Goal: Information Seeking & Learning: Understand process/instructions

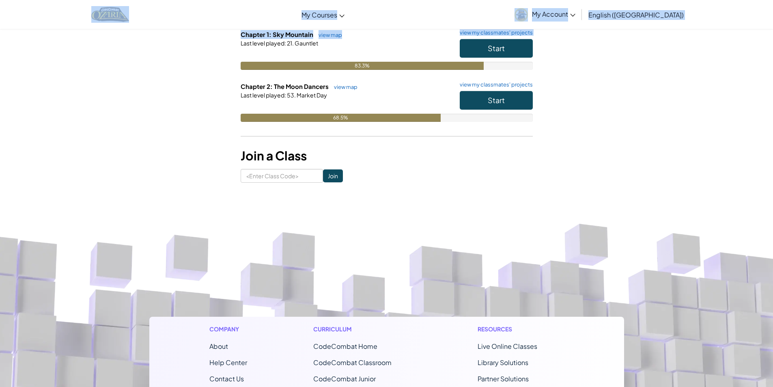
scroll to position [80, 0]
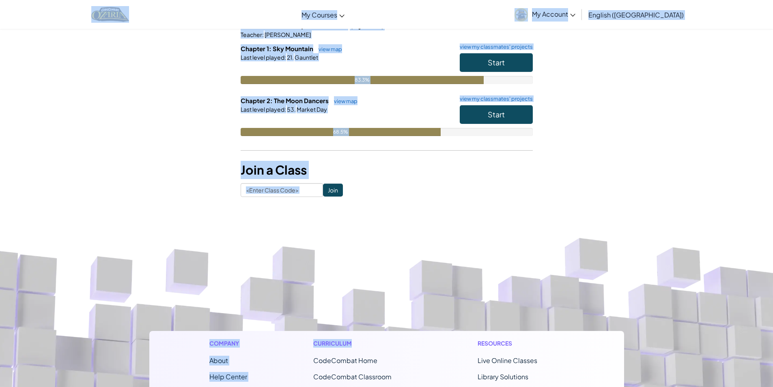
click at [406, 281] on html "Toggle navigation My Courses Ozaria Classroom CodeCombat Classroom AI League Es…" at bounding box center [386, 284] width 773 height 729
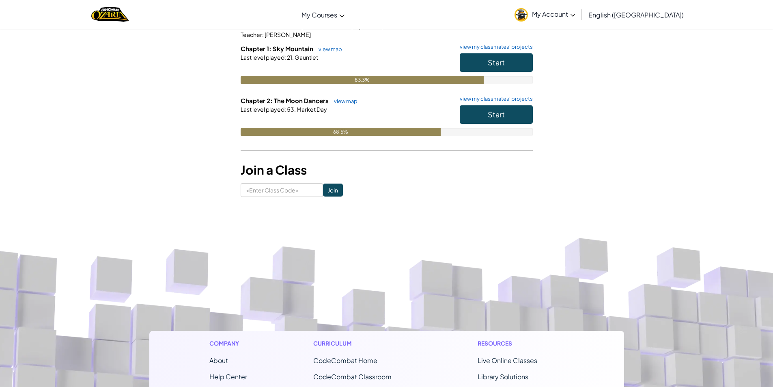
click at [353, 99] on link "view map" at bounding box center [344, 101] width 28 height 6
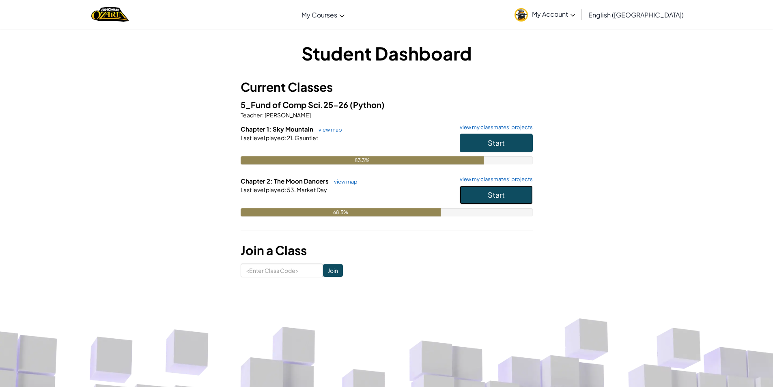
click at [489, 197] on span "Start" at bounding box center [496, 194] width 17 height 9
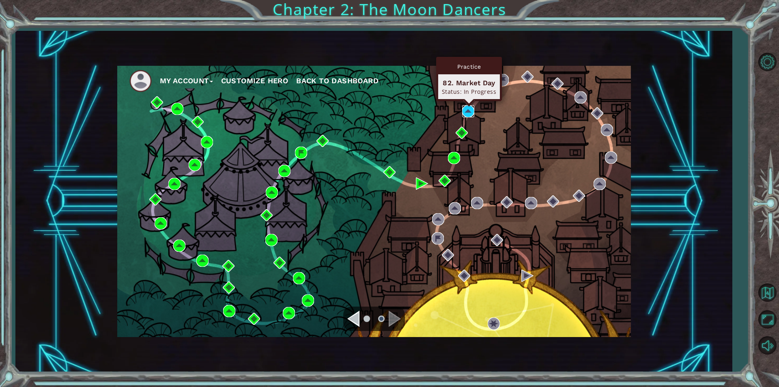
click at [471, 110] on img at bounding box center [468, 111] width 12 height 12
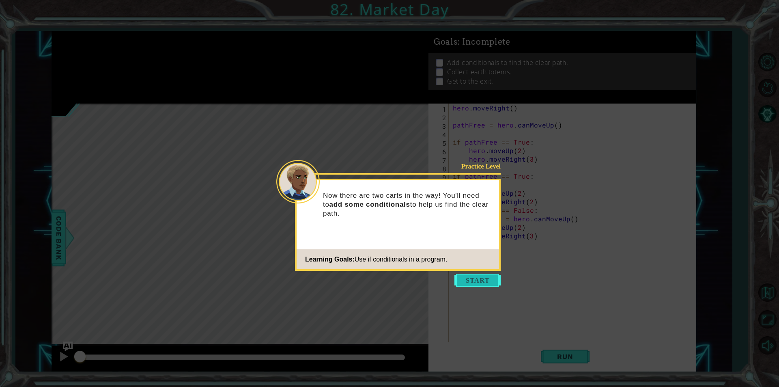
click at [497, 284] on button "Start" at bounding box center [477, 279] width 46 height 13
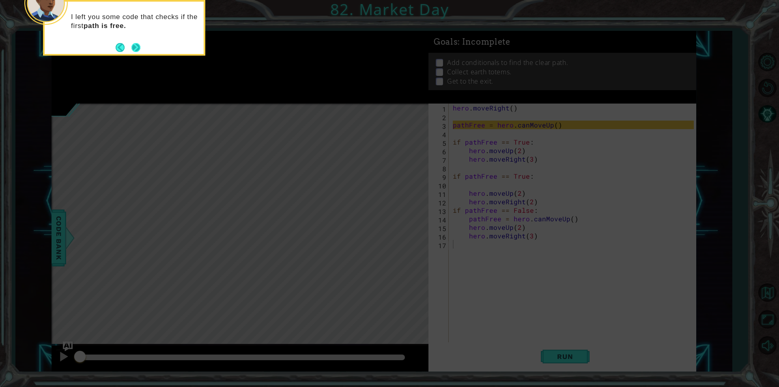
click at [135, 43] on button "Next" at bounding box center [135, 47] width 9 height 9
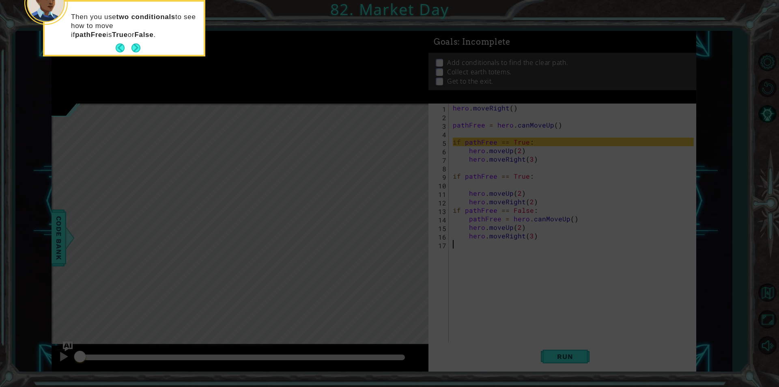
click at [135, 43] on button "Next" at bounding box center [135, 47] width 9 height 9
click at [136, 44] on button "Next" at bounding box center [135, 47] width 9 height 9
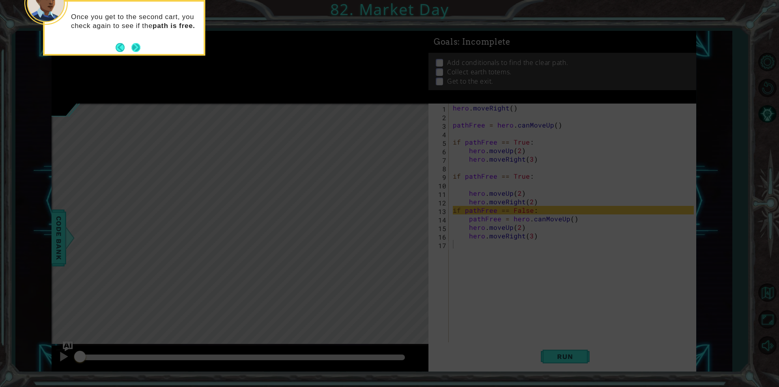
click at [138, 40] on div "Once you get to the second cart, you check again to see if the path is free." at bounding box center [124, 25] width 159 height 41
click at [136, 49] on button "Next" at bounding box center [135, 47] width 9 height 9
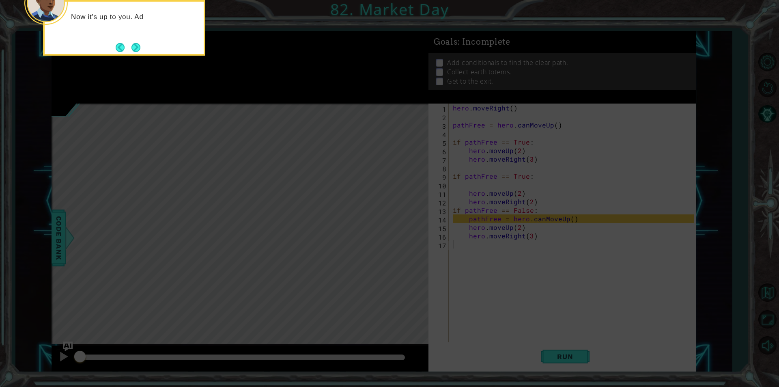
click at [136, 49] on button "Next" at bounding box center [135, 47] width 9 height 9
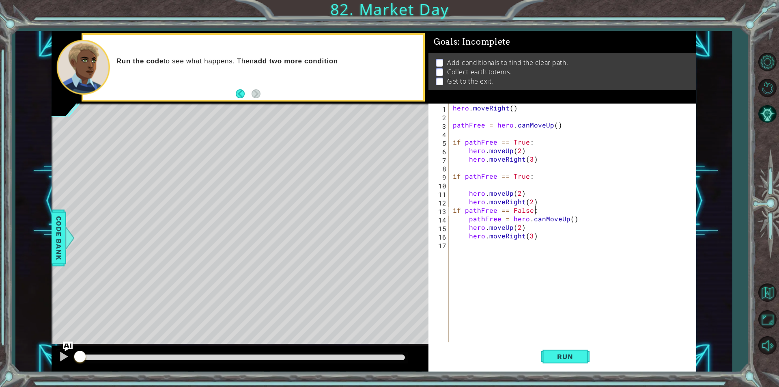
click at [539, 212] on div "hero . moveRight ( ) pathFree = hero . canMoveUp ( ) if pathFree == True : hero…" at bounding box center [574, 231] width 247 height 256
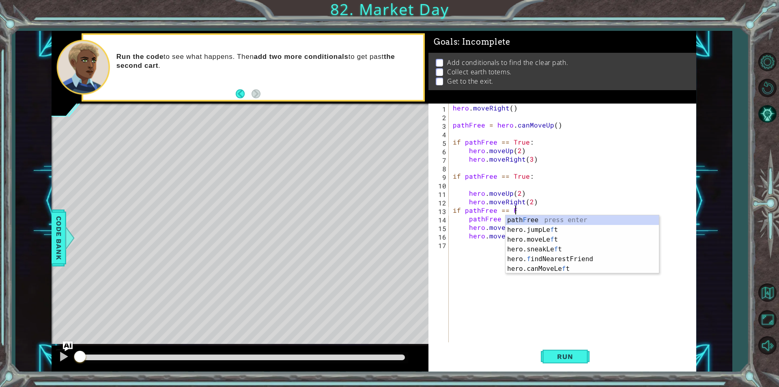
scroll to position [0, 3]
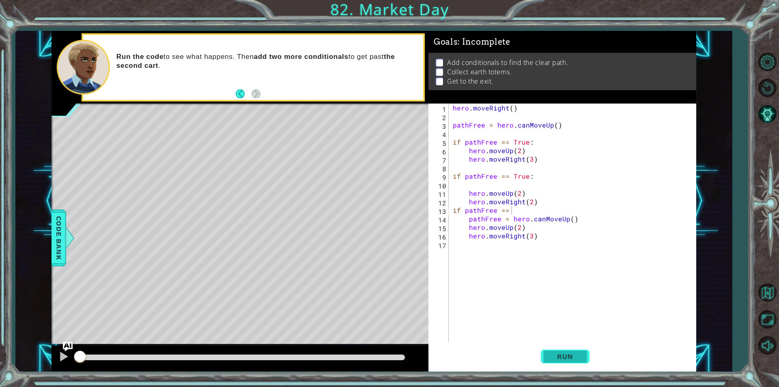
click at [584, 357] on button "Run" at bounding box center [565, 356] width 49 height 27
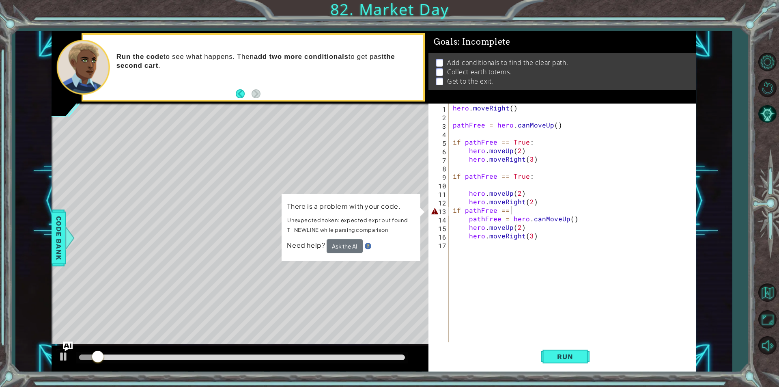
click at [422, 278] on div "Level Map" at bounding box center [239, 222] width 375 height 239
drag, startPoint x: 577, startPoint y: 378, endPoint x: 574, endPoint y: 367, distance: 10.9
click at [577, 372] on div "1 ההההההההההההההההההההההההההההההההההההההההההההההההההההההההההההההההההההההההההההה…" at bounding box center [389, 193] width 779 height 387
click at [569, 361] on button "Run" at bounding box center [565, 356] width 49 height 27
click at [556, 349] on button "Run" at bounding box center [565, 356] width 49 height 27
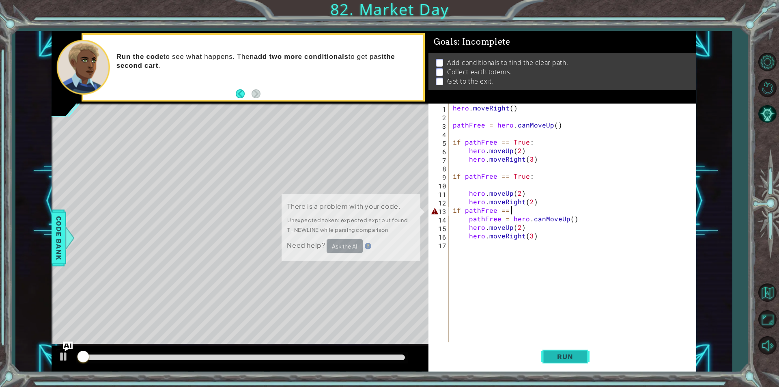
click at [556, 349] on button "Run" at bounding box center [565, 356] width 49 height 27
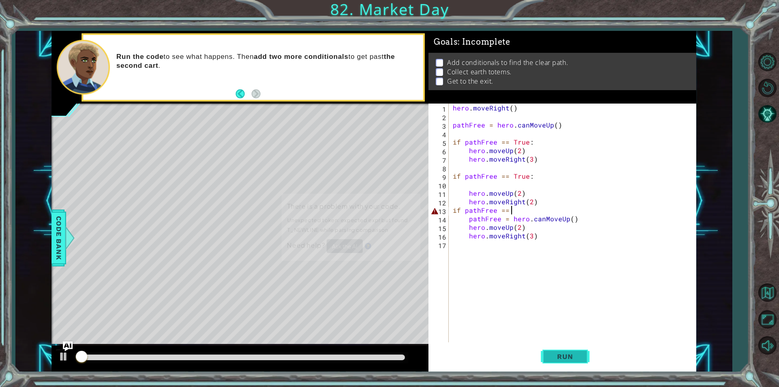
click at [556, 349] on button "Run" at bounding box center [565, 356] width 49 height 27
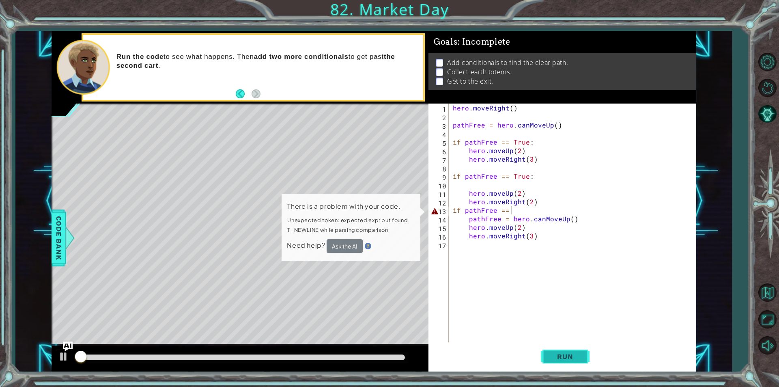
click at [556, 349] on button "Run" at bounding box center [565, 356] width 49 height 27
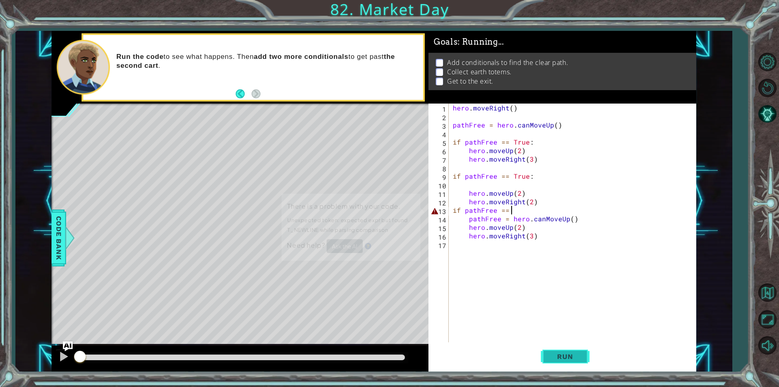
click at [556, 349] on button "Run" at bounding box center [565, 356] width 49 height 27
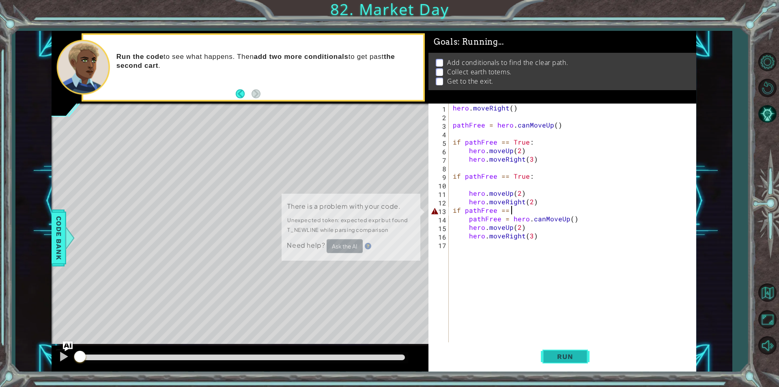
click at [556, 349] on button "Run" at bounding box center [565, 356] width 49 height 27
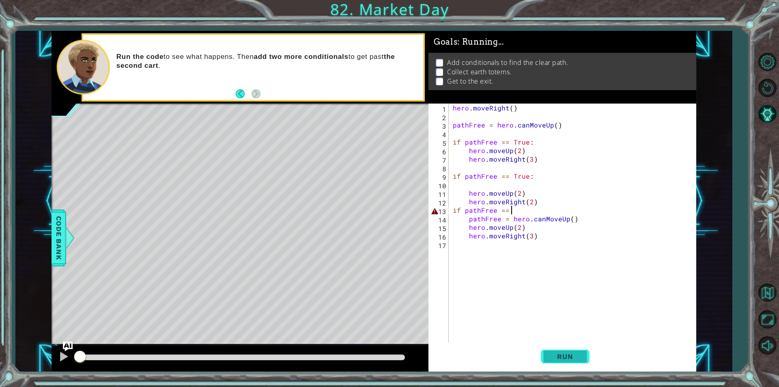
click at [556, 349] on button "Run" at bounding box center [565, 356] width 49 height 27
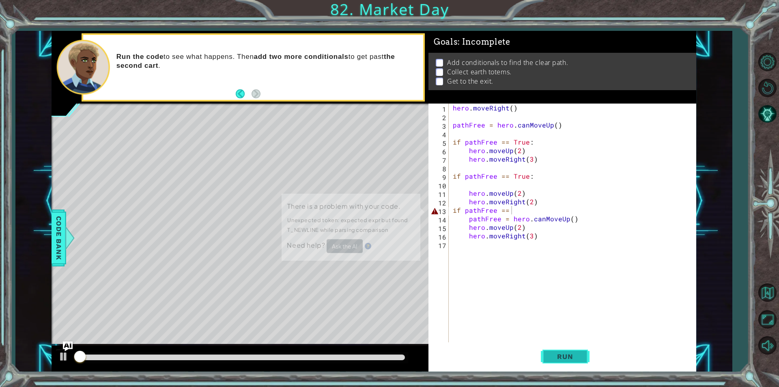
click at [556, 349] on button "Run" at bounding box center [565, 356] width 49 height 27
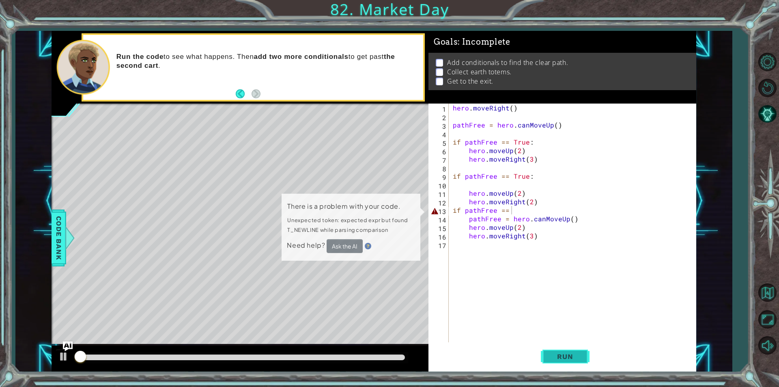
click at [556, 349] on button "Run" at bounding box center [565, 356] width 49 height 27
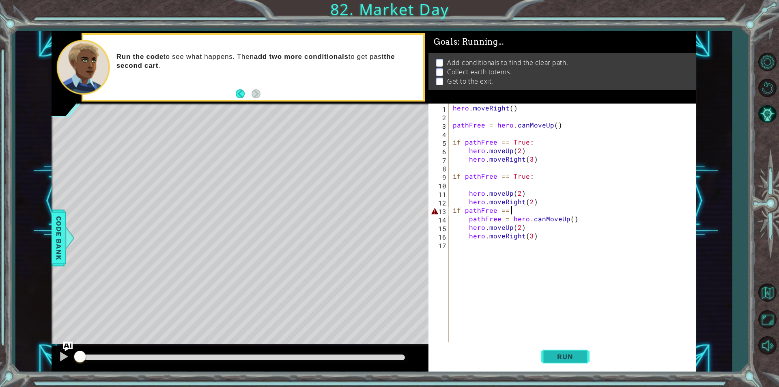
click at [556, 349] on button "Run" at bounding box center [565, 356] width 49 height 27
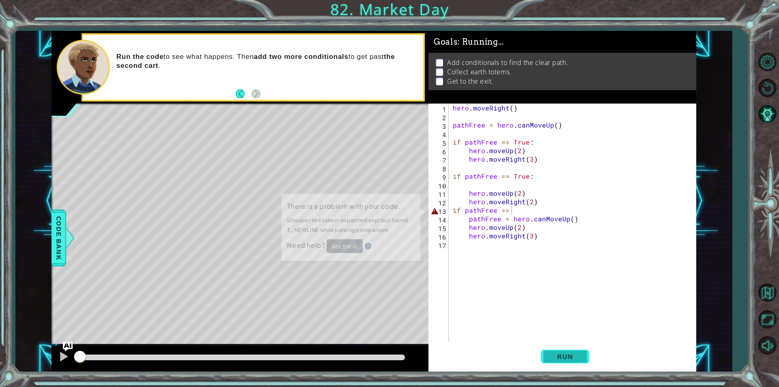
click at [556, 349] on button "Run" at bounding box center [565, 356] width 49 height 27
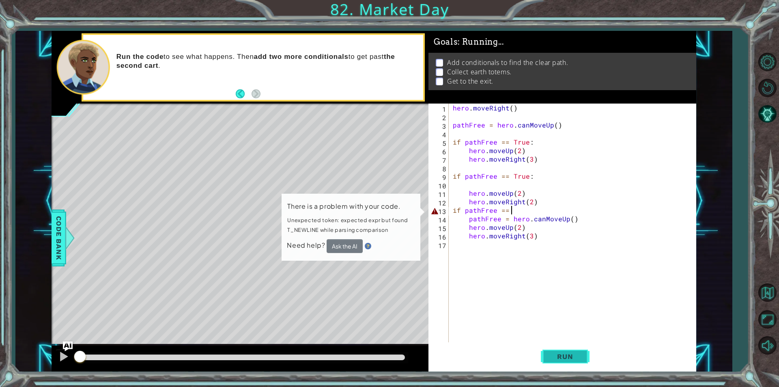
click at [556, 349] on button "Run" at bounding box center [565, 356] width 49 height 27
click at [558, 350] on button "Run" at bounding box center [565, 356] width 49 height 27
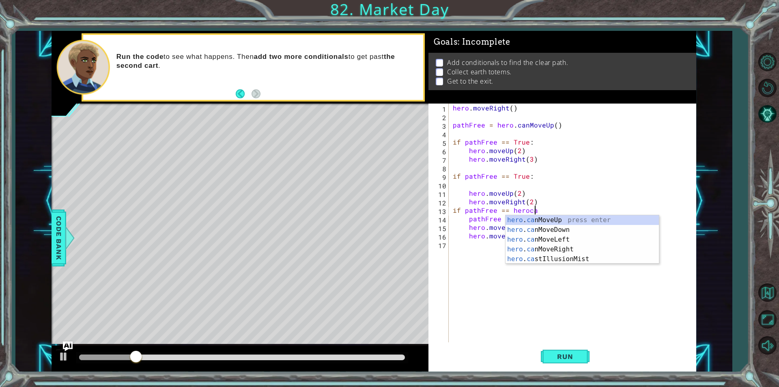
scroll to position [0, 5]
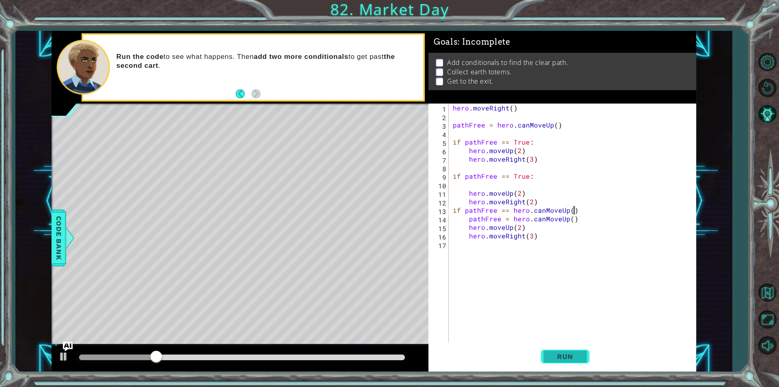
type textarea "if pathFree == hero.canMoveUp()"
click at [551, 368] on button "Run" at bounding box center [565, 356] width 49 height 27
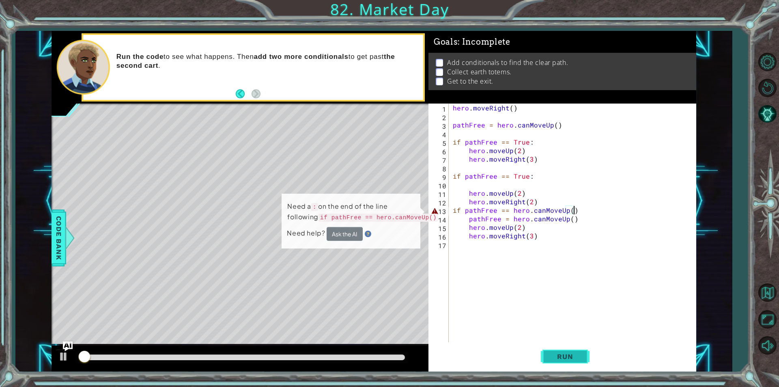
click at [559, 352] on span "Run" at bounding box center [565, 356] width 32 height 8
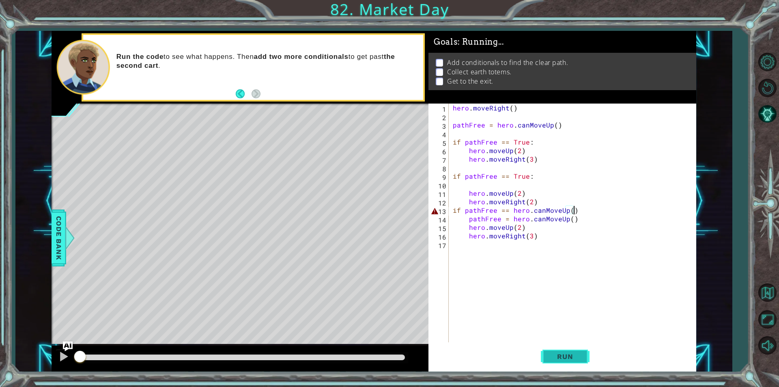
click at [559, 352] on span "Run" at bounding box center [565, 356] width 32 height 8
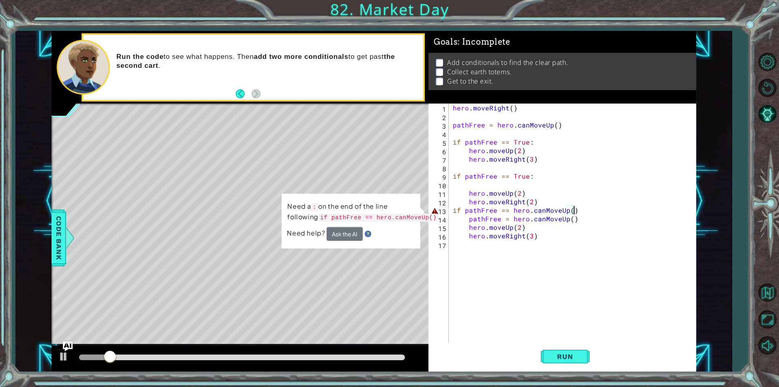
click at [568, 209] on div "hero . moveRight ( ) pathFree = hero . canMoveUp ( ) if pathFree == True : hero…" at bounding box center [574, 231] width 247 height 256
click at [581, 341] on div "hero . moveRight ( ) pathFree = hero . canMoveUp ( ) if pathFree == True : hero…" at bounding box center [574, 231] width 247 height 256
click at [577, 348] on button "Run" at bounding box center [565, 356] width 49 height 27
click at [340, 241] on button "Ask the AI" at bounding box center [345, 234] width 36 height 14
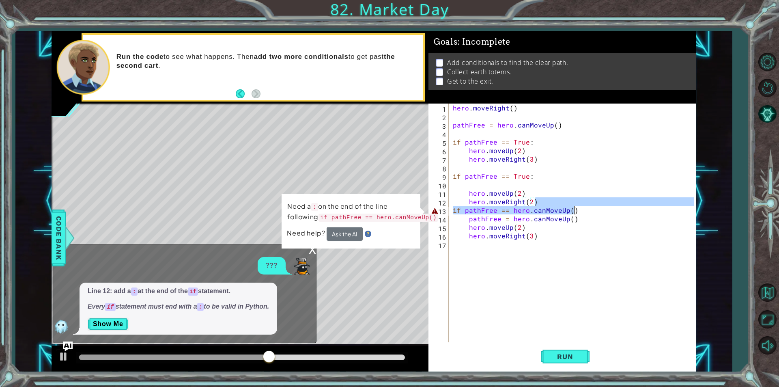
drag, startPoint x: 575, startPoint y: 200, endPoint x: 572, endPoint y: 208, distance: 8.7
click at [572, 208] on div "hero . moveRight ( ) pathFree = hero . canMoveUp ( ) if pathFree == True : hero…" at bounding box center [574, 231] width 247 height 256
click at [572, 208] on div "hero . moveRight ( ) pathFree = hero . canMoveUp ( ) if pathFree == True : hero…" at bounding box center [572, 222] width 243 height 239
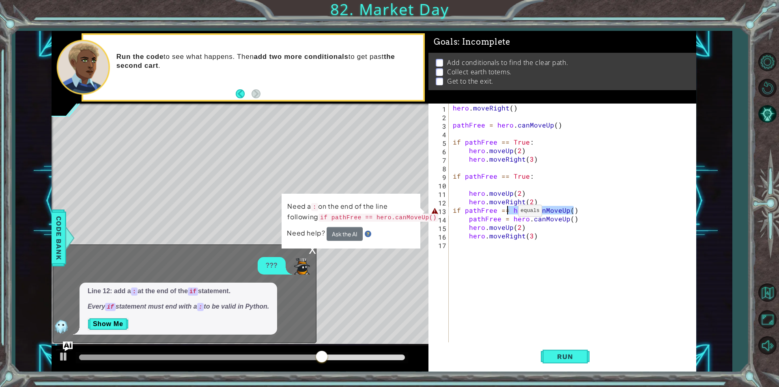
drag, startPoint x: 580, startPoint y: 210, endPoint x: 508, endPoint y: 213, distance: 71.9
click at [508, 213] on div "hero . moveRight ( ) pathFree = hero . canMoveUp ( ) if pathFree == True : hero…" at bounding box center [574, 231] width 247 height 256
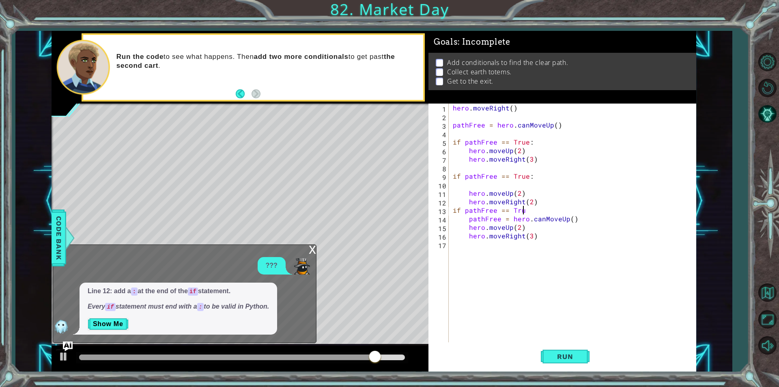
scroll to position [0, 4]
click at [563, 357] on span "Run" at bounding box center [565, 356] width 32 height 8
click at [577, 351] on button "Run" at bounding box center [565, 356] width 49 height 27
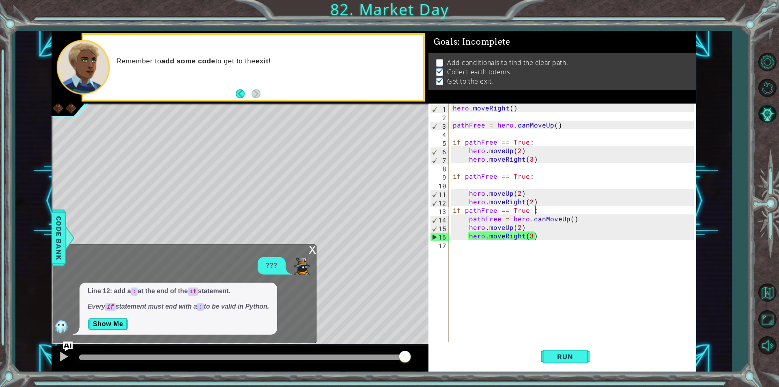
click at [518, 221] on div "hero . moveRight ( ) pathFree = hero . canMoveUp ( ) if pathFree == True : hero…" at bounding box center [574, 231] width 247 height 256
click at [519, 224] on div "hero . moveRight ( ) pathFree = hero . canMoveUp ( ) if pathFree == True : hero…" at bounding box center [574, 231] width 247 height 256
click at [522, 225] on div "hero . moveRight ( ) pathFree = hero . canMoveUp ( ) if pathFree == True : hero…" at bounding box center [574, 231] width 247 height 256
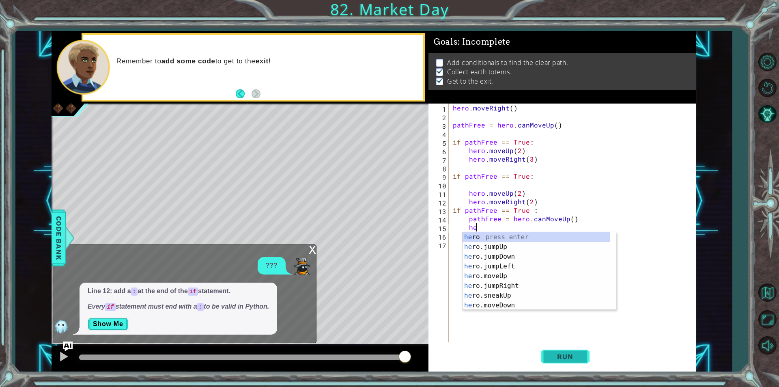
type textarea "h"
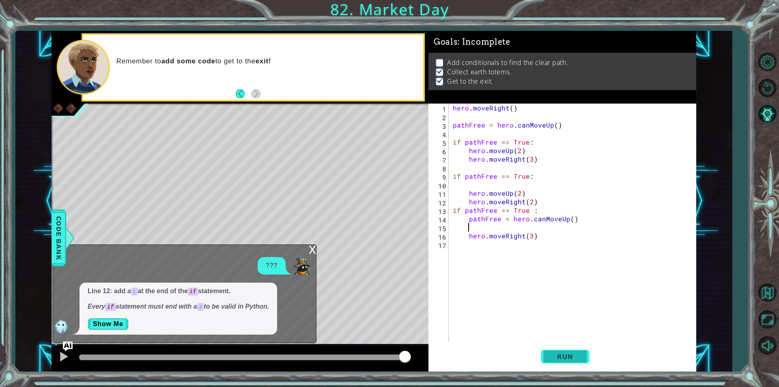
scroll to position [0, 0]
click at [562, 350] on button "Run" at bounding box center [565, 356] width 49 height 27
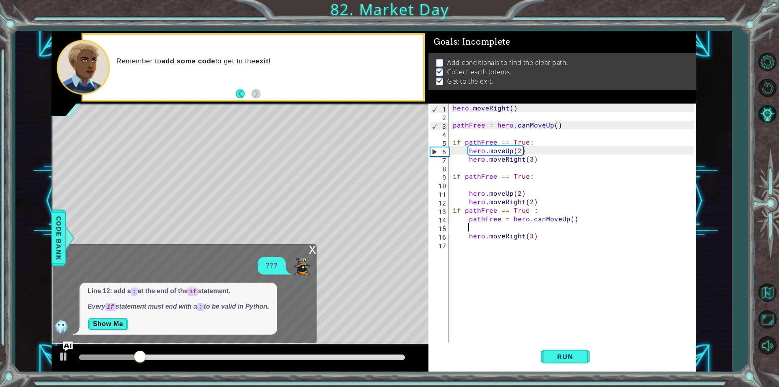
click at [314, 247] on div "x" at bounding box center [312, 249] width 7 height 8
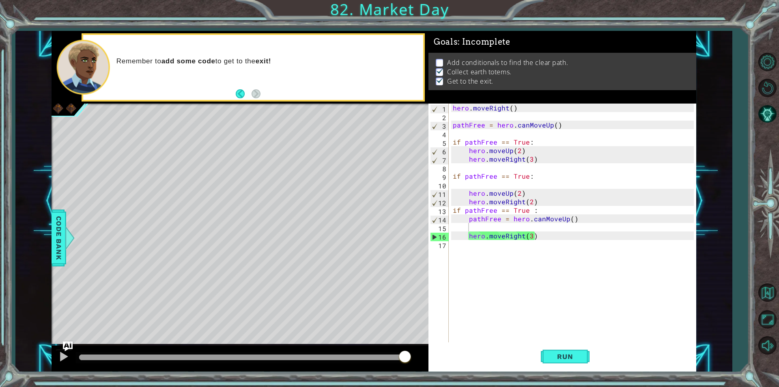
type textarea "pathFree = hero.canMoveUp()"
drag, startPoint x: 590, startPoint y: 218, endPoint x: 467, endPoint y: 218, distance: 122.5
click at [467, 218] on div "hero . moveRight ( ) pathFree = hero . canMoveUp ( ) if pathFree == True : hero…" at bounding box center [574, 231] width 247 height 256
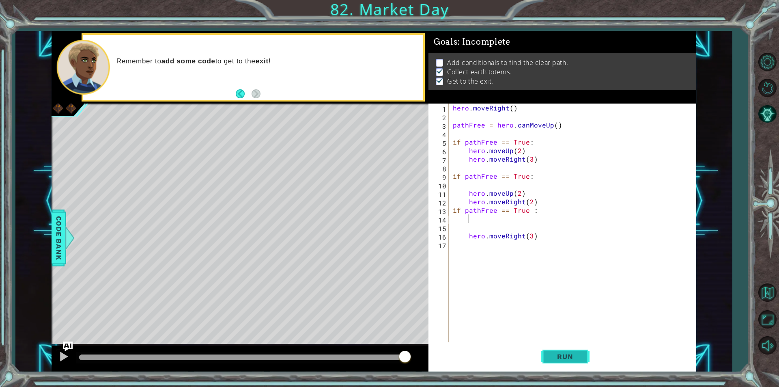
click at [582, 364] on button "Run" at bounding box center [565, 356] width 49 height 27
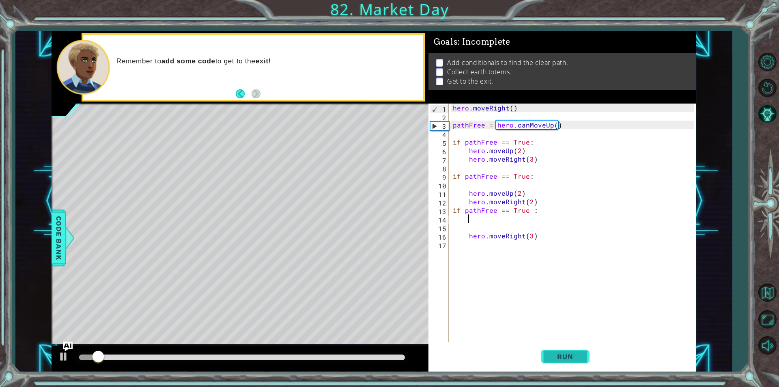
click at [582, 364] on button "Run" at bounding box center [565, 356] width 49 height 27
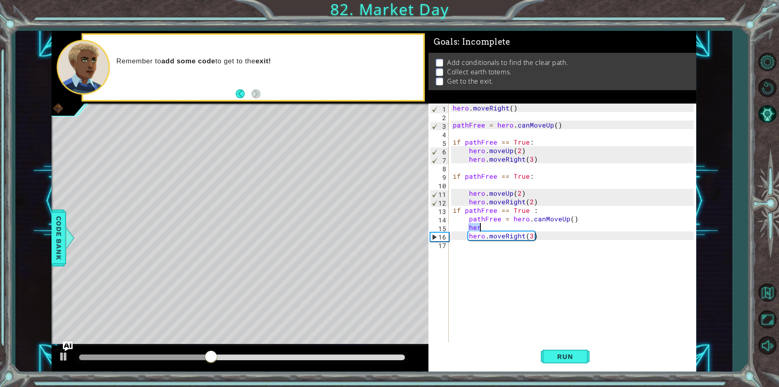
type textarea "hero.moveUp(2)"
click at [542, 336] on div "hero . moveRight ( ) pathFree = hero . canMoveUp ( ) if pathFree == True : hero…" at bounding box center [574, 231] width 247 height 256
click at [561, 349] on button "Run" at bounding box center [565, 356] width 49 height 27
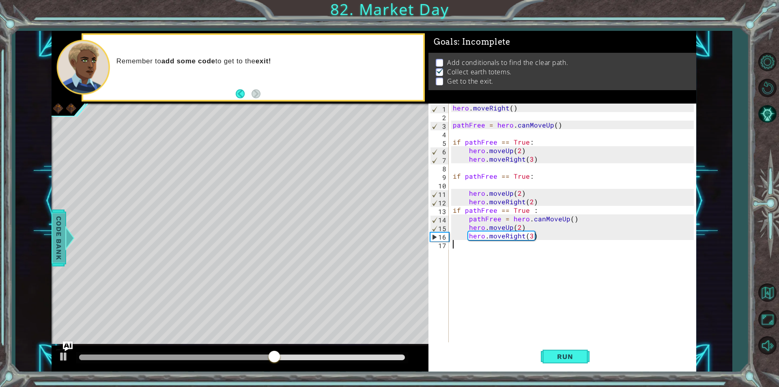
click at [54, 238] on span "Code Bank" at bounding box center [58, 238] width 13 height 50
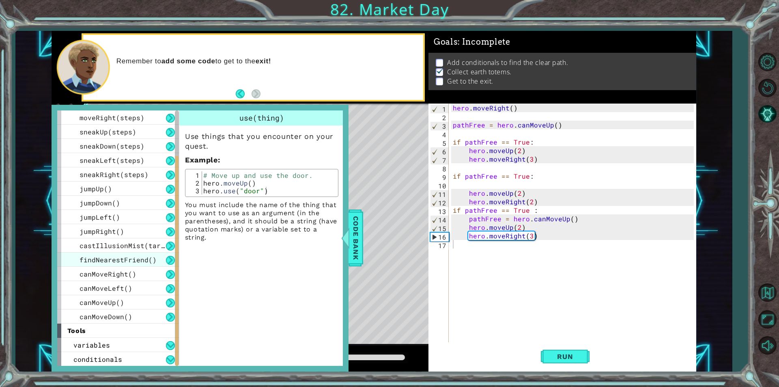
scroll to position [86, 0]
click at [105, 359] on span "conditionals" at bounding box center [97, 358] width 49 height 9
click at [106, 357] on span "conditionals" at bounding box center [97, 358] width 49 height 9
click at [152, 359] on div "conditionals" at bounding box center [118, 358] width 122 height 14
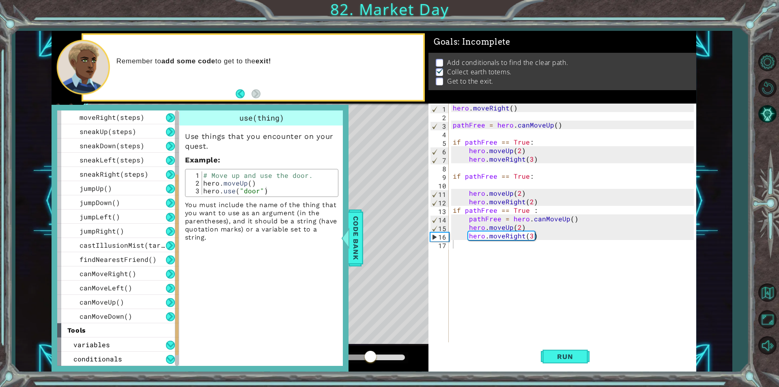
click at [484, 245] on div "hero . moveRight ( ) pathFree = hero . canMoveUp ( ) if pathFree == True : hero…" at bounding box center [574, 231] width 247 height 256
type textarea "hero.use("door")"
drag, startPoint x: 203, startPoint y: 191, endPoint x: 266, endPoint y: 192, distance: 62.9
click at [266, 192] on div "# Move up and use the door. hero . moveUp ( ) hero . use ( "door" )" at bounding box center [269, 190] width 134 height 39
click at [482, 240] on div "hero . moveRight ( ) pathFree = hero . canMoveUp ( ) if pathFree == True : hero…" at bounding box center [574, 231] width 247 height 256
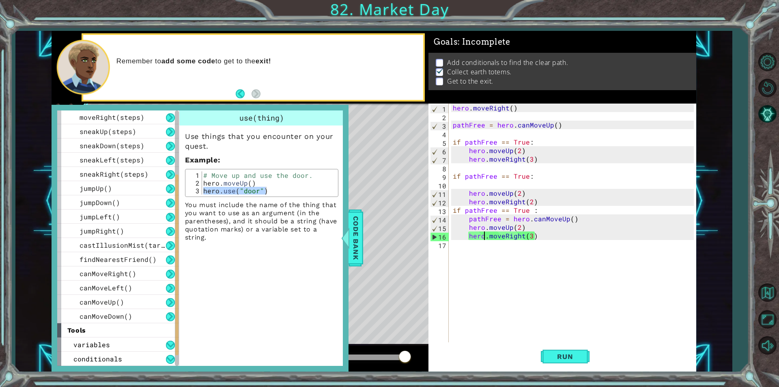
type textarea "hero.moveRight(3)"
click at [474, 248] on div "hero . moveRight ( ) pathFree = hero . canMoveUp ( ) if pathFree == True : hero…" at bounding box center [572, 222] width 243 height 239
paste textarea "hero.use("door")"
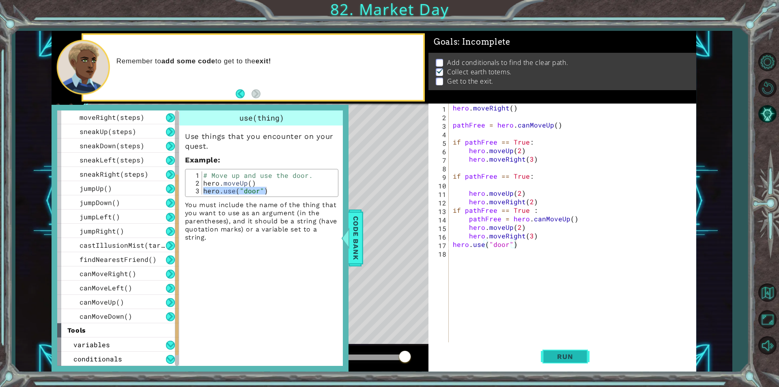
click at [573, 355] on span "Run" at bounding box center [565, 356] width 32 height 8
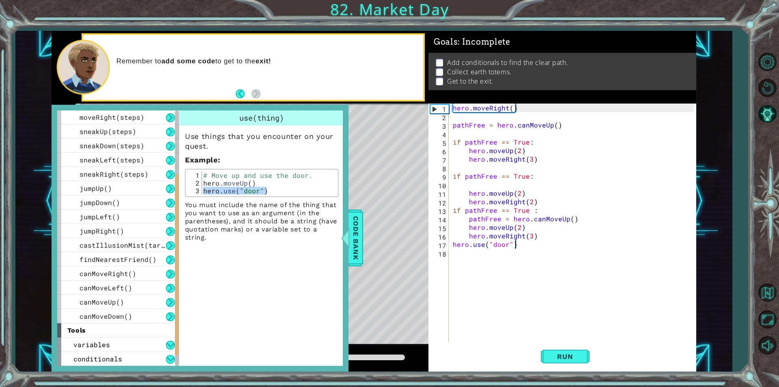
click at [402, 269] on div "Level Map" at bounding box center [239, 222] width 375 height 239
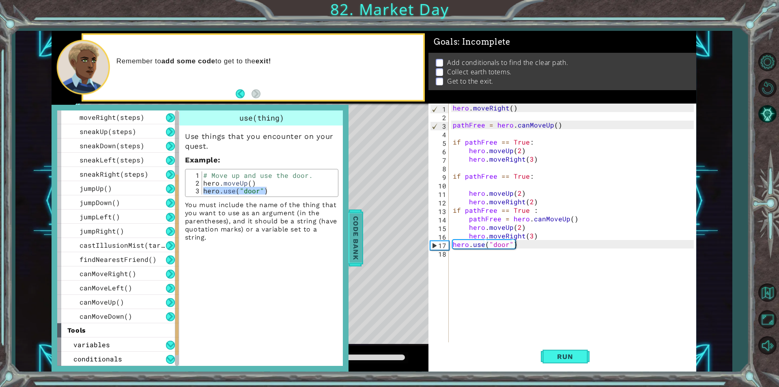
drag, startPoint x: 367, startPoint y: 248, endPoint x: 356, endPoint y: 249, distance: 11.0
click at [367, 248] on div "Level Map" at bounding box center [239, 222] width 375 height 239
click at [356, 249] on span "Code Bank" at bounding box center [355, 238] width 13 height 50
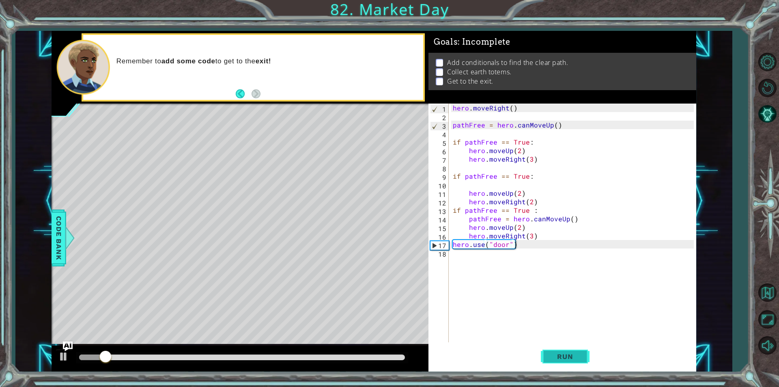
click at [558, 347] on button "Run" at bounding box center [565, 356] width 49 height 27
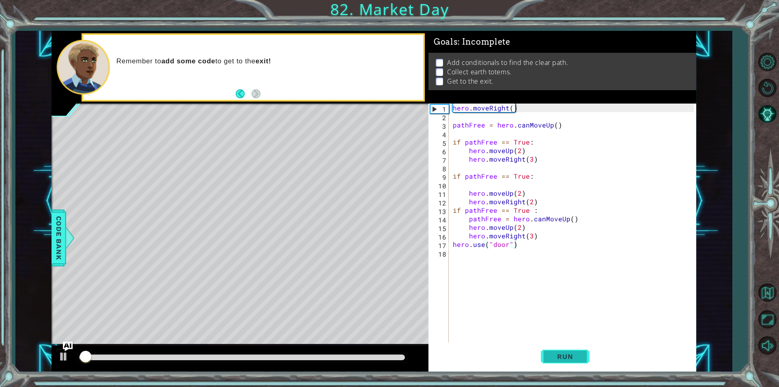
click at [559, 351] on button "Run" at bounding box center [565, 356] width 49 height 27
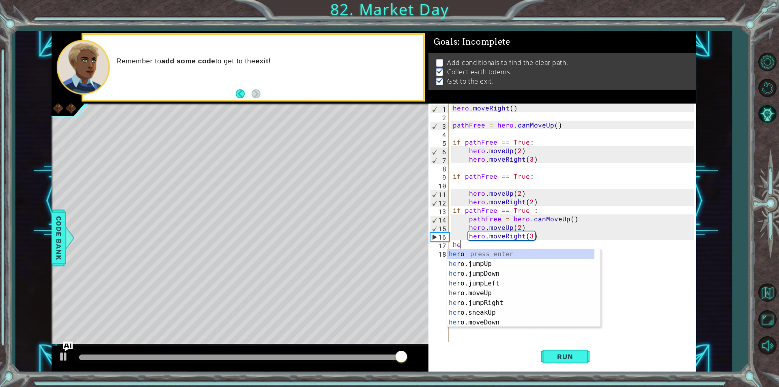
type textarea "h"
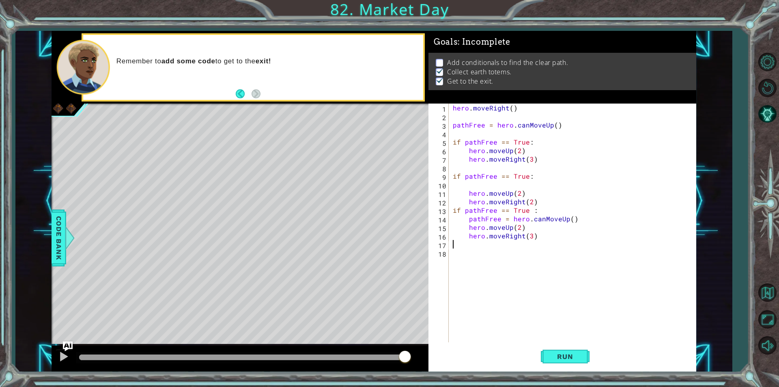
click at [70, 218] on div "Level Map" at bounding box center [239, 222] width 375 height 239
click at [68, 225] on div "Level Map" at bounding box center [239, 222] width 375 height 239
click at [525, 214] on div "hero . moveRight ( ) pathFree = hero . canMoveUp ( ) if pathFree == True : hero…" at bounding box center [574, 231] width 247 height 256
click at [567, 354] on span "Run" at bounding box center [565, 356] width 32 height 8
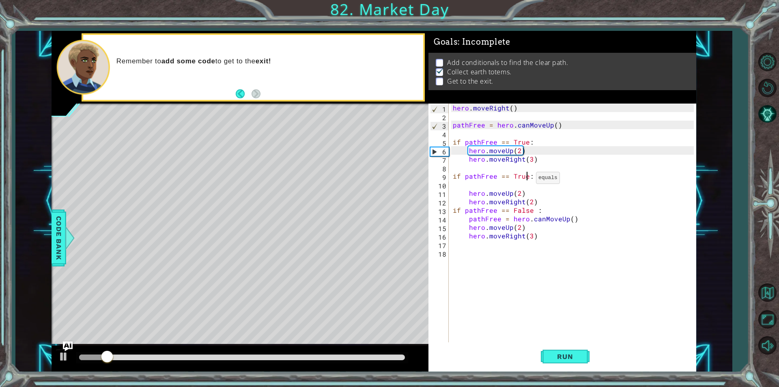
click at [526, 180] on div "hero . moveRight ( ) pathFree = hero . canMoveUp ( ) if pathFree == True : hero…" at bounding box center [574, 231] width 247 height 256
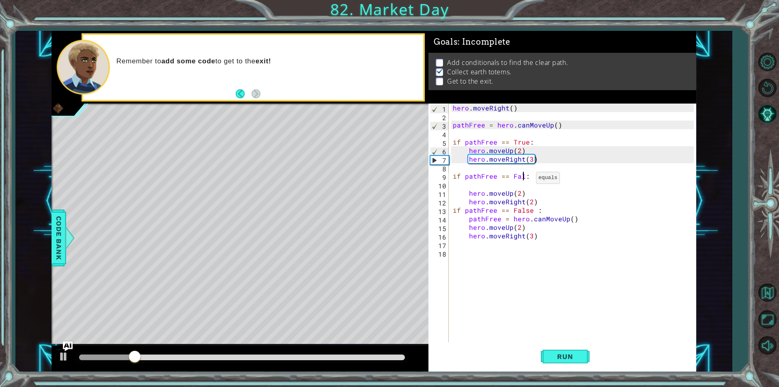
scroll to position [0, 4]
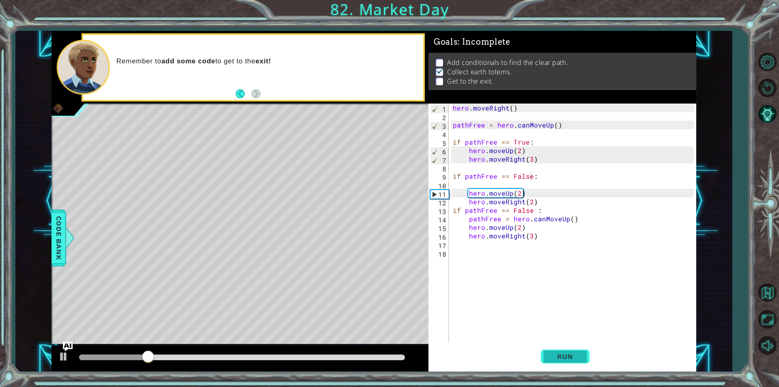
click at [581, 349] on button "Run" at bounding box center [565, 356] width 49 height 27
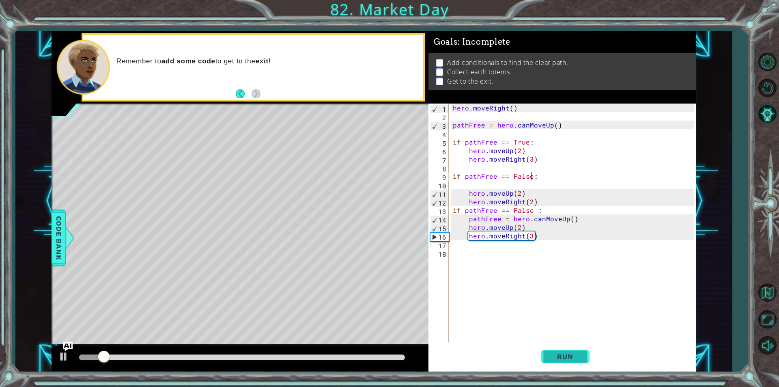
click at [572, 353] on span "Run" at bounding box center [565, 356] width 32 height 8
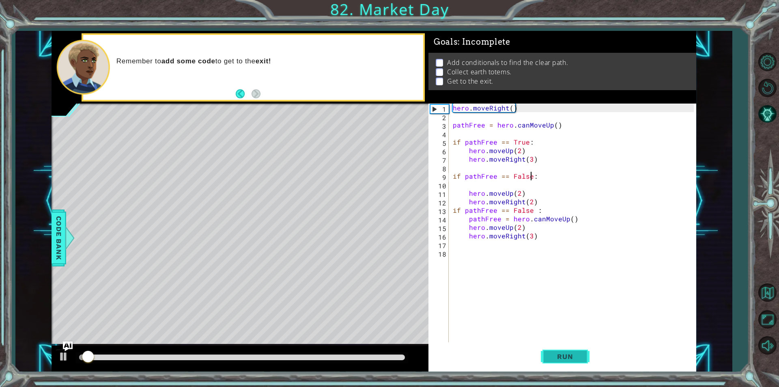
click at [572, 353] on span "Run" at bounding box center [565, 356] width 32 height 8
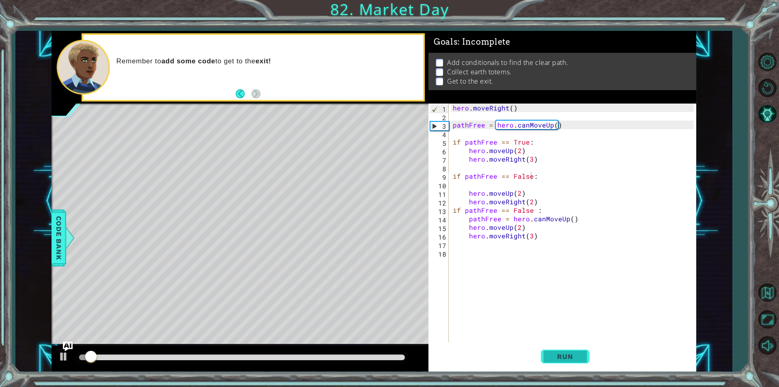
click at [572, 353] on span "Run" at bounding box center [565, 356] width 32 height 8
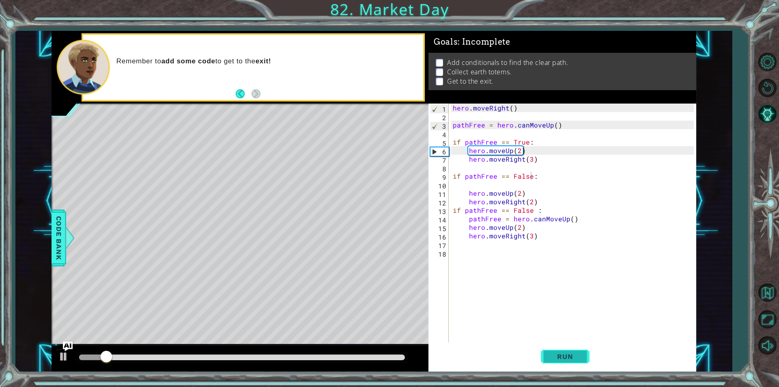
click at [572, 353] on span "Run" at bounding box center [565, 356] width 32 height 8
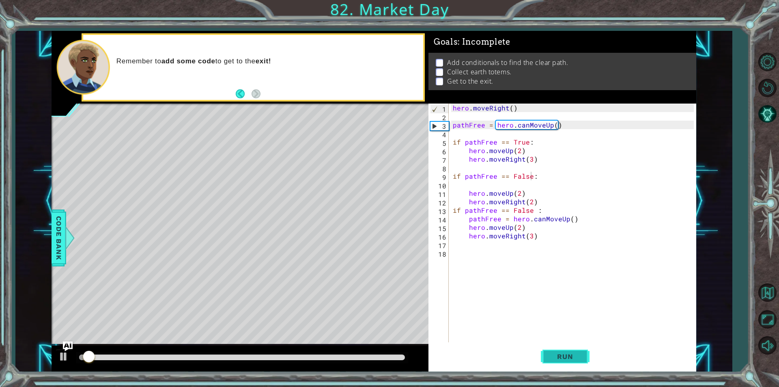
click at [572, 353] on span "Run" at bounding box center [565, 356] width 32 height 8
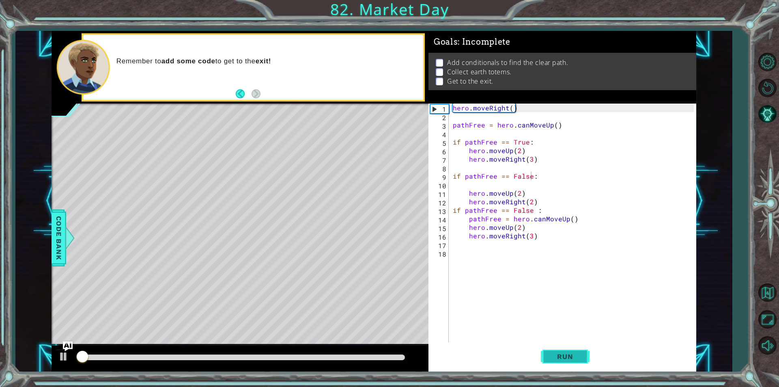
click at [572, 353] on span "Run" at bounding box center [565, 356] width 32 height 8
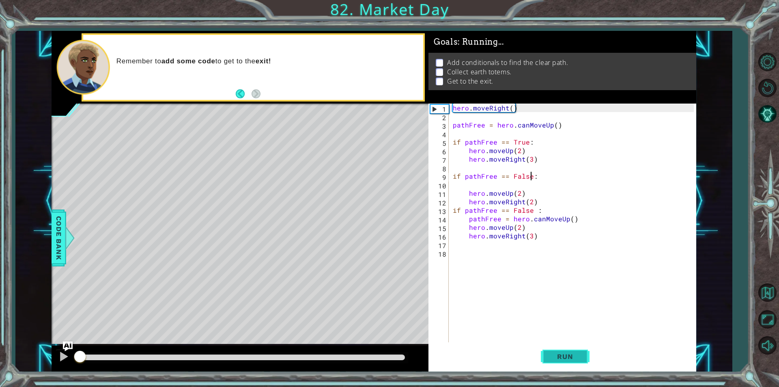
click at [572, 353] on span "Run" at bounding box center [565, 356] width 32 height 8
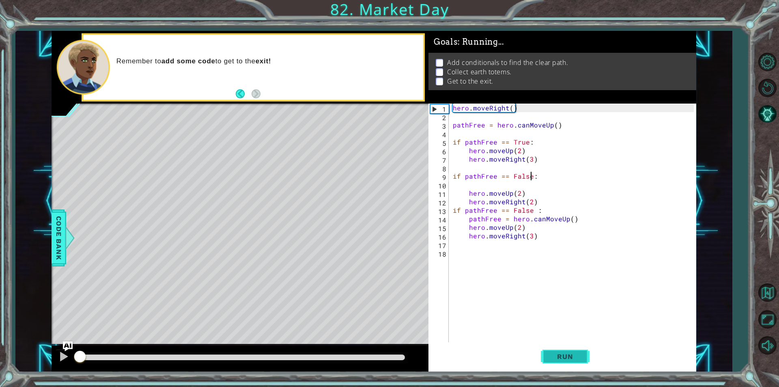
click at [572, 353] on span "Run" at bounding box center [565, 356] width 32 height 8
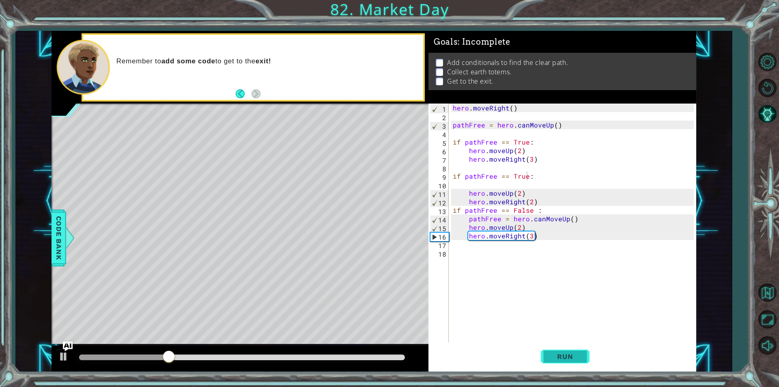
click at [559, 343] on button "Run" at bounding box center [565, 356] width 49 height 27
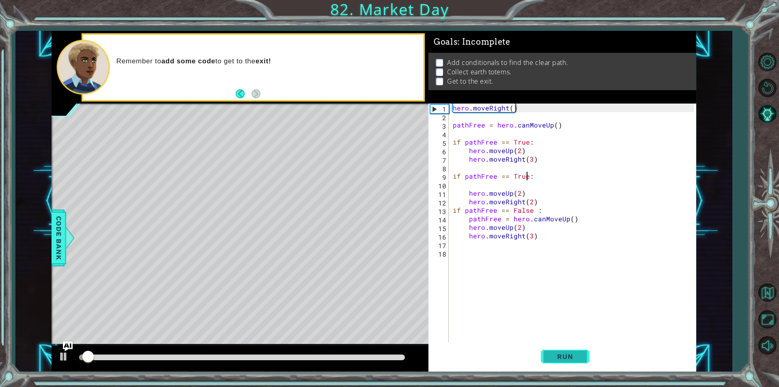
click at [559, 355] on span "Run" at bounding box center [565, 356] width 32 height 8
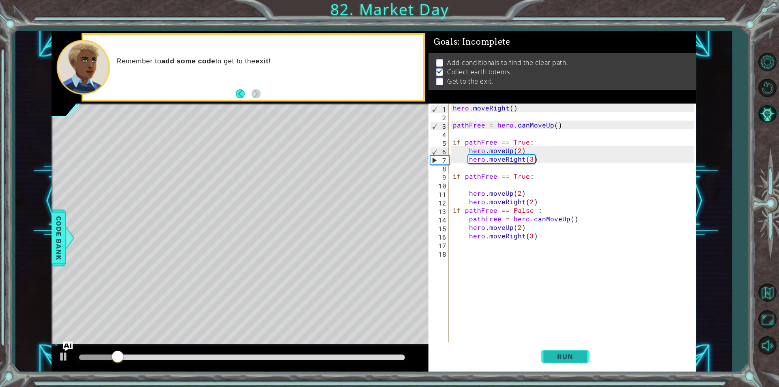
click at [568, 344] on button "Run" at bounding box center [565, 356] width 49 height 27
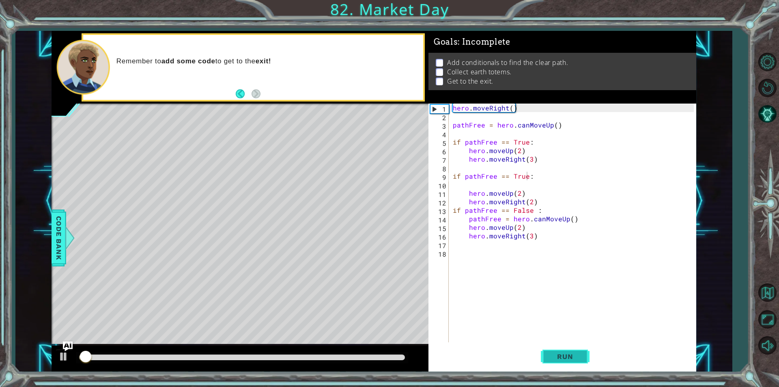
click at [568, 344] on button "Run" at bounding box center [565, 356] width 49 height 27
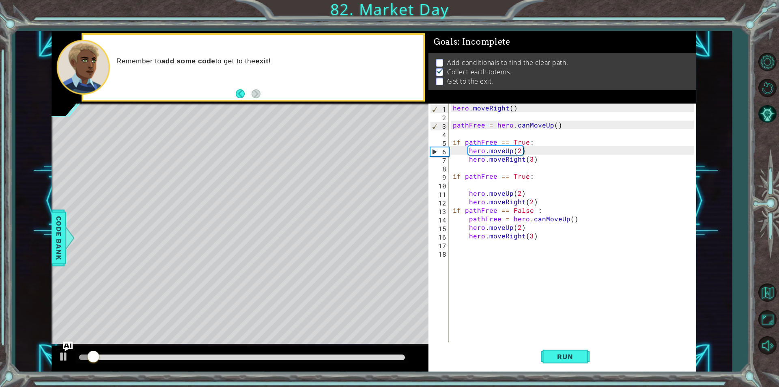
drag, startPoint x: 568, startPoint y: 344, endPoint x: 525, endPoint y: 231, distance: 121.2
click at [524, 229] on div "if pathFree == True: 1 2 3 4 5 6 7 8 9 10 11 12 13 14 15 16 17 18 hero . moveRi…" at bounding box center [562, 237] width 268 height 268
click at [529, 237] on div "hero . moveRight ( ) pathFree = hero . canMoveUp ( ) if pathFree == True : hero…" at bounding box center [574, 231] width 247 height 256
click at [531, 236] on div "hero . moveRight ( ) pathFree = hero . canMoveUp ( ) if pathFree == True : hero…" at bounding box center [574, 231] width 247 height 256
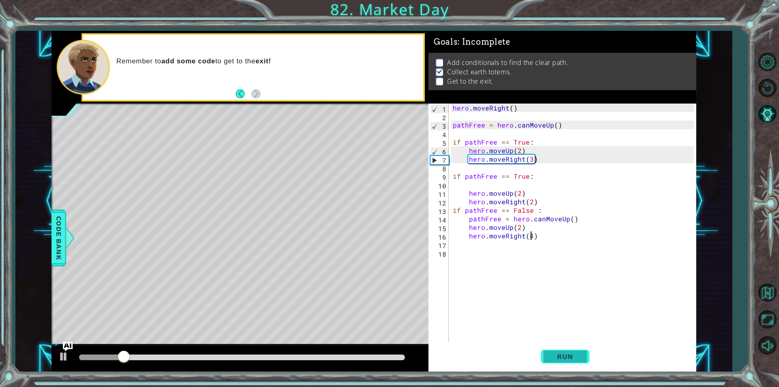
click at [573, 352] on span "Run" at bounding box center [565, 356] width 32 height 8
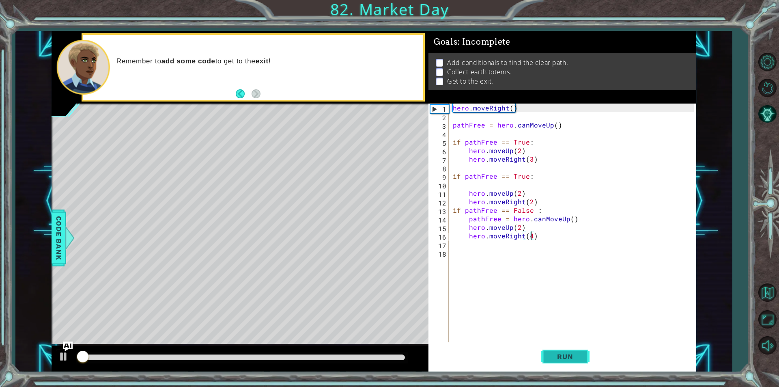
click at [573, 352] on span "Run" at bounding box center [565, 356] width 32 height 8
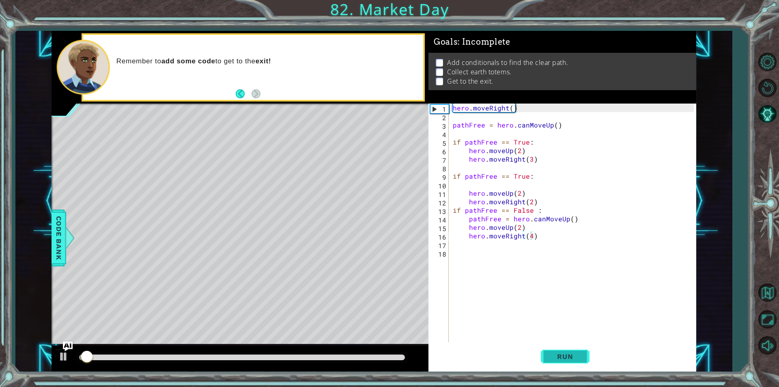
click at [573, 352] on span "Run" at bounding box center [565, 356] width 32 height 8
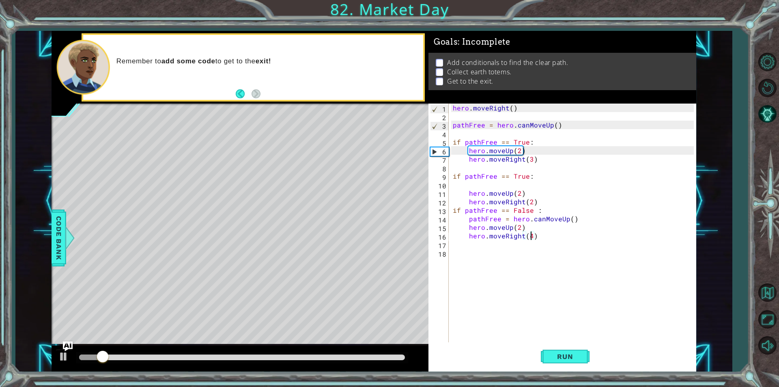
click at [583, 371] on div "1 2 3 4 5 6 7 8 9 10 11 12 13 14 15 16 hero . moveRight ( ) pathFree = hero . c…" at bounding box center [389, 193] width 779 height 387
click at [583, 367] on button "Run" at bounding box center [565, 356] width 49 height 27
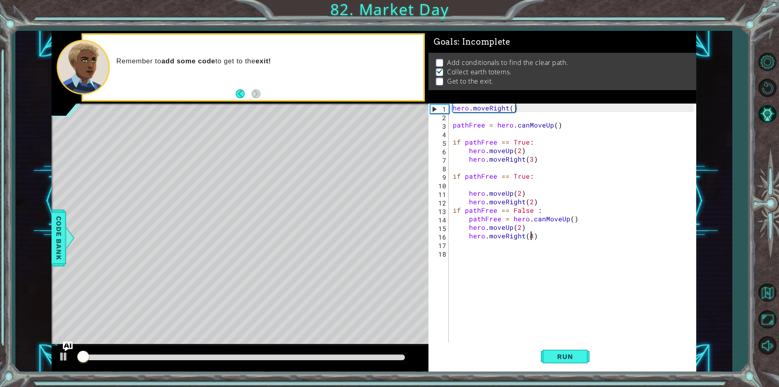
click at [591, 346] on div "Run" at bounding box center [565, 356] width 268 height 27
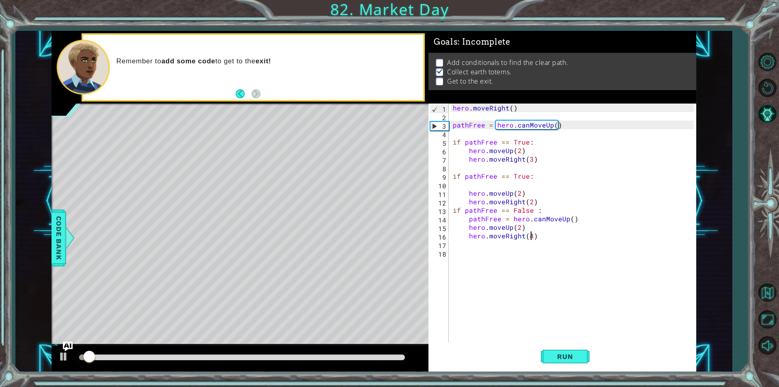
click at [591, 346] on div "Run" at bounding box center [565, 356] width 268 height 27
click at [581, 360] on button "Run" at bounding box center [565, 356] width 49 height 27
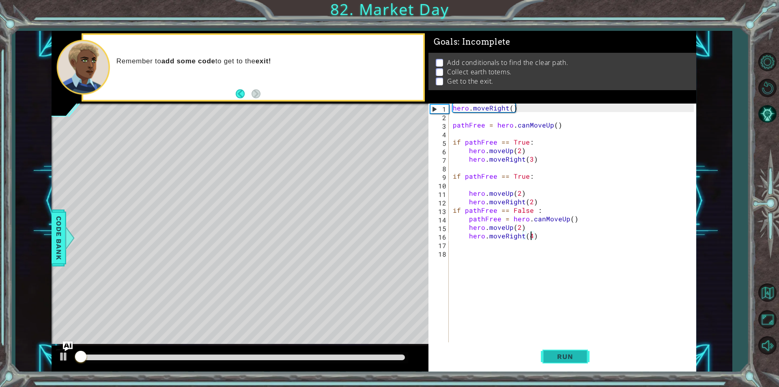
click at [581, 362] on button "Run" at bounding box center [565, 356] width 49 height 27
click at [582, 365] on button "Run" at bounding box center [565, 356] width 49 height 27
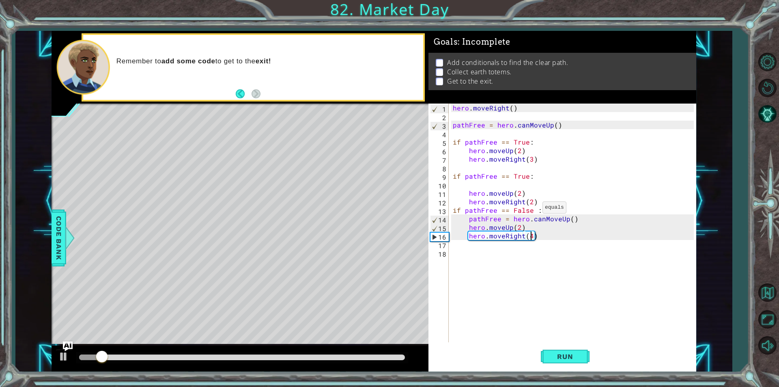
click at [533, 209] on div "hero . moveRight ( ) pathFree = hero . canMoveUp ( ) if pathFree == True : hero…" at bounding box center [574, 231] width 247 height 256
click at [584, 352] on button "Run" at bounding box center [565, 356] width 49 height 27
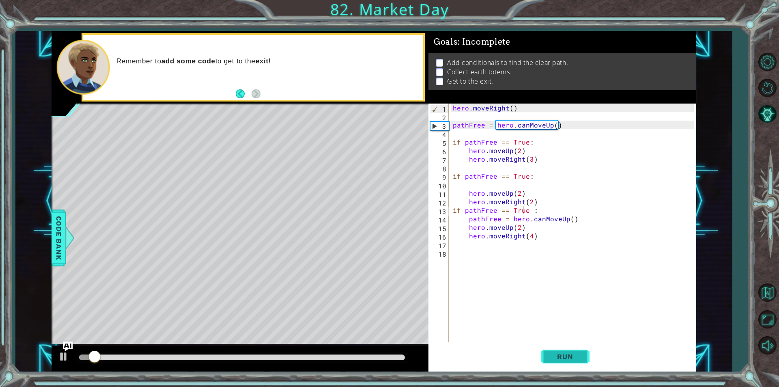
click at [551, 351] on button "Run" at bounding box center [565, 356] width 49 height 27
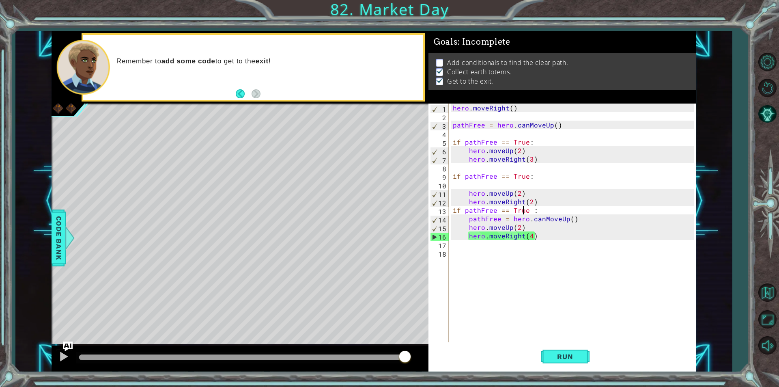
click at [539, 207] on div "hero . moveRight ( ) pathFree = hero . canMoveUp ( ) if pathFree == True : hero…" at bounding box center [574, 231] width 247 height 256
click at [545, 202] on div "hero . moveRight ( ) pathFree = hero . canMoveUp ( ) if pathFree == True : hero…" at bounding box center [574, 231] width 247 height 256
type textarea "hero.moveRight(2)"
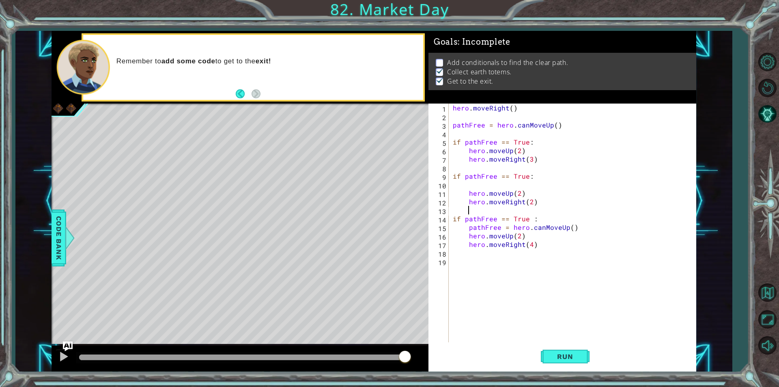
type textarea "P"
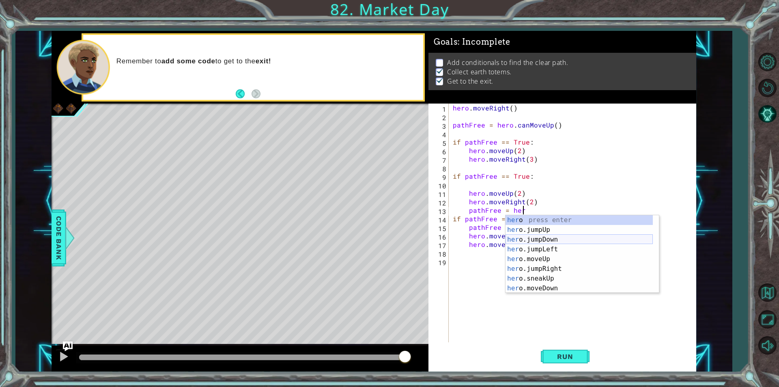
scroll to position [0, 4]
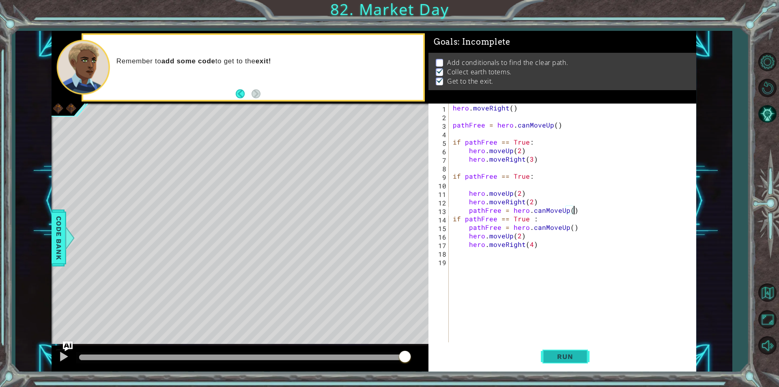
type textarea "pathFree = hero.canMoveUp()"
click at [583, 369] on button "Run" at bounding box center [565, 356] width 49 height 27
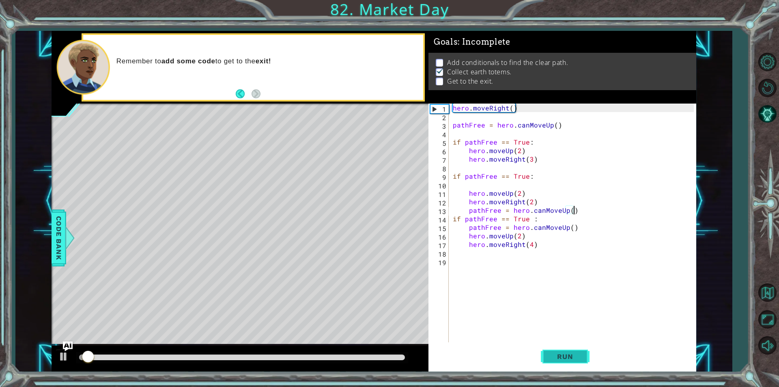
click at [586, 354] on button "Run" at bounding box center [565, 356] width 49 height 27
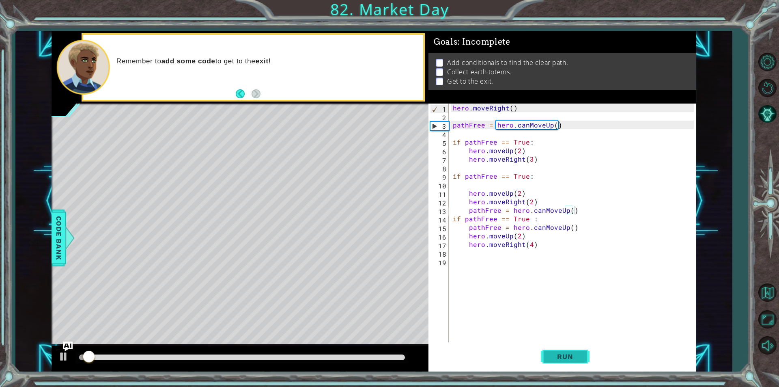
click at [586, 354] on button "Run" at bounding box center [565, 356] width 49 height 27
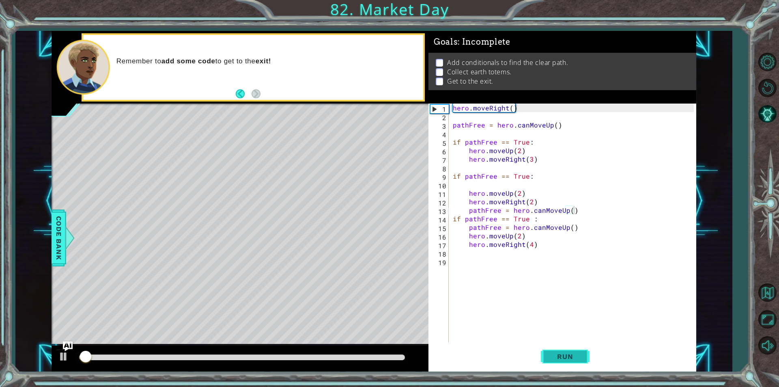
click at [586, 354] on button "Run" at bounding box center [565, 356] width 49 height 27
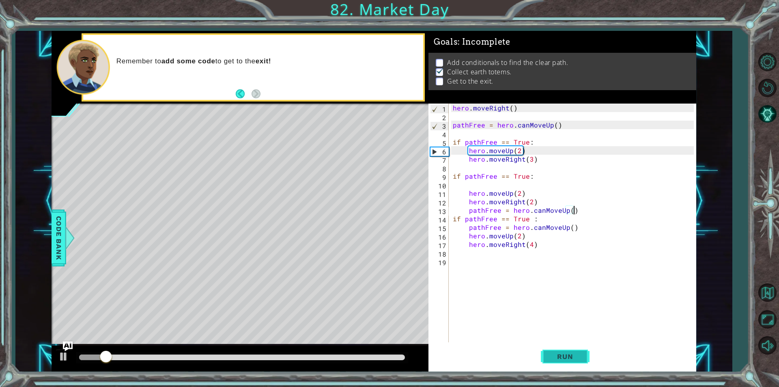
click at [569, 355] on span "Run" at bounding box center [565, 356] width 32 height 8
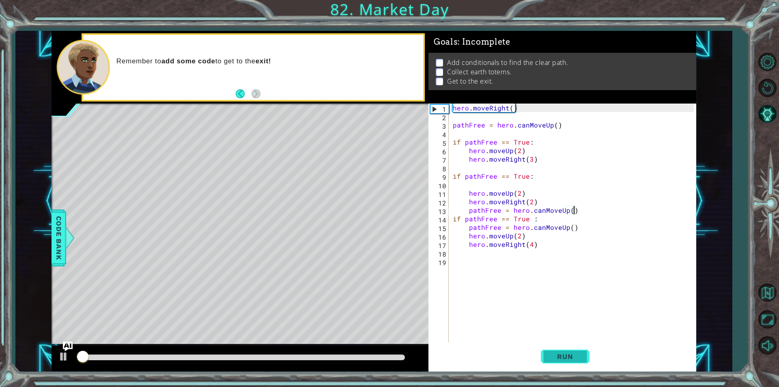
click at [570, 353] on span "Run" at bounding box center [565, 356] width 32 height 8
click at [593, 302] on div "hero . moveRight ( ) pathFree = hero . canMoveUp ( ) if pathFree == True : hero…" at bounding box center [574, 231] width 247 height 256
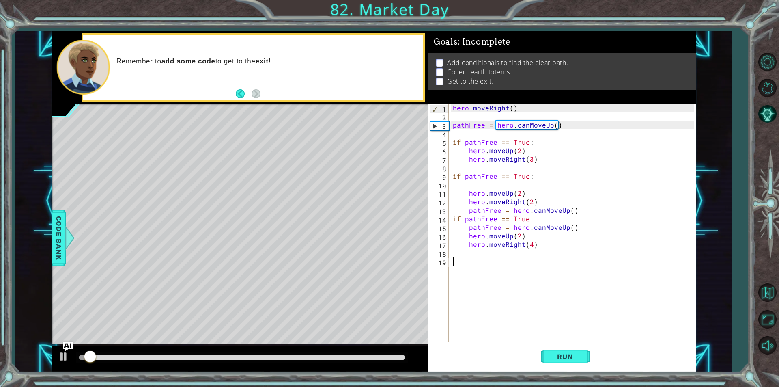
drag, startPoint x: 592, startPoint y: 300, endPoint x: 565, endPoint y: 346, distance: 53.4
click at [578, 319] on div "hero . moveRight ( ) pathFree = hero . canMoveUp ( ) if pathFree == True : hero…" at bounding box center [574, 231] width 247 height 256
click at [593, 325] on div "hero . moveRight ( ) pathFree = hero . canMoveUp ( ) if pathFree == True : hero…" at bounding box center [574, 231] width 247 height 256
click at [571, 374] on div "1 2 3 4 5 6 7 8 9 10 11 12 13 14 15 16 hero . moveRight ( ) pathFree = hero . c…" at bounding box center [389, 193] width 779 height 387
click at [535, 350] on div "Run" at bounding box center [565, 356] width 268 height 27
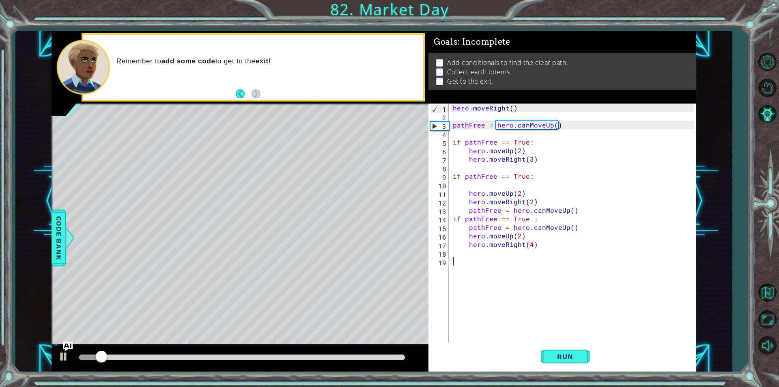
drag, startPoint x: 593, startPoint y: 370, endPoint x: 557, endPoint y: 353, distance: 40.1
click at [587, 368] on div "1 2 3 4 5 6 7 8 9 10 11 12 13 14 15 16 17 18 19 hero . moveRight ( ) pathFree =…" at bounding box center [562, 237] width 268 height 268
click at [559, 353] on span "Run" at bounding box center [565, 356] width 32 height 8
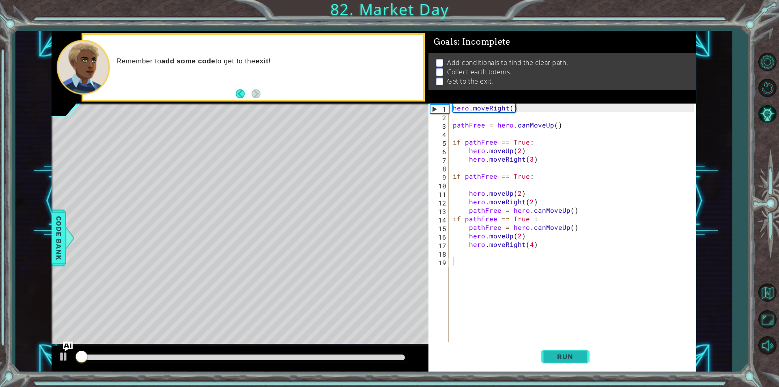
click at [564, 349] on button "Run" at bounding box center [565, 356] width 49 height 27
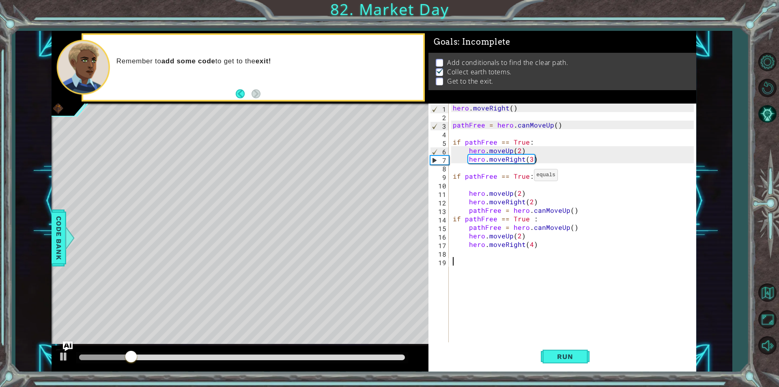
click at [525, 175] on div "hero . moveRight ( ) pathFree = hero . canMoveUp ( ) if pathFree == True : hero…" at bounding box center [574, 231] width 247 height 256
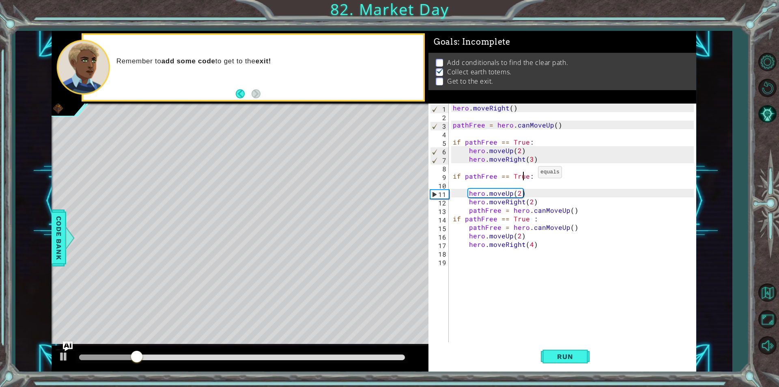
click at [528, 174] on div "hero . moveRight ( ) pathFree = hero . canMoveUp ( ) if pathFree == True : hero…" at bounding box center [574, 231] width 247 height 256
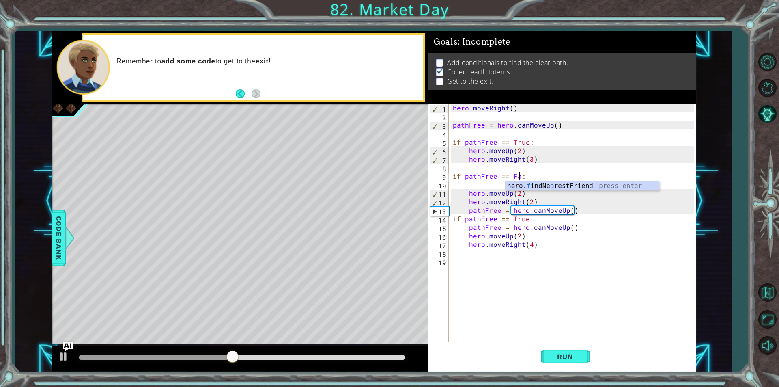
scroll to position [0, 4]
type textarea "if pathFree == False:"
click at [581, 358] on span "Run" at bounding box center [565, 356] width 32 height 8
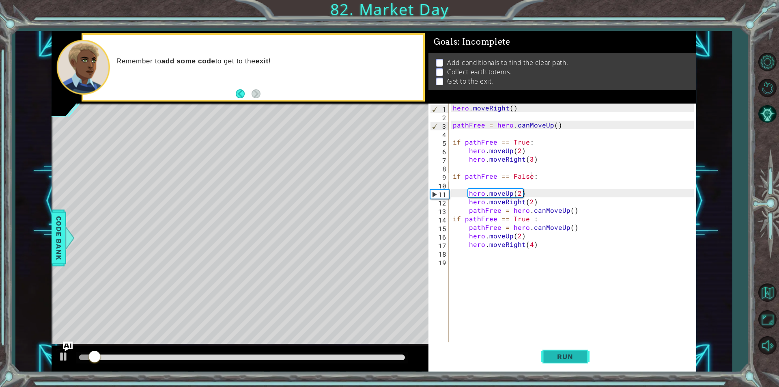
click at [566, 353] on span "Run" at bounding box center [565, 356] width 32 height 8
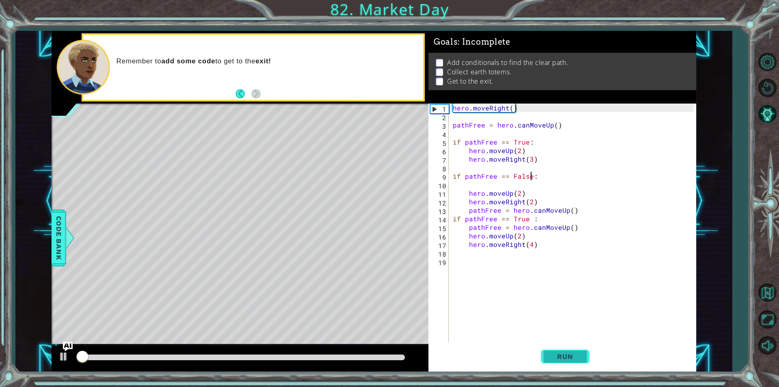
click at [566, 353] on span "Run" at bounding box center [565, 356] width 32 height 8
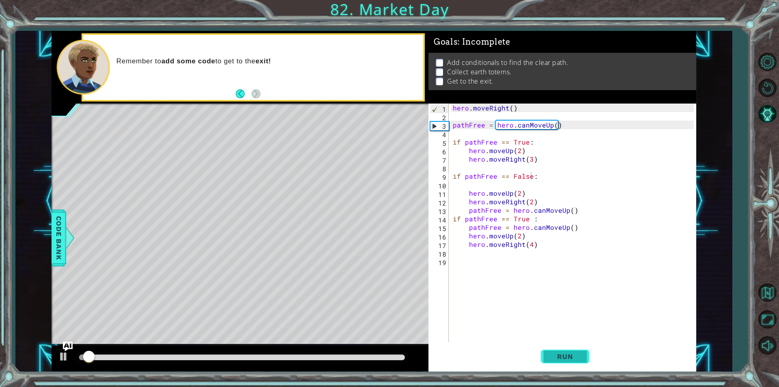
click at [566, 353] on span "Run" at bounding box center [565, 356] width 32 height 8
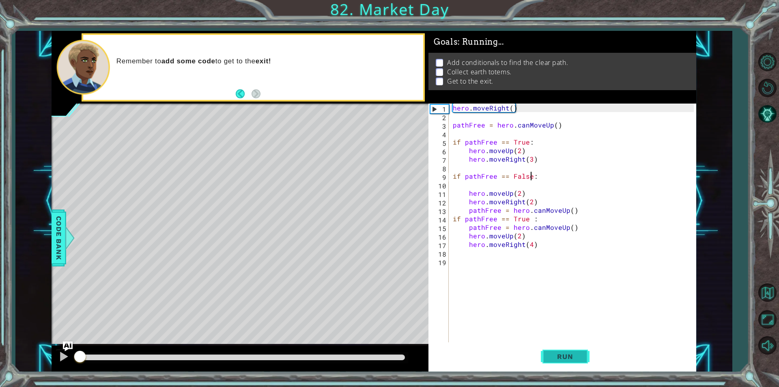
click at [566, 353] on span "Run" at bounding box center [565, 356] width 32 height 8
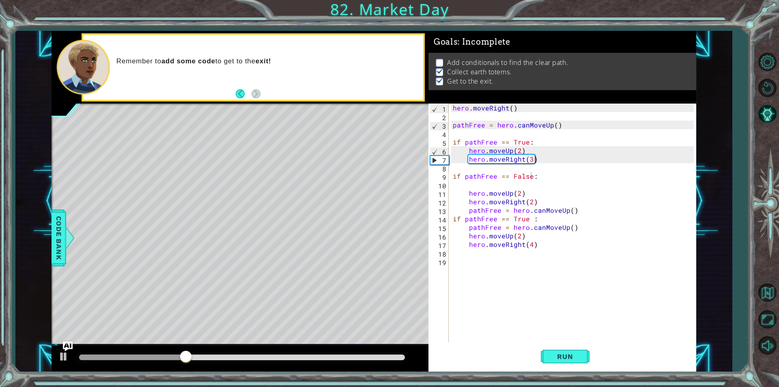
click at [439, 60] on p at bounding box center [439, 63] width 7 height 8
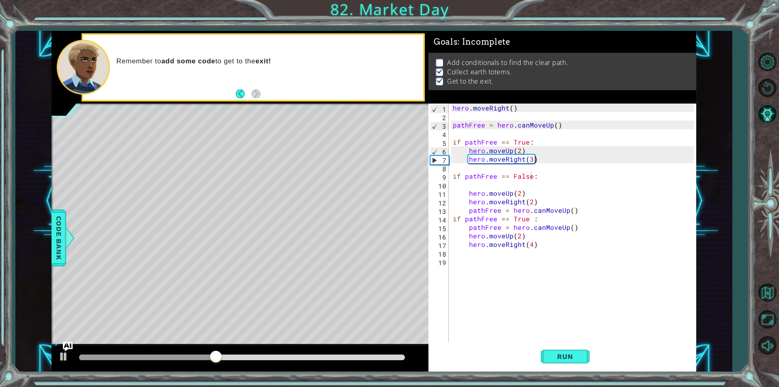
click at [439, 60] on p at bounding box center [439, 63] width 7 height 8
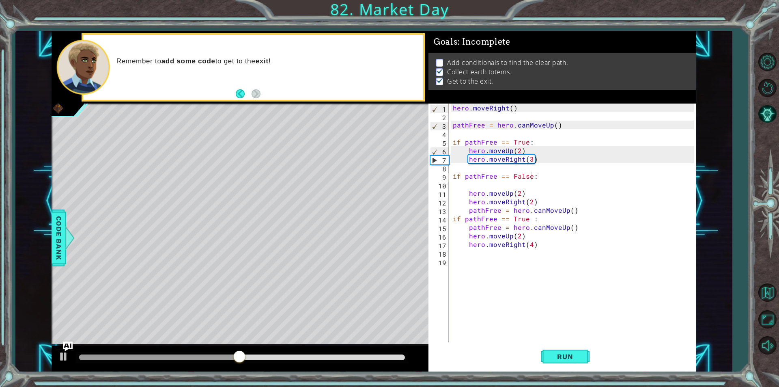
click at [439, 60] on p at bounding box center [439, 63] width 7 height 8
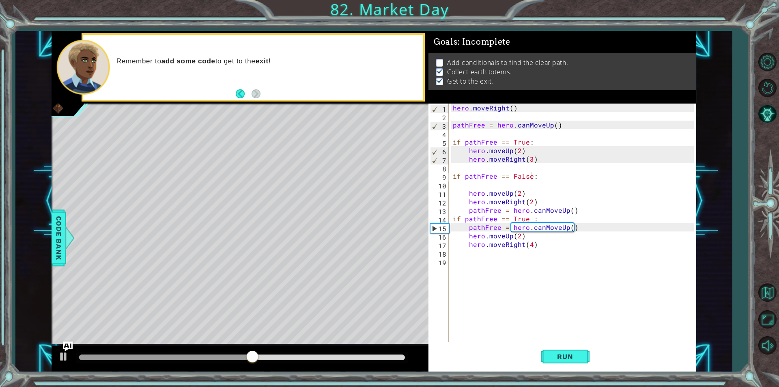
click at [439, 60] on p at bounding box center [439, 63] width 7 height 8
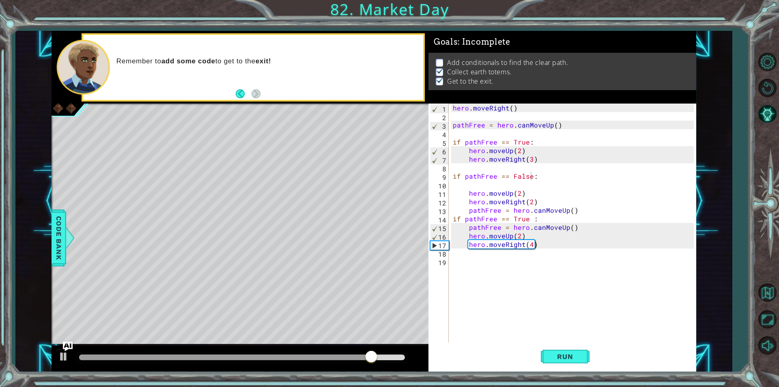
scroll to position [0, 0]
click at [534, 180] on div "hero . moveRight ( ) pathFree = hero . canMoveUp ( ) if pathFree == True : hero…" at bounding box center [574, 231] width 247 height 256
click at [537, 176] on div "hero . moveRight ( ) pathFree = hero . canMoveUp ( ) if pathFree == True : hero…" at bounding box center [574, 231] width 247 height 256
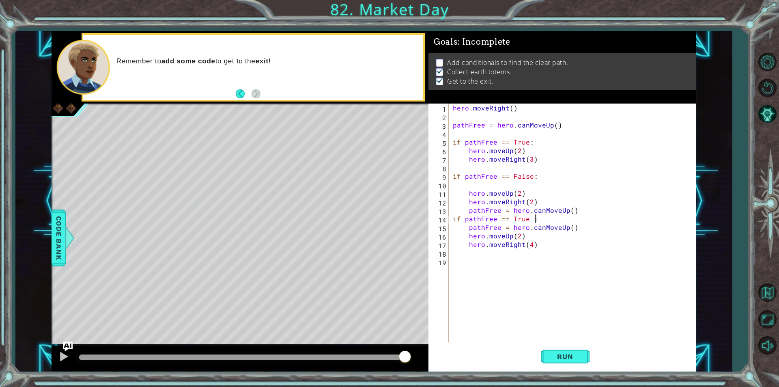
click at [577, 218] on div "hero . moveRight ( ) pathFree = hero . canMoveUp ( ) if pathFree == True : hero…" at bounding box center [574, 231] width 247 height 256
click at [577, 228] on div "hero . moveRight ( ) pathFree = hero . canMoveUp ( ) if pathFree == True : hero…" at bounding box center [574, 231] width 247 height 256
drag, startPoint x: 577, startPoint y: 228, endPoint x: 466, endPoint y: 226, distance: 111.2
click at [466, 226] on div "hero . moveRight ( ) pathFree = hero . canMoveUp ( ) if pathFree == True : hero…" at bounding box center [574, 231] width 247 height 256
click at [470, 227] on div "hero . moveRight ( ) pathFree = hero . canMoveUp ( ) if pathFree == True : hero…" at bounding box center [572, 222] width 243 height 239
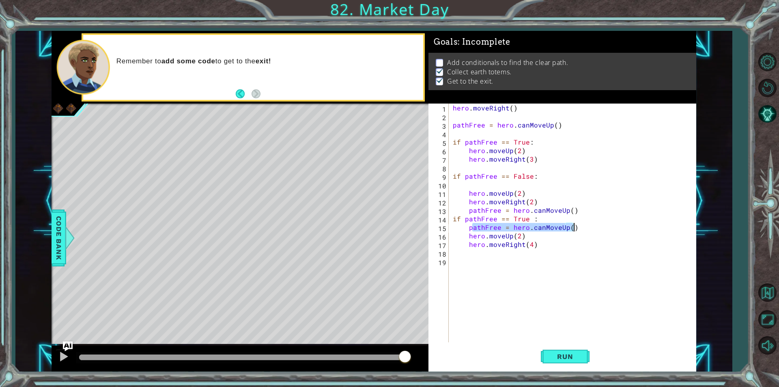
drag, startPoint x: 472, startPoint y: 226, endPoint x: 577, endPoint y: 229, distance: 105.1
click at [577, 229] on div "hero . moveRight ( ) pathFree = hero . canMoveUp ( ) if pathFree == True : hero…" at bounding box center [574, 231] width 247 height 256
type textarea "p"
click at [537, 258] on div "hero . moveRight ( ) pathFree = hero . canMoveUp ( ) if pathFree == True : hero…" at bounding box center [574, 231] width 247 height 256
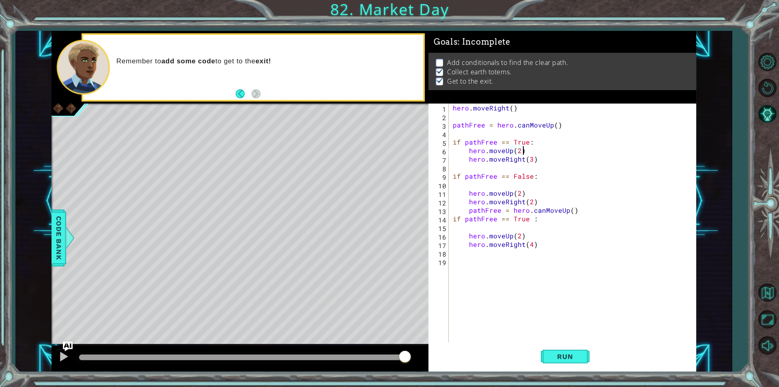
click at [537, 153] on div "hero . moveRight ( ) pathFree = hero . canMoveUp ( ) if pathFree == True : hero…" at bounding box center [574, 231] width 247 height 256
click at [543, 158] on div "hero . moveRight ( ) pathFree = hero . canMoveUp ( ) if pathFree == True : hero…" at bounding box center [574, 231] width 247 height 256
click at [243, 236] on div "Level Map" at bounding box center [239, 222] width 375 height 239
click at [552, 151] on div "hero . moveRight ( ) pathFree = hero . canMoveUp ( ) if pathFree == True : hero…" at bounding box center [574, 231] width 247 height 256
click at [564, 366] on button "Run" at bounding box center [565, 356] width 49 height 27
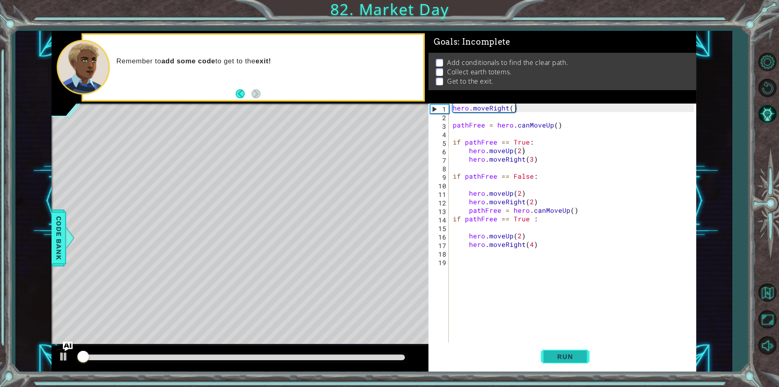
click at [566, 366] on button "Run" at bounding box center [565, 356] width 49 height 27
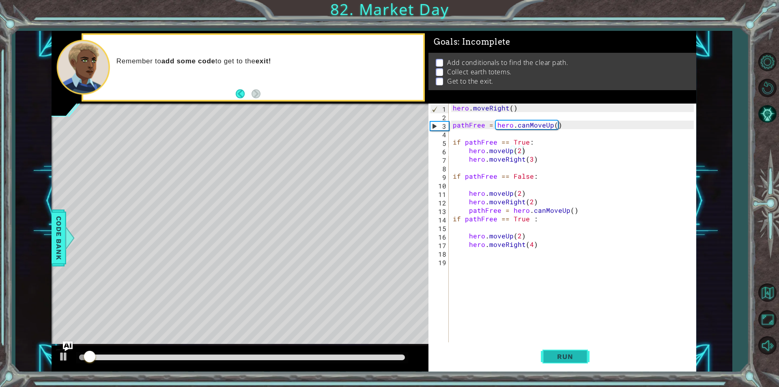
click at [565, 366] on button "Run" at bounding box center [565, 356] width 49 height 27
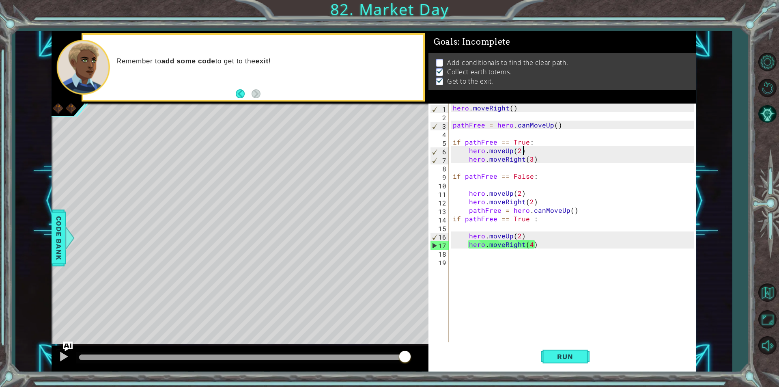
click at [504, 243] on div "hero . moveRight ( ) pathFree = hero . canMoveUp ( ) if pathFree == True : hero…" at bounding box center [574, 231] width 247 height 256
click at [527, 217] on div "hero . moveRight ( ) pathFree = hero . canMoveUp ( ) if pathFree == True : hero…" at bounding box center [574, 231] width 247 height 256
type textarea "if pathFree == True :"
drag, startPoint x: 540, startPoint y: 217, endPoint x: 450, endPoint y: 220, distance: 89.7
click at [450, 220] on div "if pathFree == True : 1 2 3 4 5 6 7 8 9 10 11 12 13 14 15 16 17 18 19 hero . mo…" at bounding box center [560, 222] width 265 height 239
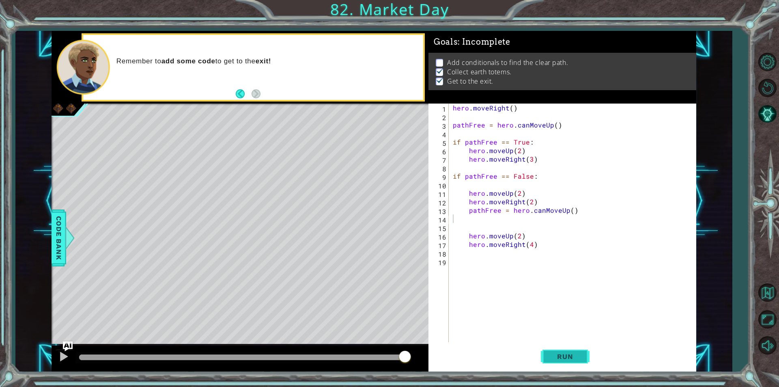
click at [572, 347] on button "Run" at bounding box center [565, 356] width 49 height 27
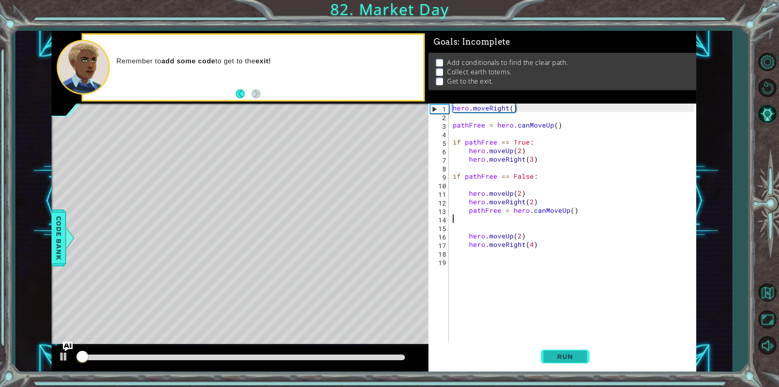
click at [574, 353] on span "Run" at bounding box center [565, 356] width 32 height 8
click at [574, 359] on span "Run" at bounding box center [565, 356] width 32 height 8
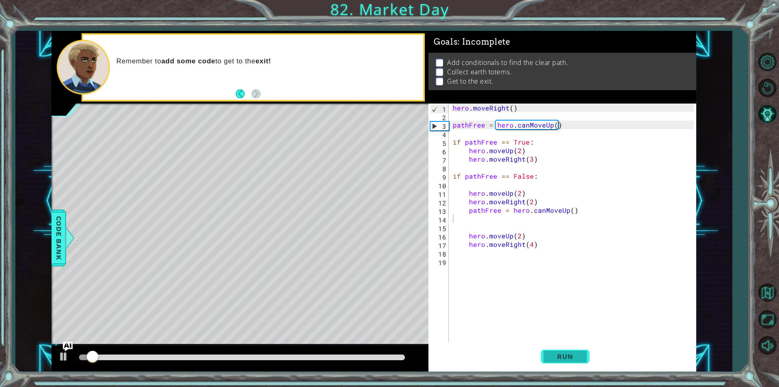
click at [566, 360] on button "Run" at bounding box center [565, 356] width 49 height 27
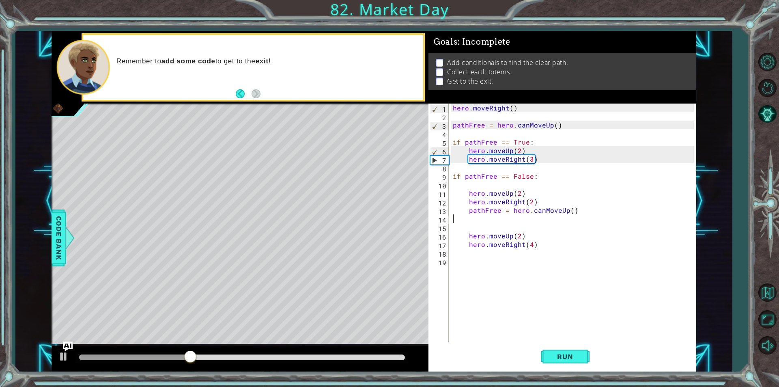
click at [293, 203] on div "Level Map" at bounding box center [239, 222] width 375 height 239
type textarea "hero.moveUp(2)"
click at [512, 195] on div "hero . moveRight ( ) pathFree = hero . canMoveUp ( ) if pathFree == True : hero…" at bounding box center [574, 231] width 247 height 256
click at [521, 193] on div "hero . moveRight ( ) pathFree = hero . canMoveUp ( ) if pathFree == True : hero…" at bounding box center [574, 231] width 247 height 256
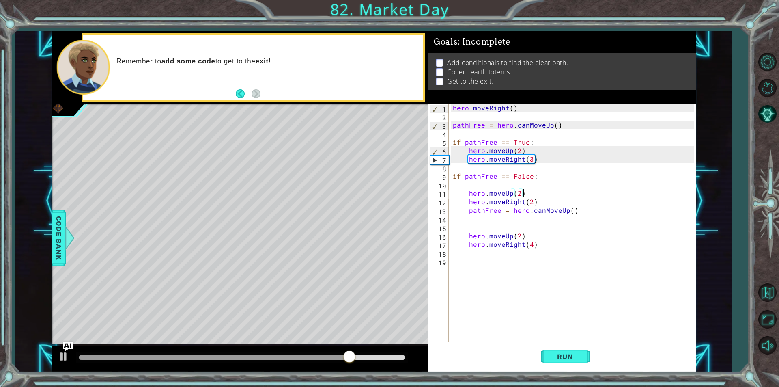
click at [525, 191] on div "hero . moveRight ( ) pathFree = hero . canMoveUp ( ) if pathFree == True : hero…" at bounding box center [574, 231] width 247 height 256
drag, startPoint x: 521, startPoint y: 192, endPoint x: 467, endPoint y: 193, distance: 54.0
click at [467, 193] on div "hero . moveRight ( ) pathFree = hero . canMoveUp ( ) if pathFree == True : hero…" at bounding box center [574, 231] width 247 height 256
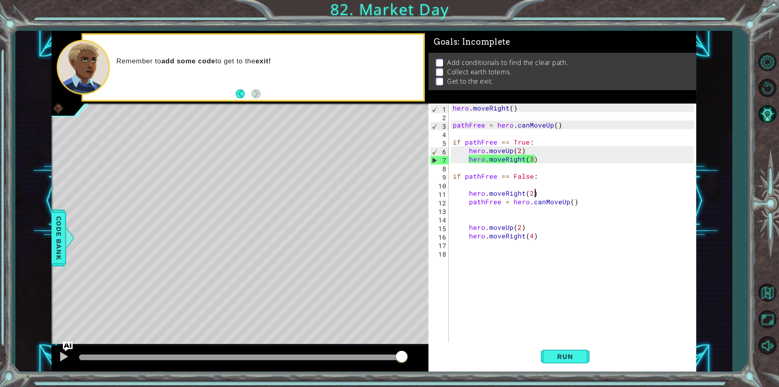
click at [539, 189] on div "hero . moveRight ( ) pathFree = hero . canMoveUp ( ) if pathFree == True : hero…" at bounding box center [574, 231] width 247 height 256
type textarea "hero.moveRight(2)"
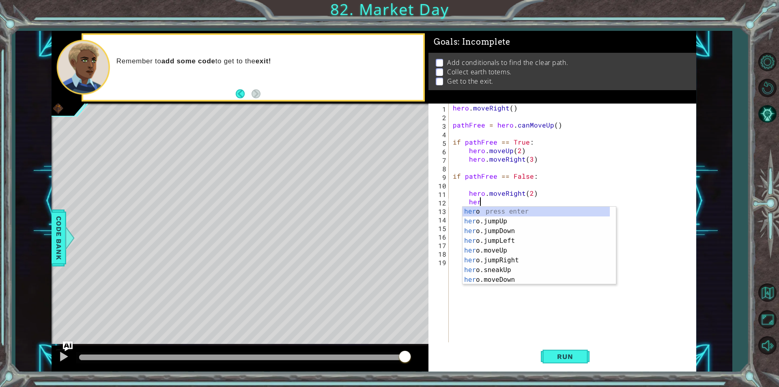
scroll to position [0, 1]
click at [516, 248] on div "her o press enter her o.jumpUp press enter her o.jumpDown press enter her o.jum…" at bounding box center [536, 255] width 147 height 97
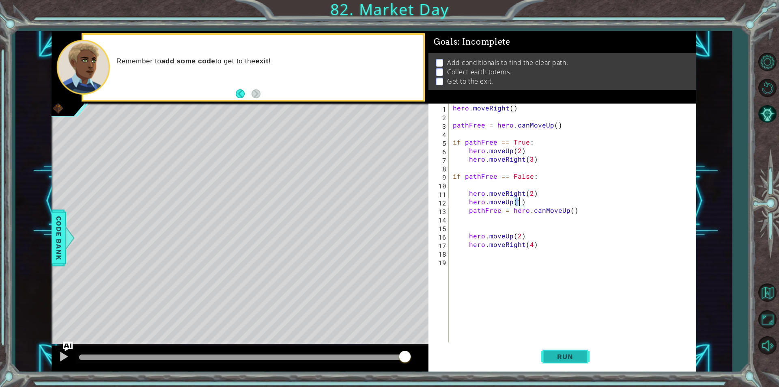
click at [564, 358] on span "Run" at bounding box center [565, 356] width 32 height 8
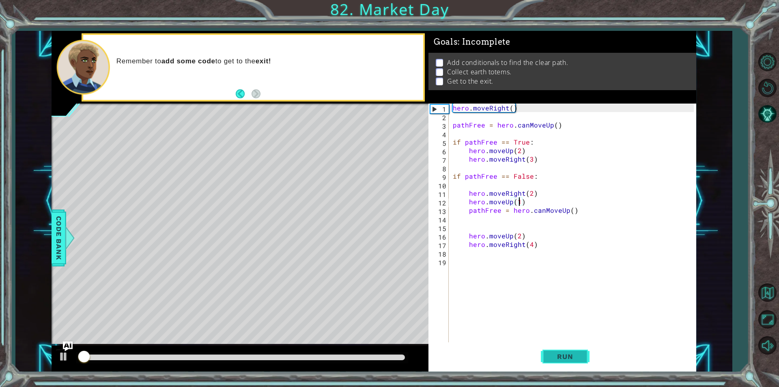
click at [564, 358] on span "Run" at bounding box center [565, 356] width 32 height 8
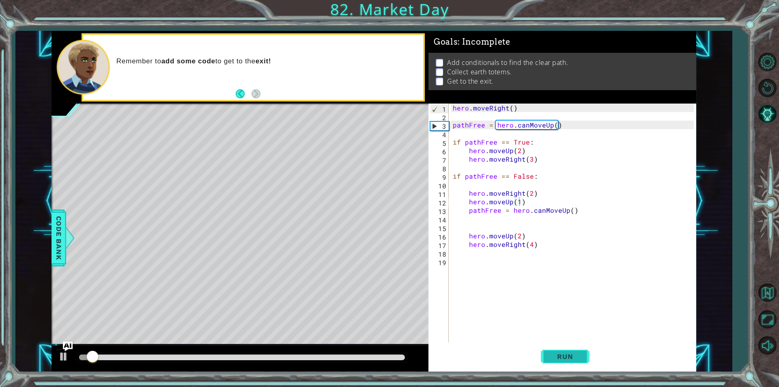
click at [564, 358] on span "Run" at bounding box center [565, 356] width 32 height 8
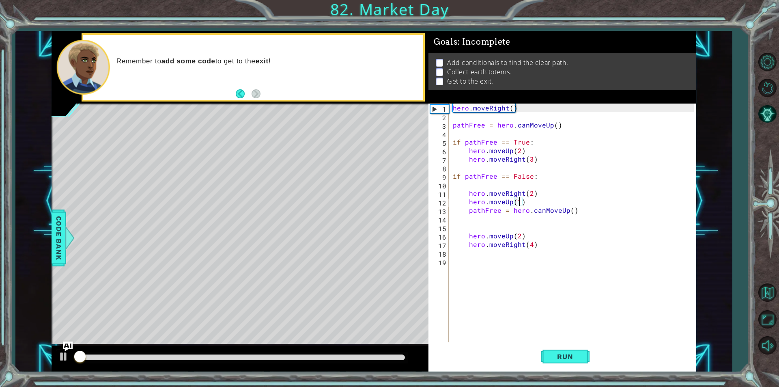
click at [230, 357] on div at bounding box center [242, 357] width 326 height 6
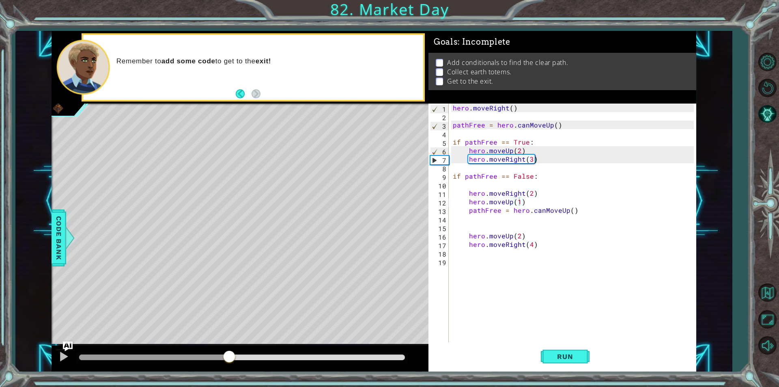
click at [228, 364] on div at bounding box center [240, 358] width 377 height 26
click at [69, 358] on div at bounding box center [63, 356] width 11 height 11
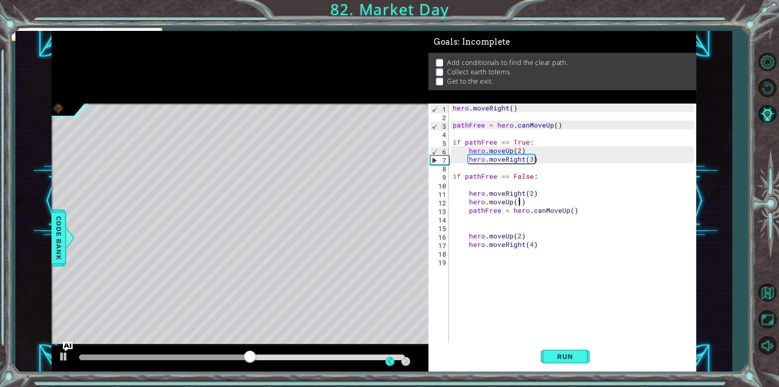
click at [508, 234] on div "hero . moveRight ( ) pathFree = hero . canMoveUp ( ) if pathFree == True : hero…" at bounding box center [574, 231] width 247 height 256
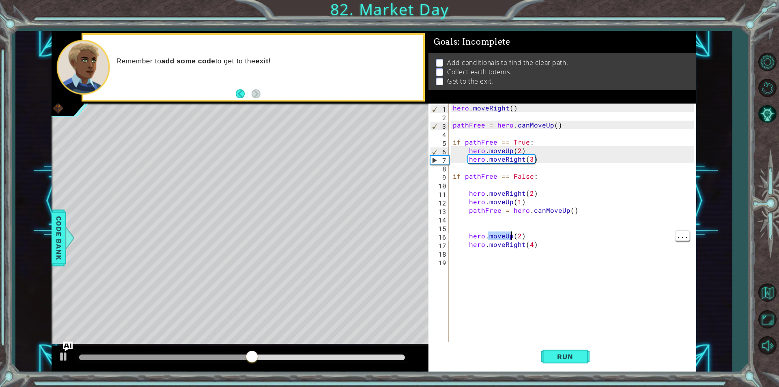
type textarea "hero.moveUp(2) hero.moveRight(4)"
click at [494, 171] on div "hero . moveRight ( ) pathFree = hero . canMoveUp ( ) if pathFree == True : hero…" at bounding box center [574, 231] width 247 height 256
click at [549, 168] on div "hero . moveRight ( ) pathFree = hero . canMoveUp ( ) if pathFree == True : hero…" at bounding box center [574, 231] width 247 height 256
click at [549, 162] on div "hero . moveRight ( ) pathFree = hero . canMoveUp ( ) if pathFree == True : hero…" at bounding box center [574, 231] width 247 height 256
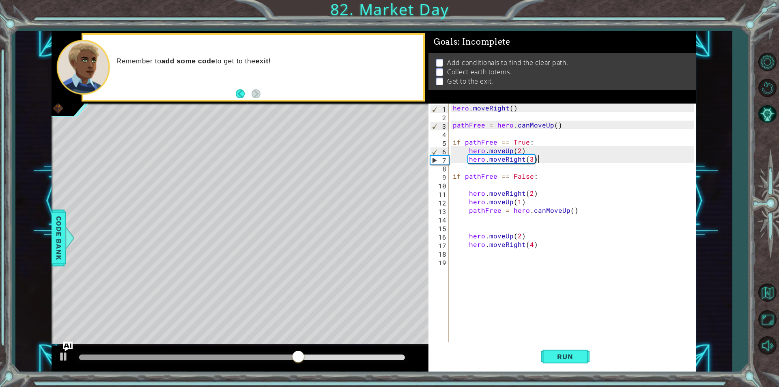
type textarea "hero.moveRight(3)"
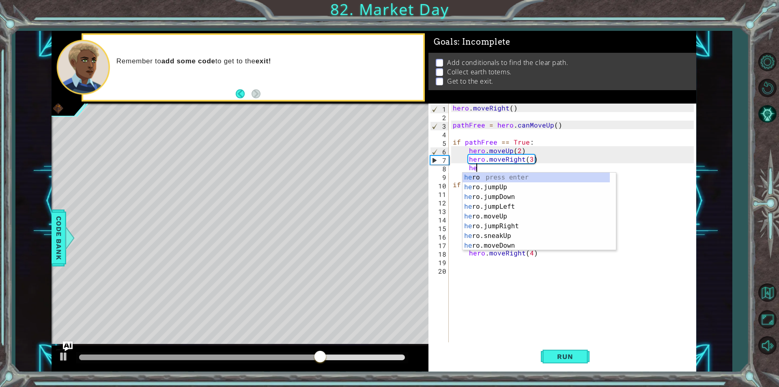
scroll to position [0, 1]
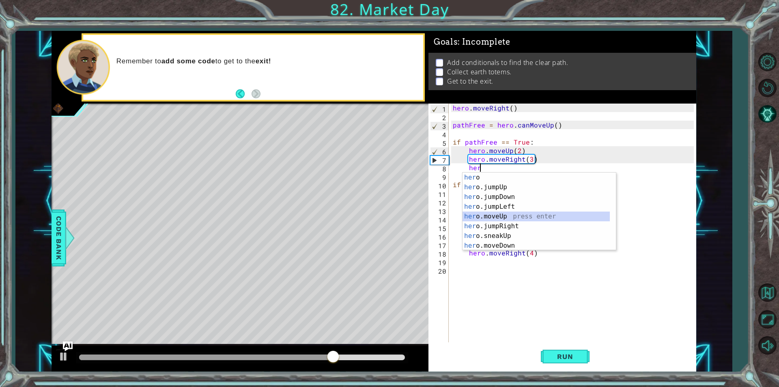
click at [532, 214] on div "her o press enter her o.jumpUp press enter her o.jumpDown press enter her o.jum…" at bounding box center [536, 220] width 147 height 97
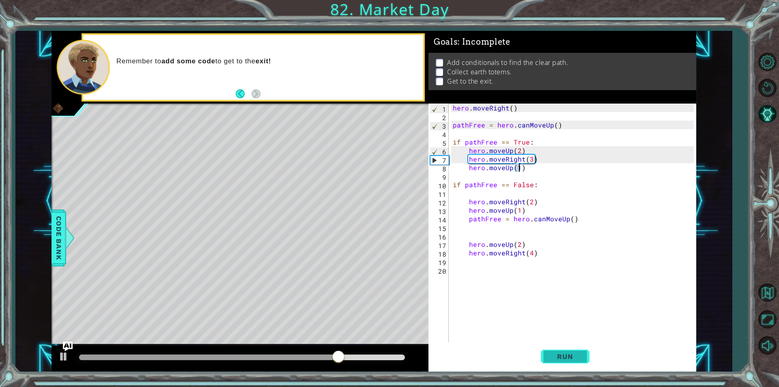
click at [568, 350] on button "Run" at bounding box center [565, 356] width 49 height 27
click at [577, 362] on button "Run" at bounding box center [565, 356] width 49 height 27
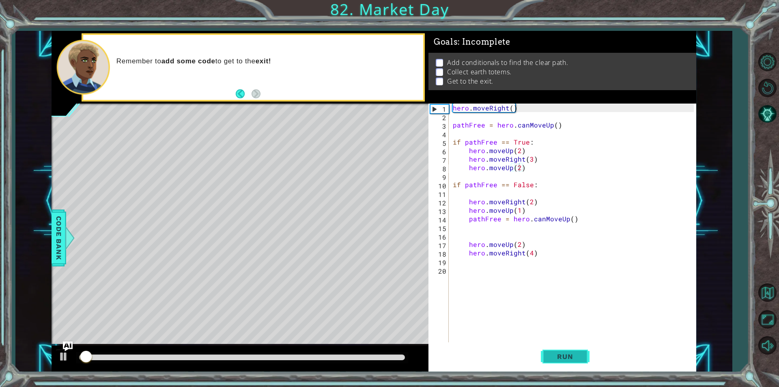
click at [577, 362] on button "Run" at bounding box center [565, 356] width 49 height 27
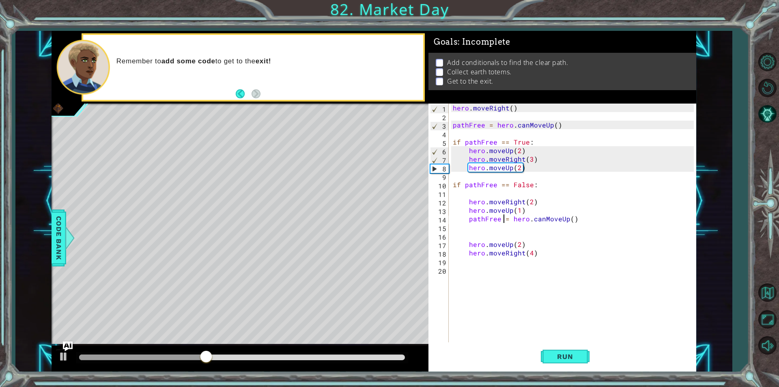
click at [501, 218] on div "hero . moveRight ( ) pathFree = hero . canMoveUp ( ) if pathFree == True : hero…" at bounding box center [574, 231] width 247 height 256
type textarea "pathFree = hero.canMoveUp()"
click at [585, 358] on button "Run" at bounding box center [565, 356] width 49 height 27
click at [575, 356] on span "Run" at bounding box center [565, 356] width 32 height 8
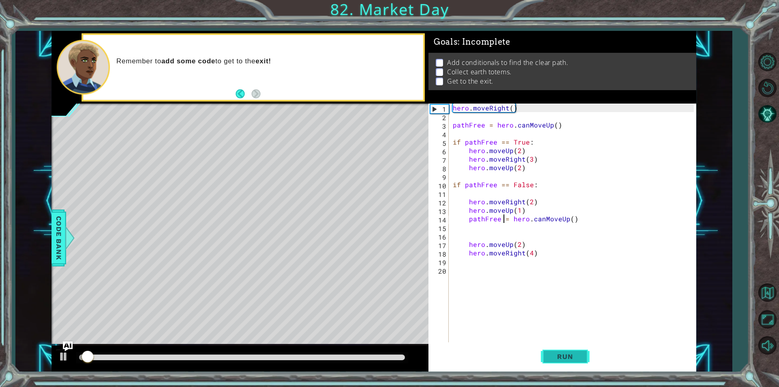
click at [575, 356] on span "Run" at bounding box center [565, 356] width 32 height 8
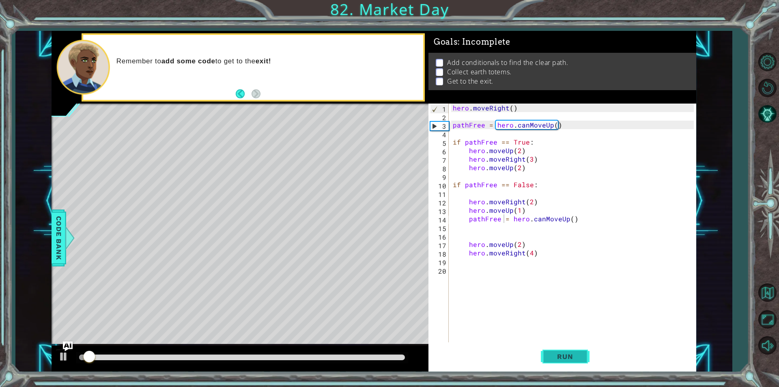
click at [575, 356] on span "Run" at bounding box center [565, 356] width 32 height 8
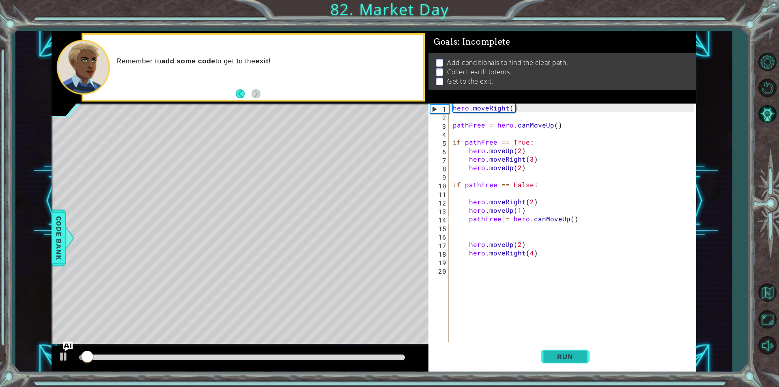
click at [575, 356] on span "Run" at bounding box center [565, 356] width 32 height 8
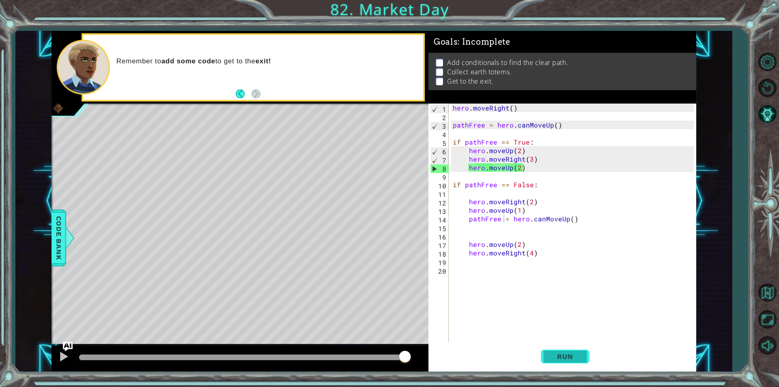
click at [579, 361] on button "Run" at bounding box center [565, 356] width 49 height 27
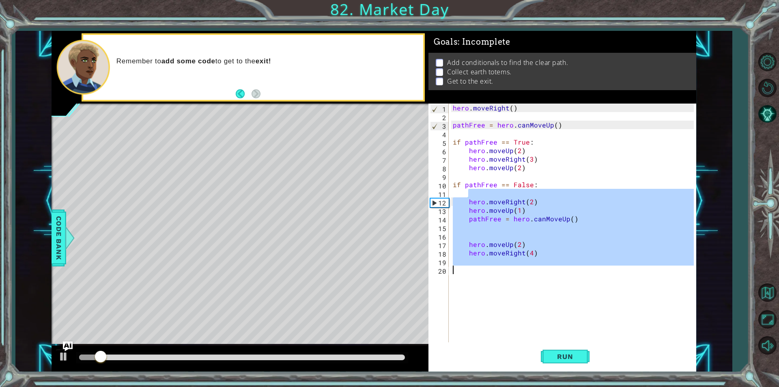
drag, startPoint x: 545, startPoint y: 190, endPoint x: 463, endPoint y: 298, distance: 135.3
click at [463, 298] on div "hero . moveRight ( ) pathFree = hero . canMoveUp ( ) if pathFree == True : hero…" at bounding box center [574, 231] width 247 height 256
click at [436, 192] on div "11" at bounding box center [439, 194] width 19 height 9
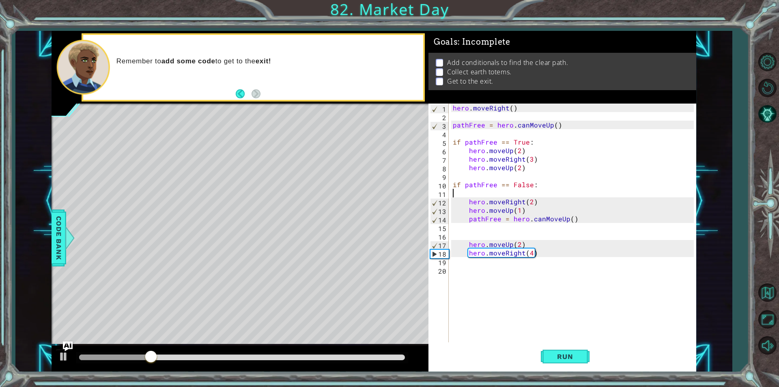
click at [453, 193] on div "hero . moveRight ( ) pathFree = hero . canMoveUp ( ) if pathFree == True : hero…" at bounding box center [574, 231] width 247 height 256
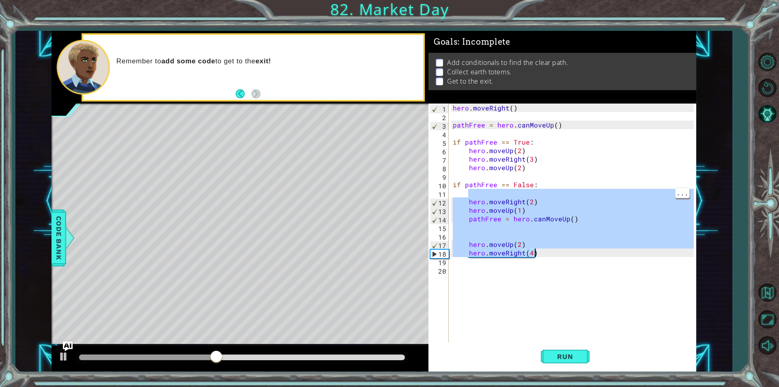
drag, startPoint x: 541, startPoint y: 193, endPoint x: 537, endPoint y: 256, distance: 63.8
click at [537, 256] on div "hero . moveRight ( ) pathFree = hero . canMoveUp ( ) if pathFree == True : hero…" at bounding box center [574, 231] width 247 height 256
type textarea "hero.moveUp(2) hero.moveRight(4)"
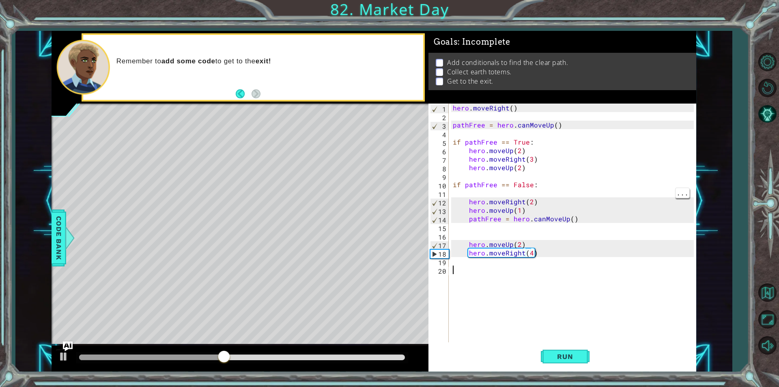
click at [559, 272] on div "hero . moveRight ( ) pathFree = hero . canMoveUp ( ) if pathFree == True : hero…" at bounding box center [574, 231] width 247 height 256
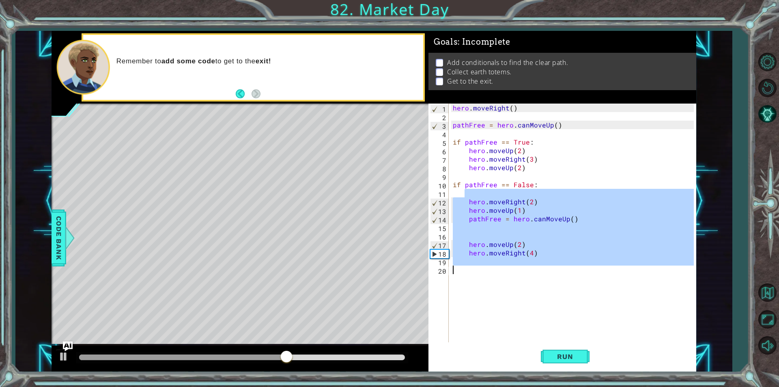
drag, startPoint x: 464, startPoint y: 197, endPoint x: 585, endPoint y: 314, distance: 168.7
click at [585, 314] on div "hero . moveRight ( ) pathFree = hero . canMoveUp ( ) if pathFree == True : hero…" at bounding box center [574, 231] width 247 height 256
click at [557, 263] on div "hero . moveRight ( ) pathFree = hero . canMoveUp ( ) if pathFree == True : hero…" at bounding box center [572, 222] width 243 height 239
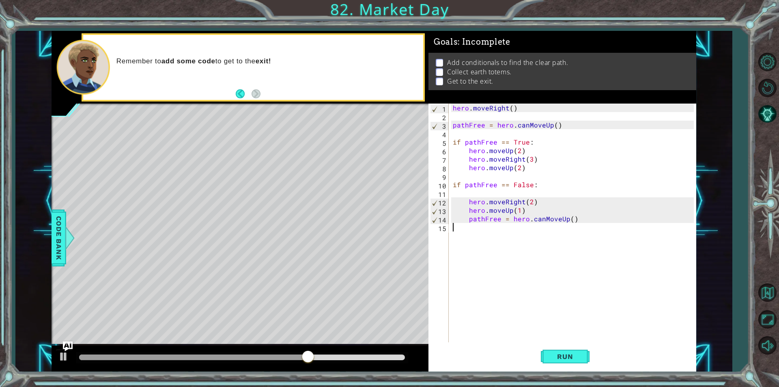
drag, startPoint x: 473, startPoint y: 231, endPoint x: 564, endPoint y: 269, distance: 99.3
click at [564, 269] on div "hero . moveRight ( ) pathFree = hero . canMoveUp ( ) if pathFree == True : hero…" at bounding box center [574, 231] width 247 height 256
click at [566, 350] on button "Run" at bounding box center [565, 356] width 49 height 27
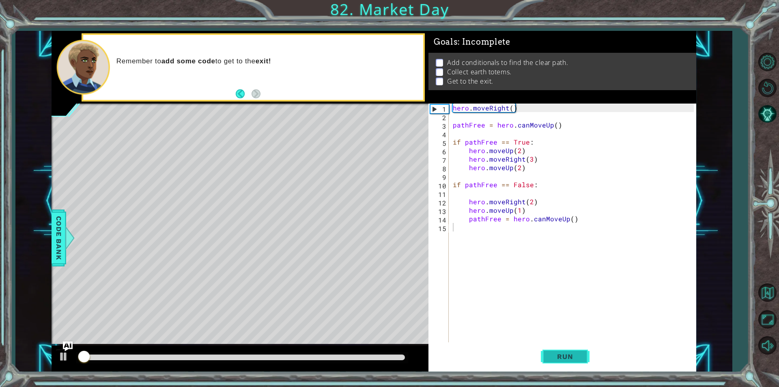
click at [566, 350] on button "Run" at bounding box center [565, 356] width 49 height 27
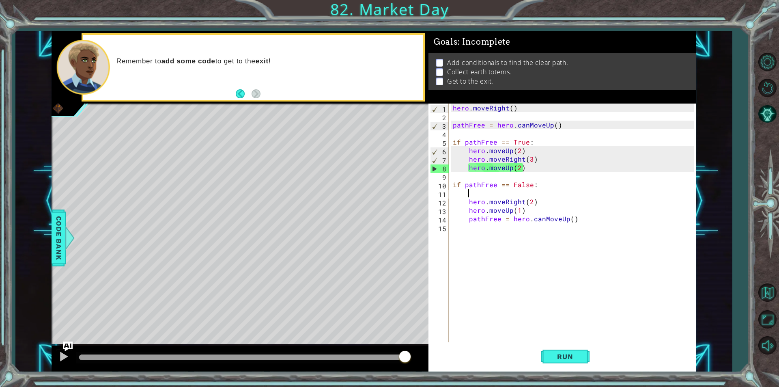
click at [545, 189] on div "hero . moveRight ( ) pathFree = hero . canMoveUp ( ) if pathFree == True : hero…" at bounding box center [574, 231] width 247 height 256
click at [543, 183] on div "hero . moveRight ( ) pathFree = hero . canMoveUp ( ) if pathFree == True : hero…" at bounding box center [574, 231] width 247 height 256
type textarea "if pathFree == False:"
click at [547, 173] on div "hero . moveRight ( ) pathFree = hero . canMoveUp ( ) if pathFree == True : hero…" at bounding box center [574, 231] width 247 height 256
click at [550, 172] on div "hero . moveRight ( ) pathFree = hero . canMoveUp ( ) if pathFree == True : hero…" at bounding box center [574, 231] width 247 height 256
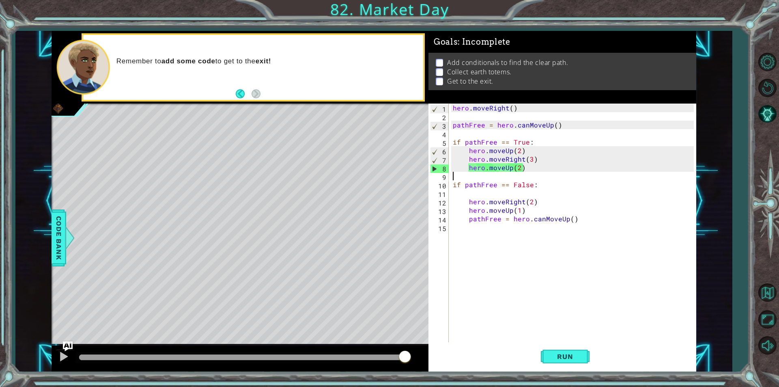
click at [539, 166] on div "hero . moveRight ( ) pathFree = hero . canMoveUp ( ) if pathFree == True : hero…" at bounding box center [574, 231] width 247 height 256
type textarea "hero.moveUp(2)"
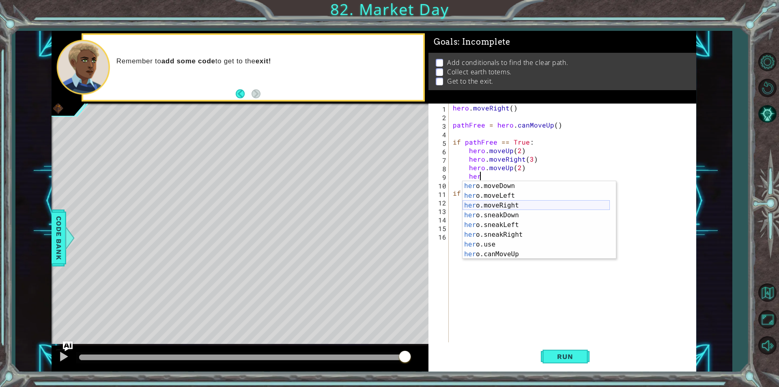
scroll to position [68, 0]
click at [519, 208] on div "her o.moveDown press enter her o.moveLeft press enter her o.moveRight press ent…" at bounding box center [536, 229] width 147 height 97
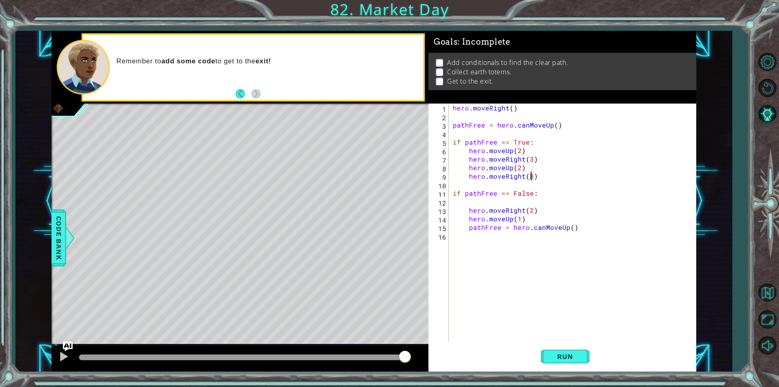
scroll to position [0, 4]
type textarea "hero.moveRight(3)"
click at [572, 365] on button "Run" at bounding box center [565, 356] width 49 height 27
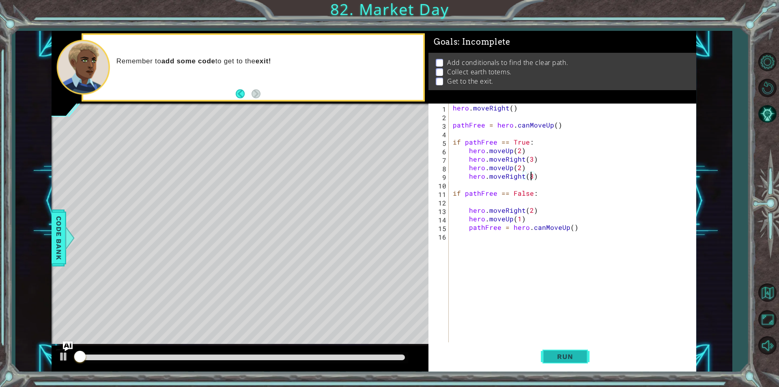
click at [567, 360] on button "Run" at bounding box center [565, 356] width 49 height 27
click at [568, 360] on span "Run" at bounding box center [565, 356] width 32 height 8
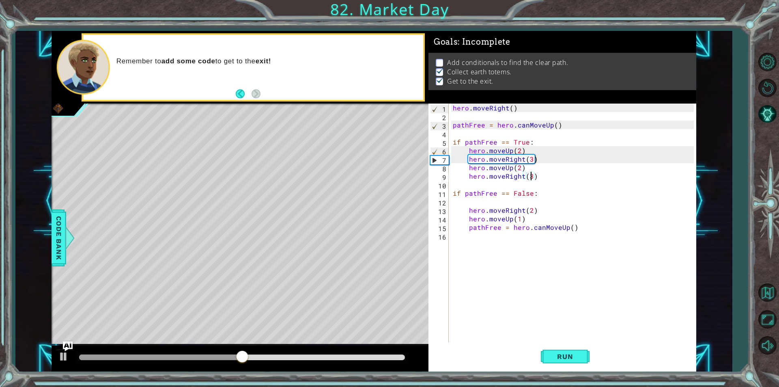
click at [529, 88] on div "Add conditionals to find the clear path. Collect earth totems. Get to the exit." at bounding box center [562, 71] width 268 height 37
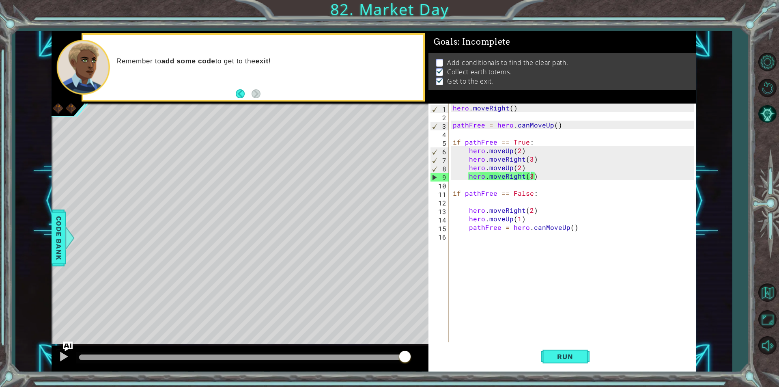
drag, startPoint x: 404, startPoint y: 353, endPoint x: 702, endPoint y: 126, distance: 374.7
click at [702, 126] on div "1 2 3 4 5 6 7 8 9 10 11 12 13 14 15 16 hero . moveRight ( ) pathFree = hero . c…" at bounding box center [373, 201] width 717 height 340
click at [609, 232] on div "hero . moveRight ( ) pathFree = hero . canMoveUp ( ) if pathFree == True : hero…" at bounding box center [574, 231] width 247 height 256
click at [600, 228] on div "hero . moveRight ( ) pathFree = hero . canMoveUp ( ) if pathFree == True : hero…" at bounding box center [574, 231] width 247 height 256
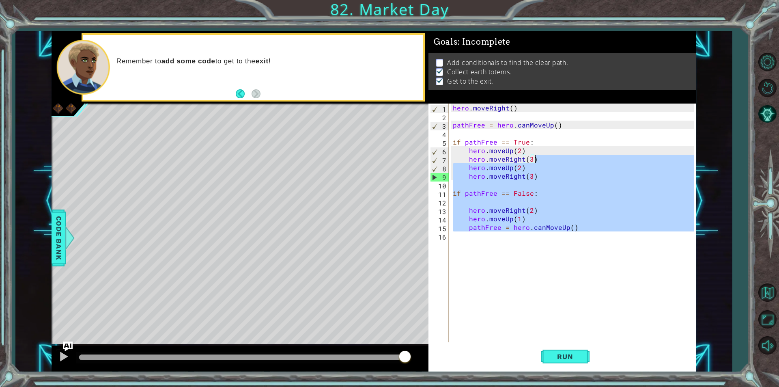
type textarea "hero.moveRight(3)"
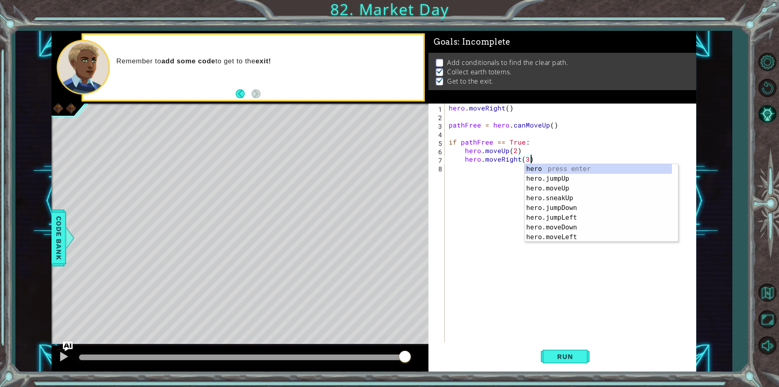
drag, startPoint x: 583, startPoint y: 235, endPoint x: 545, endPoint y: 162, distance: 81.8
click at [545, 162] on div "hero . moveRight ( ) pathFree = hero . canMoveUp ( ) if pathFree == True : hero…" at bounding box center [572, 231] width 251 height 256
click at [484, 185] on div "hero . moveRight ( ) pathFree = hero . canMoveUp ( ) if pathFree == True : hero…" at bounding box center [572, 231] width 251 height 256
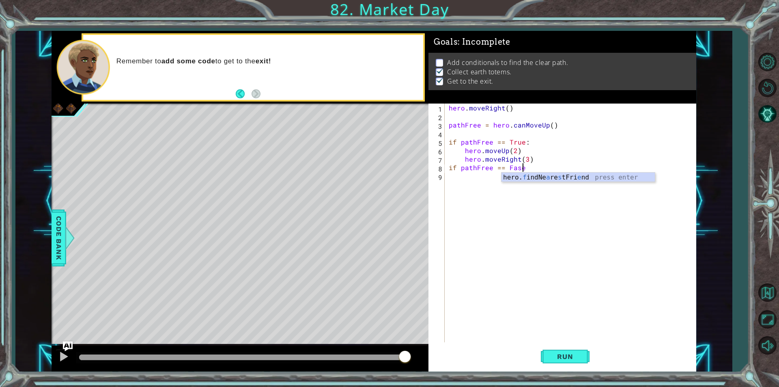
scroll to position [0, 4]
type textarea "if pathFree == Fasle"
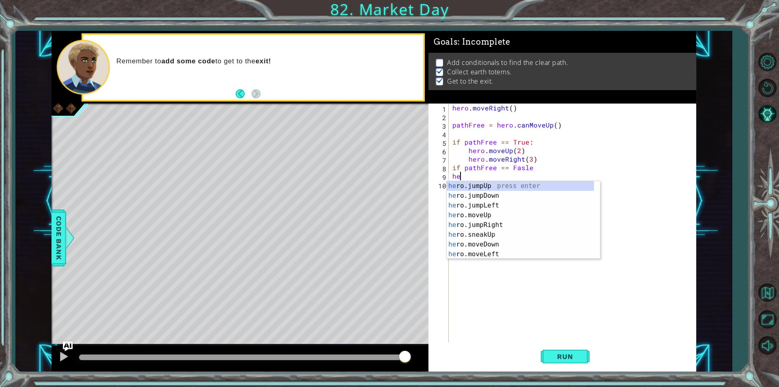
type textarea "h"
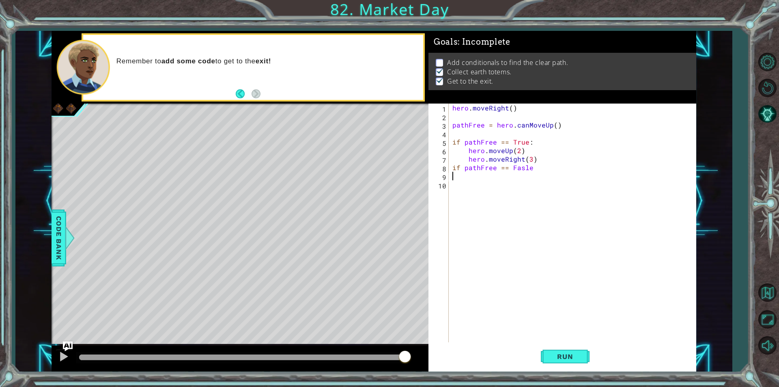
type textarea "if pathFree == Fasle"
click at [529, 168] on div "hero . moveRight ( ) pathFree = hero . canMoveUp ( ) if pathFree == True : hero…" at bounding box center [574, 231] width 247 height 256
type textarea "if pathFree == False"
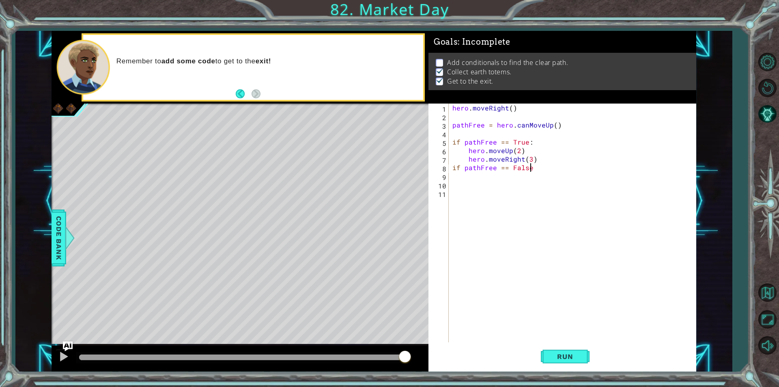
click at [543, 168] on div "hero . moveRight ( ) pathFree = hero . canMoveUp ( ) if pathFree == True : hero…" at bounding box center [574, 231] width 247 height 256
type textarea "if pathFree == False :"
click at [534, 172] on div "hero . moveRight ( ) pathFree = hero . canMoveUp ( ) if pathFree == True : hero…" at bounding box center [574, 231] width 247 height 256
click at [551, 350] on button "Run" at bounding box center [565, 356] width 49 height 27
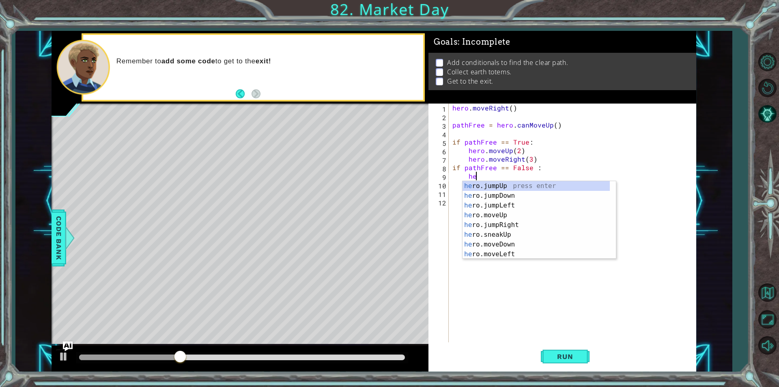
scroll to position [0, 1]
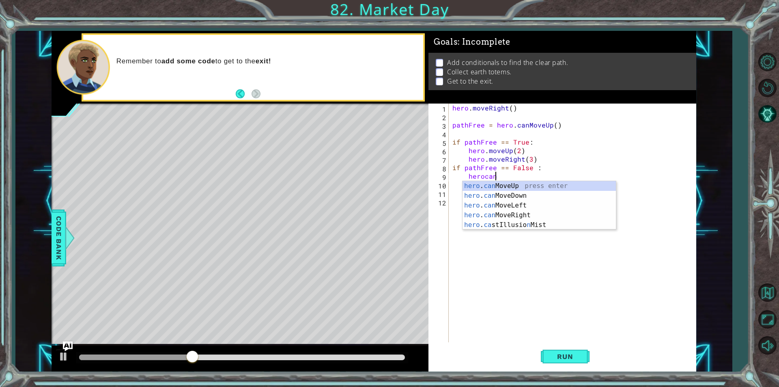
type textarea "herocan"
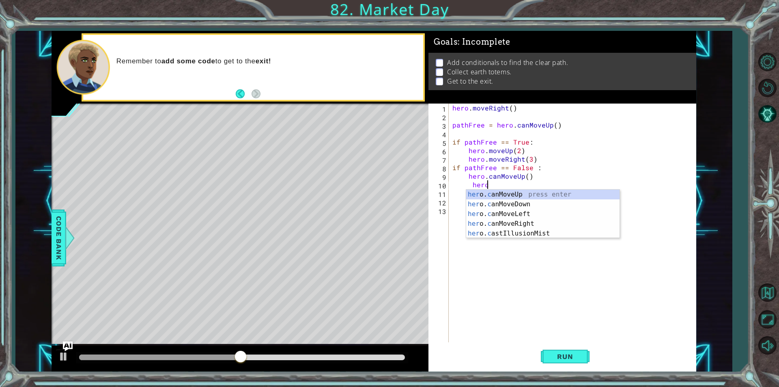
type textarea "herca"
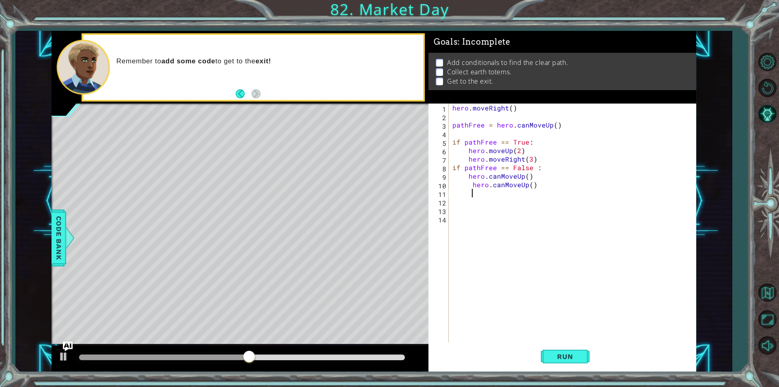
scroll to position [0, 1]
click at [563, 191] on div "hero . moveRight ( ) pathFree = hero . canMoveUp ( ) if pathFree == True : hero…" at bounding box center [574, 231] width 247 height 256
click at [549, 182] on div "hero . moveRight ( ) pathFree = hero . canMoveUp ( ) if pathFree == True : hero…" at bounding box center [574, 231] width 247 height 256
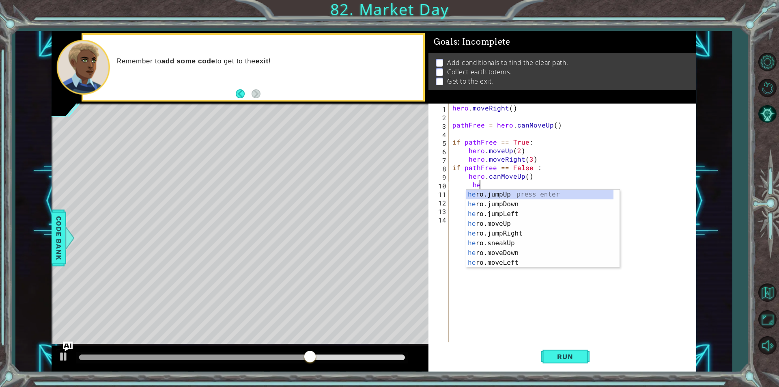
type textarea "h"
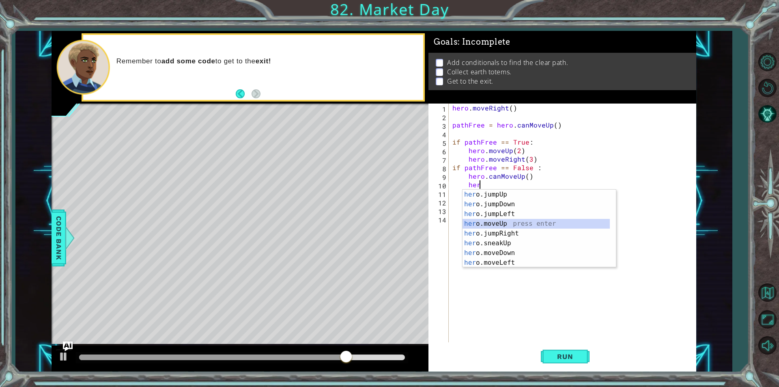
click at [524, 223] on div "her o.jumpUp press enter her o.jumpDown press enter her o.jumpLeft press enter …" at bounding box center [536, 237] width 147 height 97
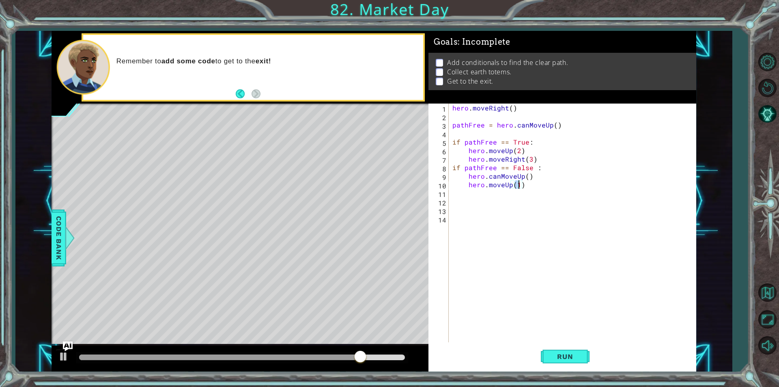
type textarea "hero.moveUp(2)"
type textarea "if pathFree == False :"
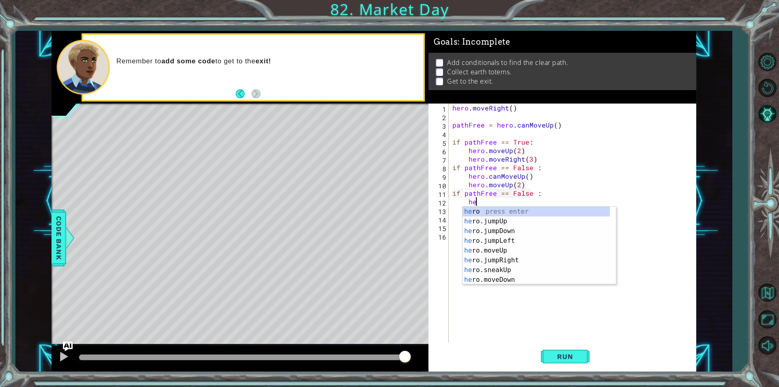
scroll to position [0, 1]
click at [504, 251] on div "her o press enter her o.jumpUp press enter her o.jumpDown press enter her o.jum…" at bounding box center [536, 255] width 147 height 97
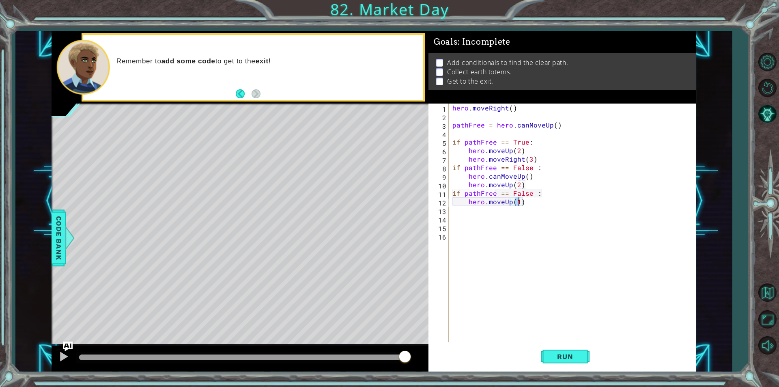
scroll to position [0, 4]
click at [531, 195] on div "hero . moveRight ( ) pathFree = hero . canMoveUp ( ) if pathFree == True : hero…" at bounding box center [574, 231] width 247 height 256
click at [536, 198] on div "hero . moveRight ( ) pathFree = hero . canMoveUp ( ) if pathFree == True : hero…" at bounding box center [574, 231] width 247 height 256
type textarea "hero.moveUp(2)"
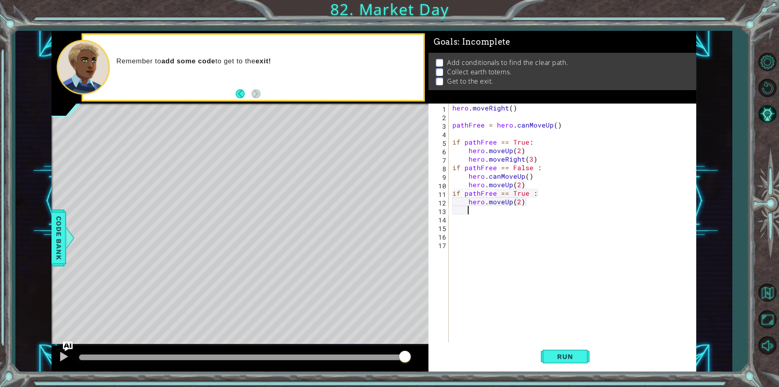
scroll to position [0, 1]
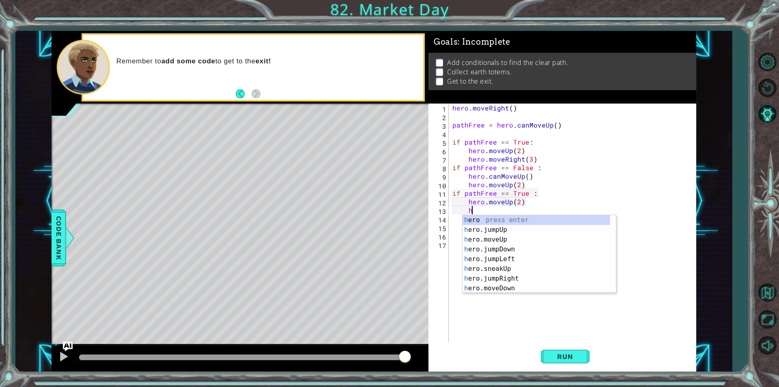
type textarea "h"
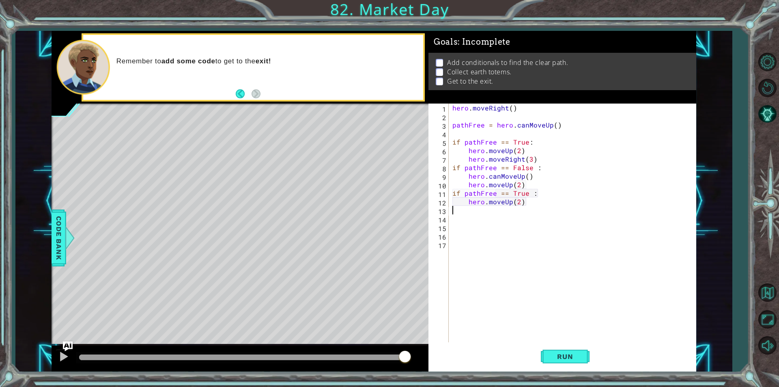
scroll to position [0, 0]
type textarea "hero.moveUp(2)"
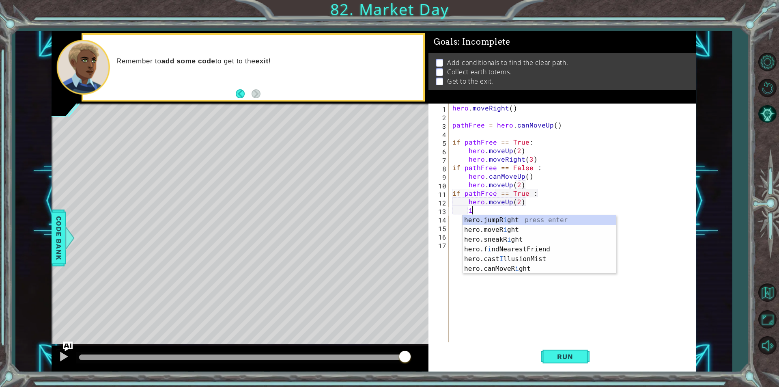
scroll to position [0, 1]
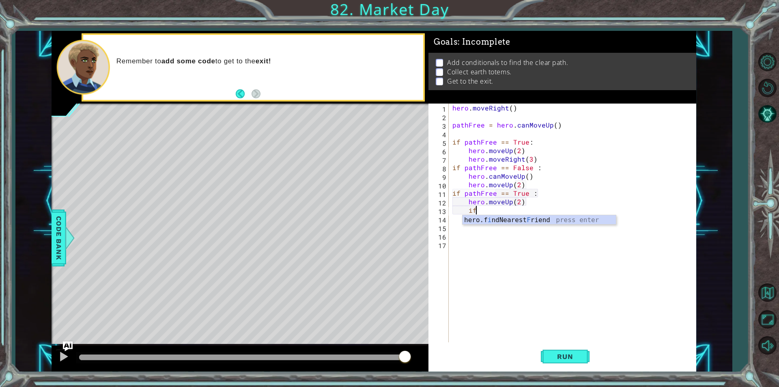
type textarea "i"
type textarea "if pathFree == False:"
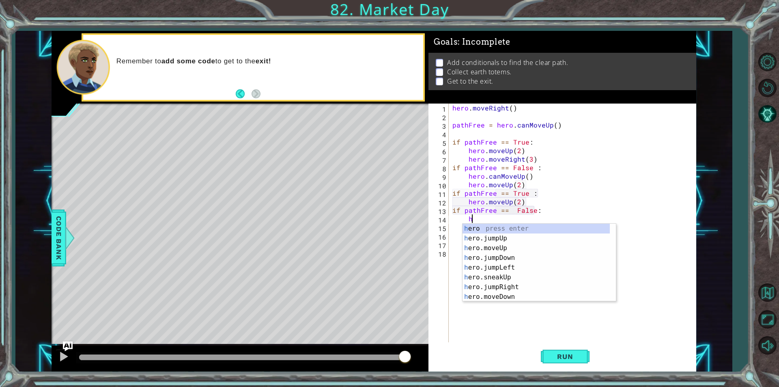
scroll to position [0, 1]
type textarea "hec"
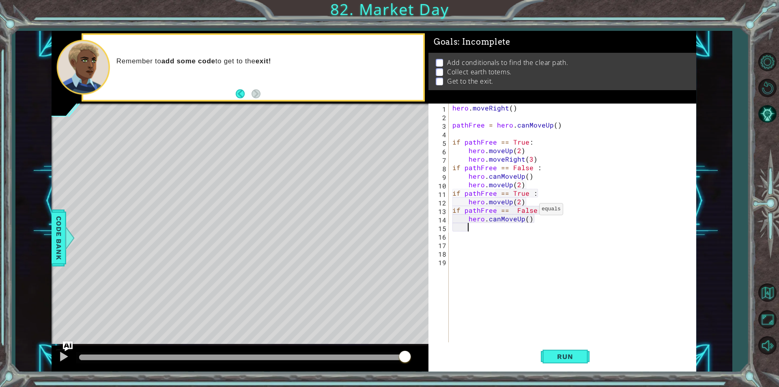
type textarea "he"
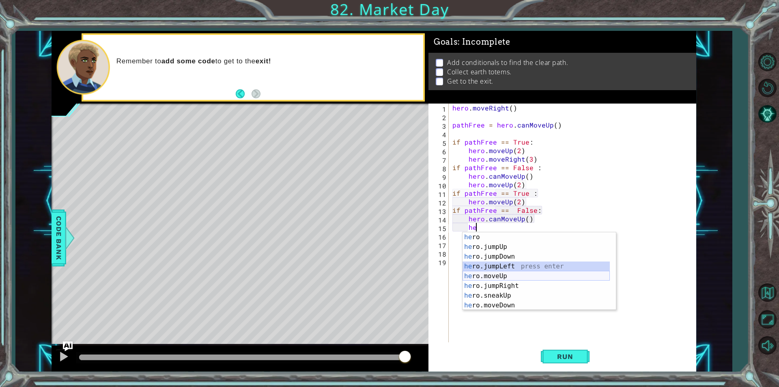
click at [533, 273] on div "he ro press enter he ro.jumpUp press enter he ro.jumpDown press enter he ro.jum…" at bounding box center [536, 280] width 147 height 97
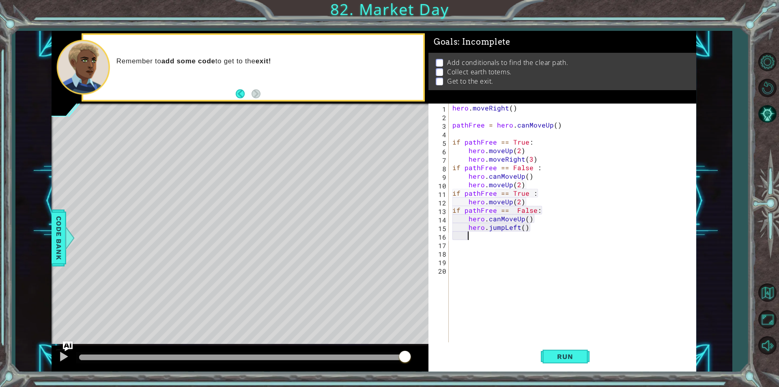
click at [527, 233] on div "hero . moveRight ( ) pathFree = hero . canMoveUp ( ) if pathFree == True : hero…" at bounding box center [574, 231] width 247 height 256
click at [532, 228] on div "hero . moveRight ( ) pathFree = hero . canMoveUp ( ) if pathFree == True : hero…" at bounding box center [574, 231] width 247 height 256
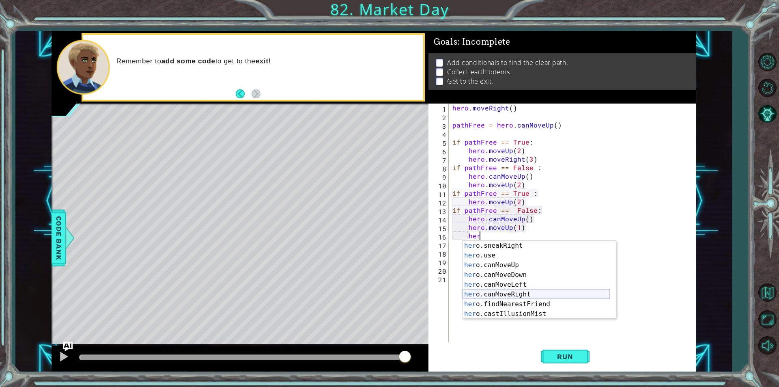
scroll to position [19, 0]
click at [508, 310] on div "her o.jumpDown press enter her o.jumpLeft press enter her o.moveUp press enter …" at bounding box center [536, 289] width 147 height 97
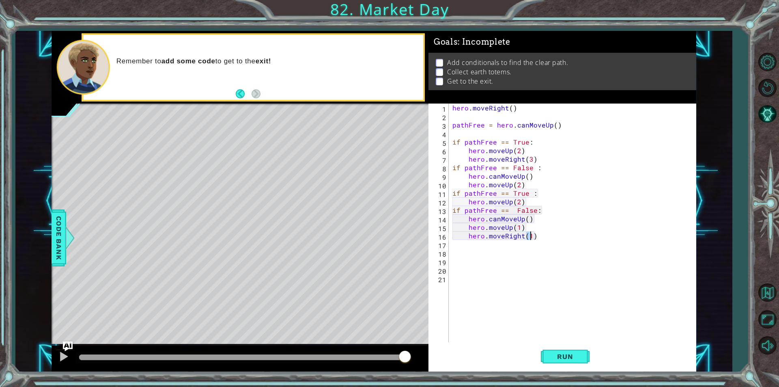
type textarea "hero.moveRight(3)"
click at [552, 358] on span "Run" at bounding box center [565, 356] width 32 height 8
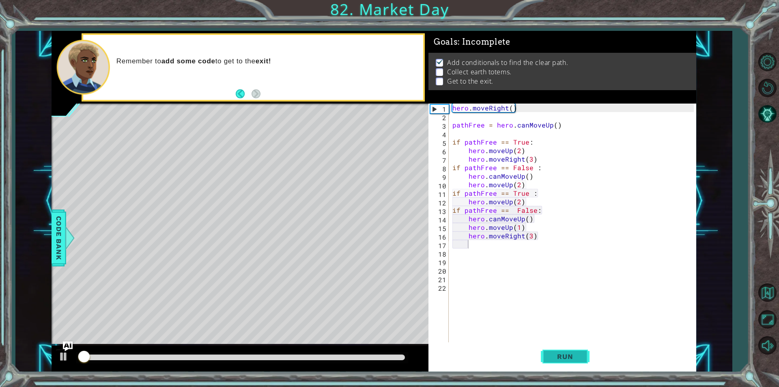
click at [557, 357] on span "Run" at bounding box center [565, 356] width 32 height 8
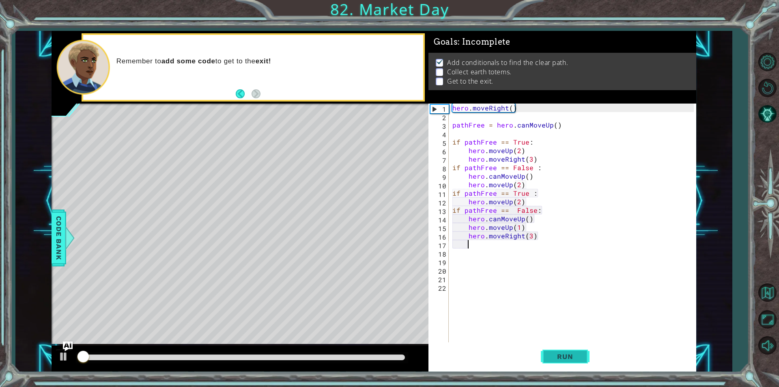
click at [557, 357] on span "Run" at bounding box center [565, 356] width 32 height 8
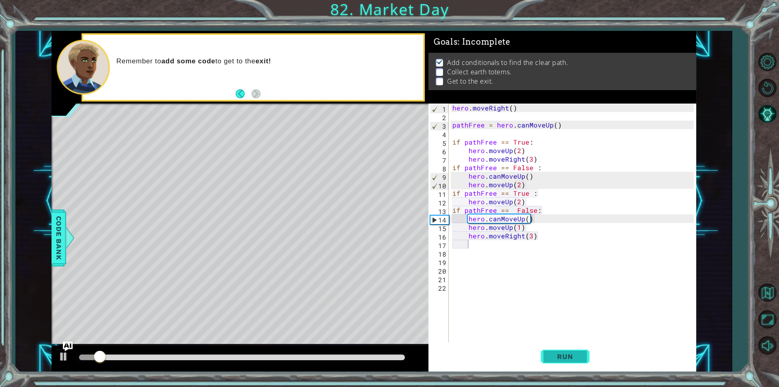
click at [557, 357] on span "Run" at bounding box center [565, 356] width 32 height 8
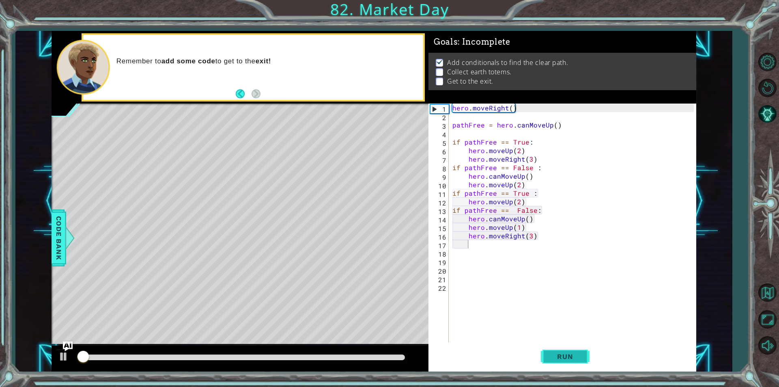
click at [557, 357] on span "Run" at bounding box center [565, 356] width 32 height 8
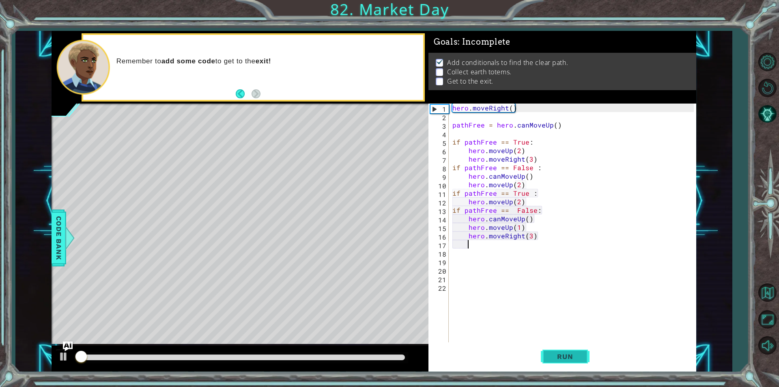
click at [557, 357] on span "Run" at bounding box center [565, 356] width 32 height 8
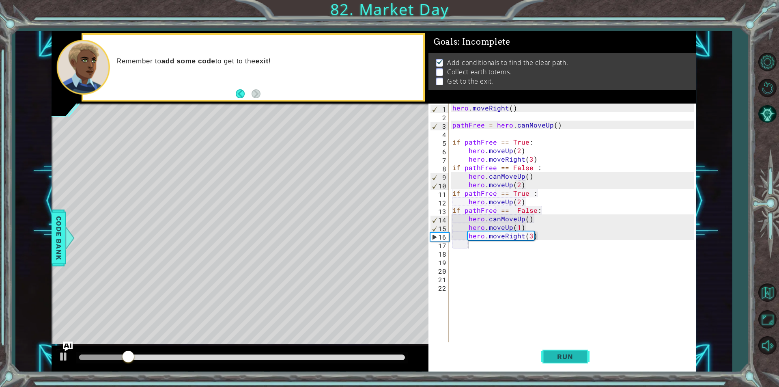
click at [560, 355] on span "Run" at bounding box center [565, 356] width 32 height 8
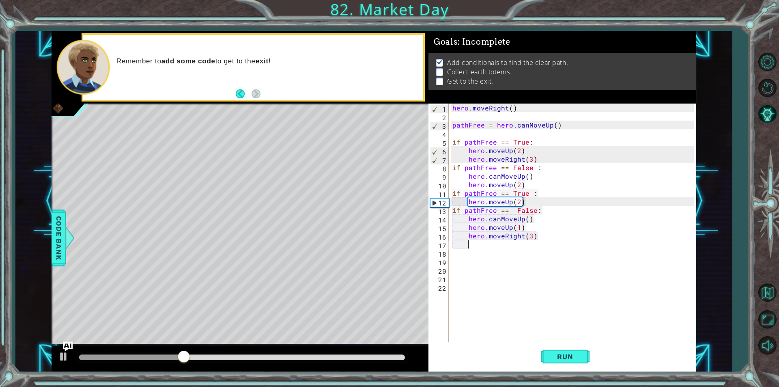
click at [558, 156] on div "hero . moveRight ( ) pathFree = hero . canMoveUp ( ) if pathFree == True : hero…" at bounding box center [574, 231] width 247 height 256
type textarea "hero.moveRight(3)"
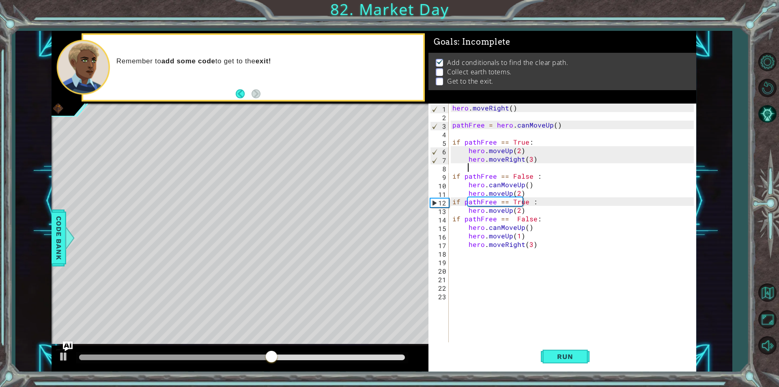
click at [532, 190] on div "hero . moveRight ( ) pathFree = hero . canMoveUp ( ) if pathFree == True : hero…" at bounding box center [574, 231] width 247 height 256
click at [529, 186] on div "hero . moveRight ( ) pathFree = hero . canMoveUp ( ) if pathFree == True : hero…" at bounding box center [574, 231] width 247 height 256
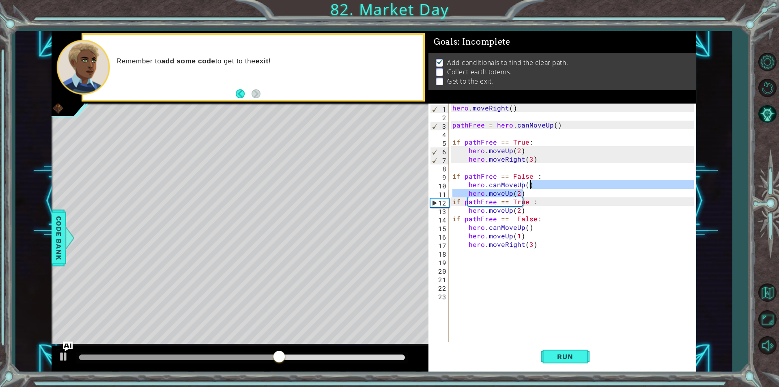
click at [532, 186] on div "hero . moveRight ( ) pathFree = hero . canMoveUp ( ) if pathFree == True : hero…" at bounding box center [572, 222] width 243 height 239
type textarea "hero.canMoveUp()"
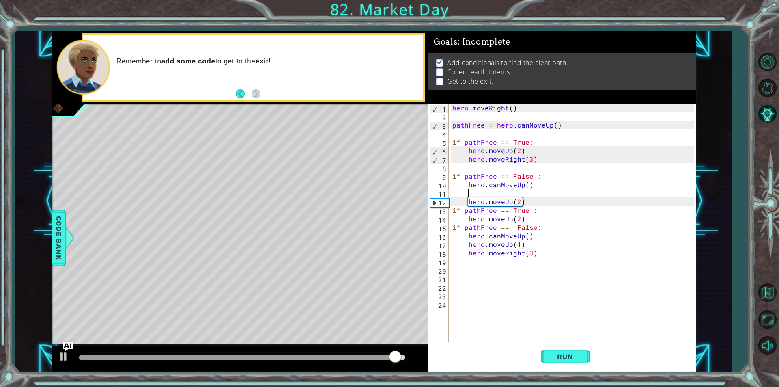
click at [537, 194] on div "hero . moveRight ( ) pathFree = hero . canMoveUp ( ) if pathFree == True : hero…" at bounding box center [574, 231] width 247 height 256
click at [533, 201] on div "hero . moveRight ( ) pathFree = hero . canMoveUp ( ) if pathFree == True : hero…" at bounding box center [574, 231] width 247 height 256
click at [536, 237] on div "hero . moveRight ( ) pathFree = hero . canMoveUp ( ) if pathFree == True : hero…" at bounding box center [574, 231] width 247 height 256
click at [532, 248] on div "hero . moveRight ( ) pathFree = hero . canMoveUp ( ) if pathFree == True : hero…" at bounding box center [574, 231] width 247 height 256
type textarea "hero.moveUp(1)"
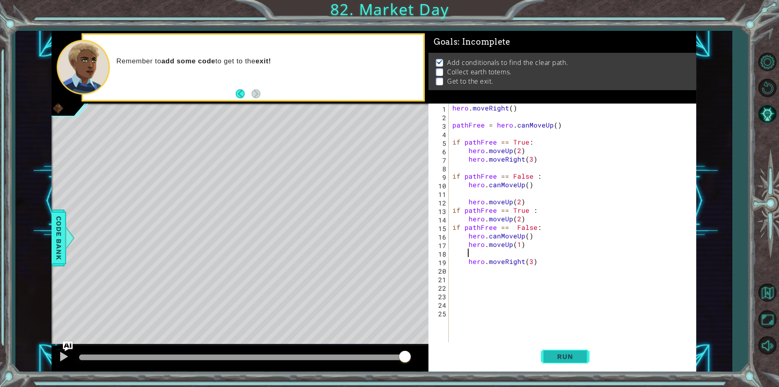
click at [567, 348] on button "Run" at bounding box center [565, 356] width 49 height 27
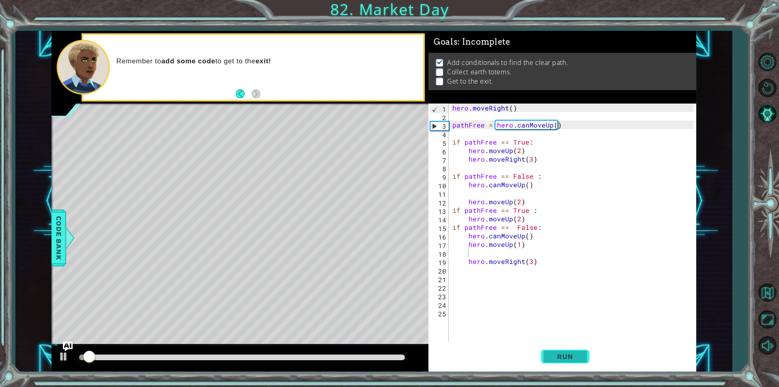
click at [567, 349] on button "Run" at bounding box center [565, 356] width 49 height 27
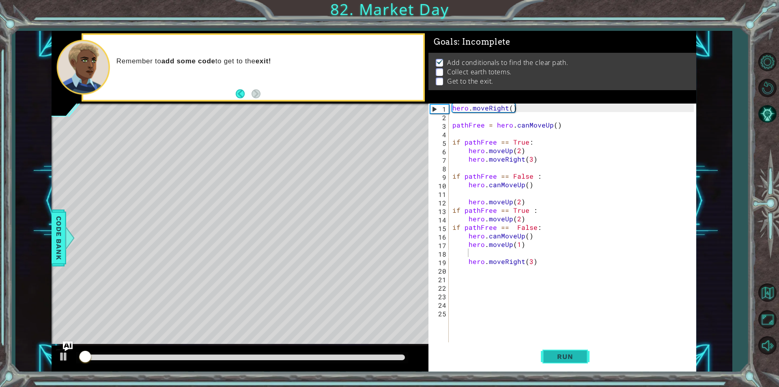
click at [569, 352] on span "Run" at bounding box center [565, 356] width 32 height 8
click at [569, 356] on span "Run" at bounding box center [565, 356] width 32 height 8
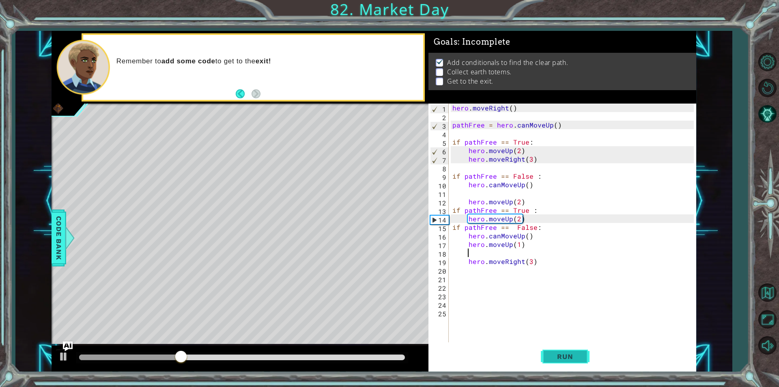
click at [547, 350] on button "Run" at bounding box center [565, 356] width 49 height 27
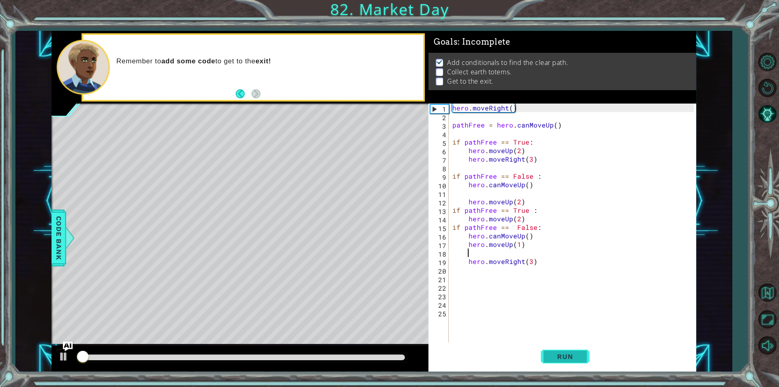
click at [547, 350] on button "Run" at bounding box center [565, 356] width 49 height 27
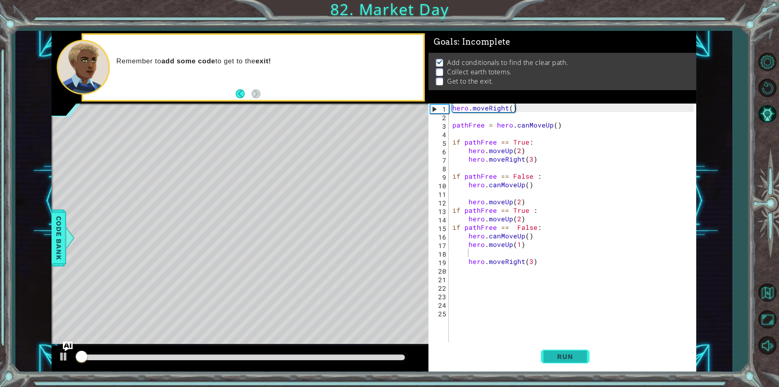
click at [547, 350] on button "Run" at bounding box center [565, 356] width 49 height 27
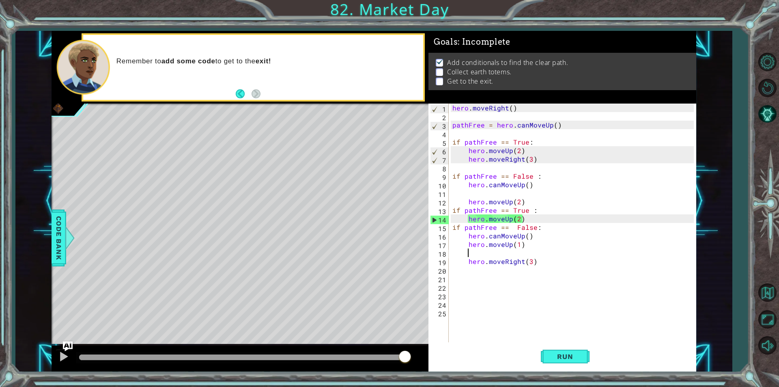
click at [526, 236] on div "hero . moveRight ( ) pathFree = hero . canMoveUp ( ) if pathFree == True : hero…" at bounding box center [574, 231] width 247 height 256
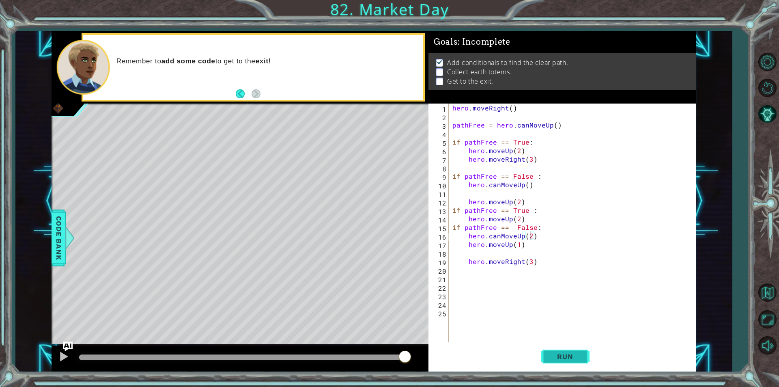
click at [564, 365] on button "Run" at bounding box center [565, 356] width 49 height 27
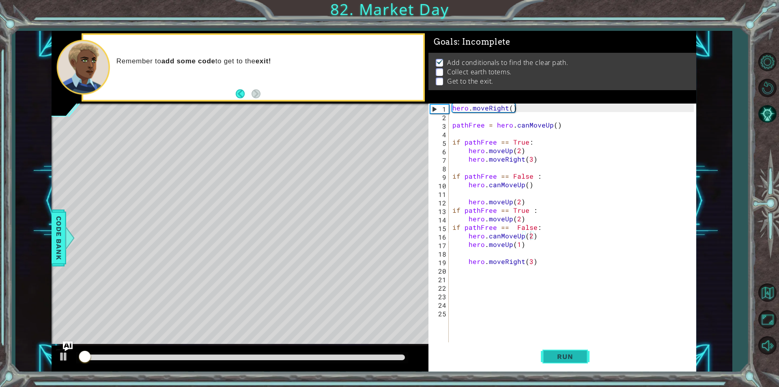
click at [564, 365] on button "Run" at bounding box center [565, 356] width 49 height 27
click at [567, 365] on button "Run" at bounding box center [565, 356] width 49 height 27
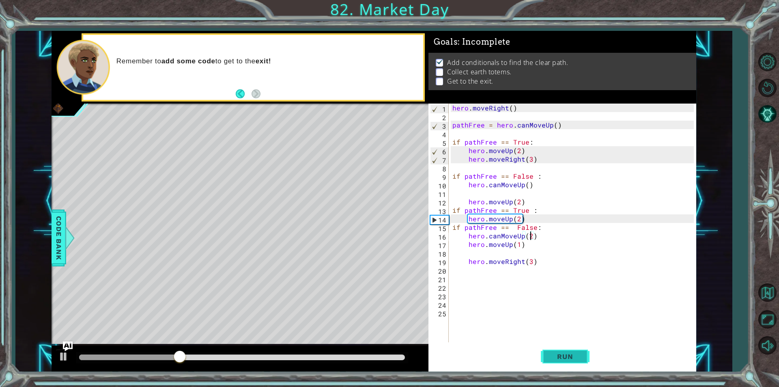
click at [572, 360] on button "Run" at bounding box center [565, 356] width 49 height 27
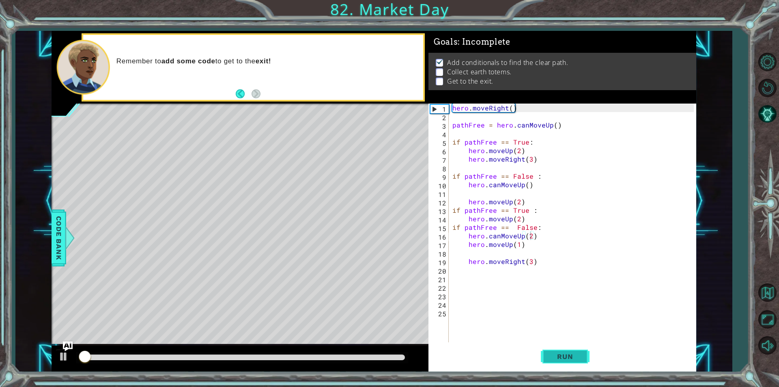
click at [572, 360] on button "Run" at bounding box center [565, 356] width 49 height 27
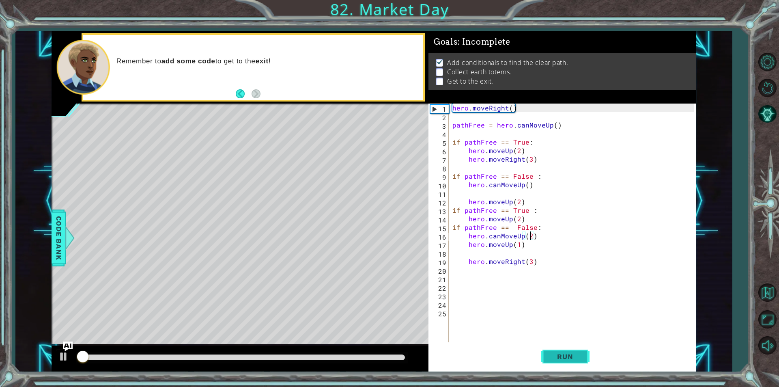
click at [572, 360] on button "Run" at bounding box center [565, 356] width 49 height 27
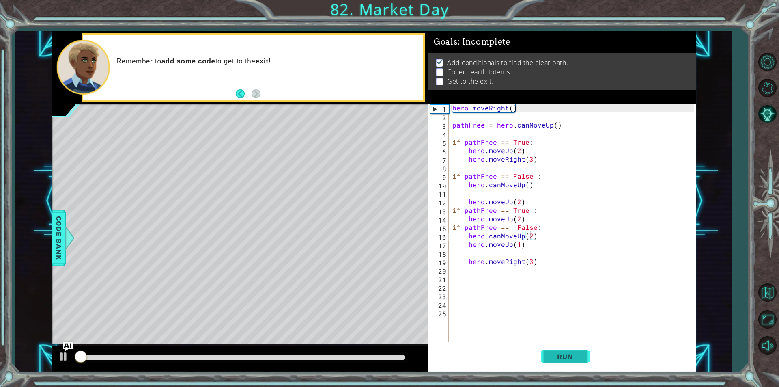
click at [572, 360] on button "Run" at bounding box center [565, 356] width 49 height 27
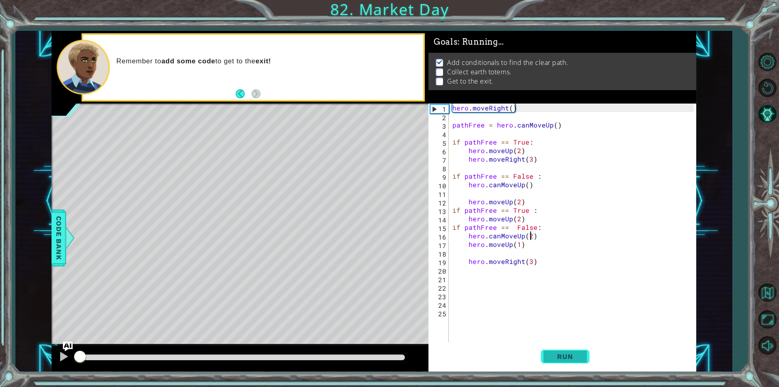
click at [572, 360] on button "Run" at bounding box center [565, 356] width 49 height 27
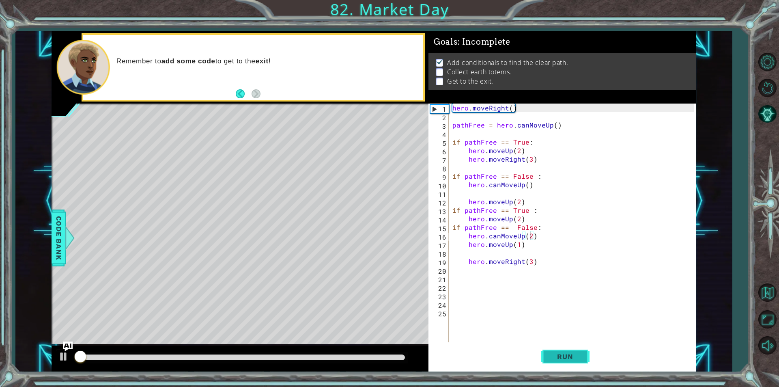
click at [572, 360] on button "Run" at bounding box center [565, 356] width 49 height 27
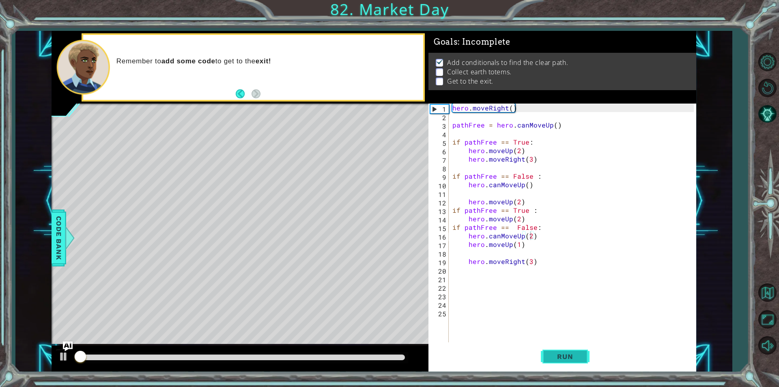
click at [572, 360] on button "Run" at bounding box center [565, 356] width 49 height 27
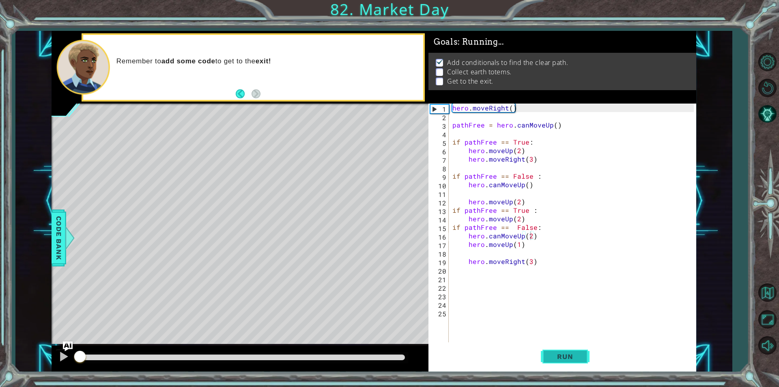
click at [572, 360] on button "Run" at bounding box center [565, 356] width 49 height 27
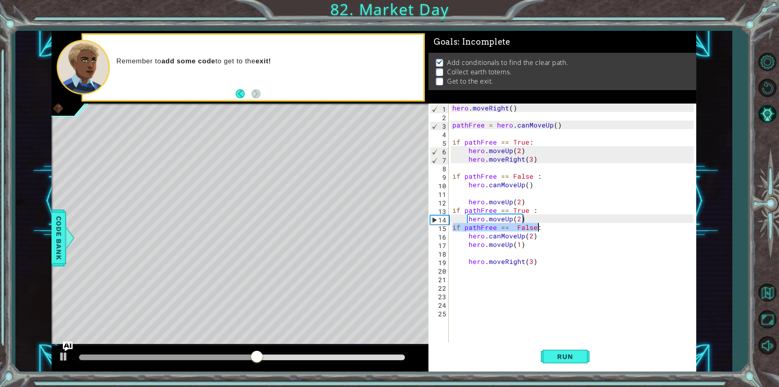
drag, startPoint x: 454, startPoint y: 228, endPoint x: 543, endPoint y: 227, distance: 89.7
click at [543, 227] on div "hero . moveRight ( ) pathFree = hero . canMoveUp ( ) if pathFree == True : hero…" at bounding box center [574, 231] width 247 height 256
type textarea "if pathFree == False:"
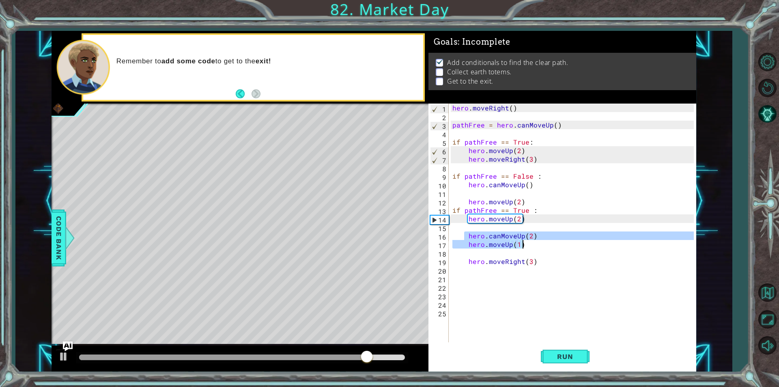
drag, startPoint x: 465, startPoint y: 233, endPoint x: 530, endPoint y: 243, distance: 65.7
click at [530, 243] on div "hero . moveRight ( ) pathFree = hero . canMoveUp ( ) if pathFree == True : hero…" at bounding box center [574, 231] width 247 height 256
type textarea "hero.canMoveUp(2) hero.moveUp(1)"
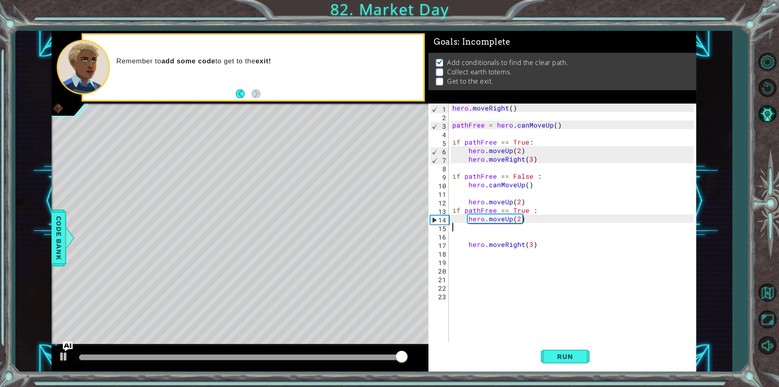
type textarea "hero.moveUp(2)"
click at [459, 231] on div "hero . moveRight ( ) pathFree = hero . canMoveUp ( ) if pathFree == True : hero…" at bounding box center [574, 231] width 247 height 256
click at [450, 236] on div "1 2 3 4 5 6 7 8 9 10 11 12 13 14 15 16 17 18 19 20 21 22 hero . moveRight ( ) p…" at bounding box center [560, 222] width 265 height 239
click at [565, 345] on button "Run" at bounding box center [565, 356] width 49 height 27
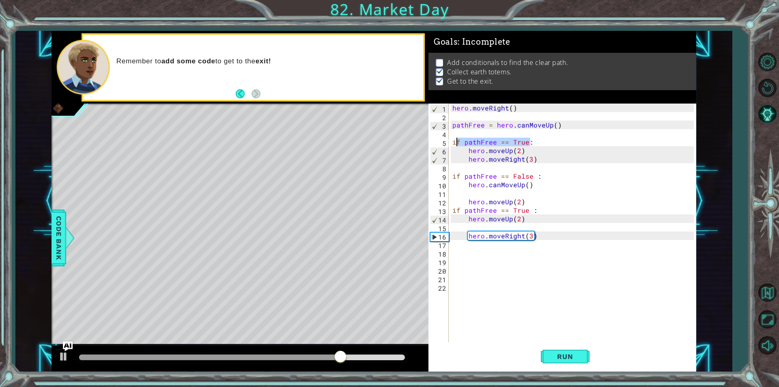
drag, startPoint x: 537, startPoint y: 139, endPoint x: 456, endPoint y: 141, distance: 81.6
click at [456, 141] on div "hero . moveRight ( ) pathFree = hero . canMoveUp ( ) if pathFree == True : hero…" at bounding box center [574, 231] width 247 height 256
type textarea "i"
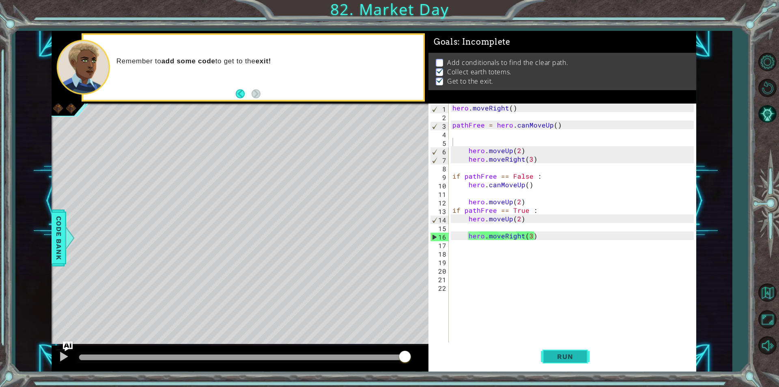
click at [559, 352] on span "Run" at bounding box center [565, 356] width 32 height 8
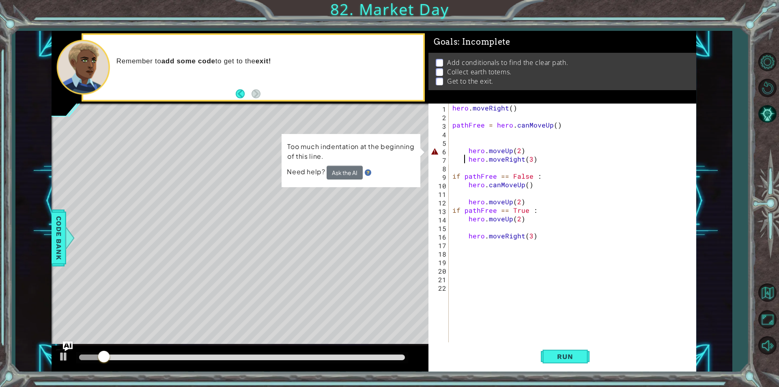
click at [466, 156] on div "hero . moveRight ( ) pathFree = hero . canMoveUp ( ) hero . moveUp ( 2 ) hero .…" at bounding box center [574, 231] width 247 height 256
click at [464, 152] on div "hero . moveRight ( ) pathFree = hero . canMoveUp ( ) hero . moveUp ( 2 ) hero .…" at bounding box center [574, 231] width 247 height 256
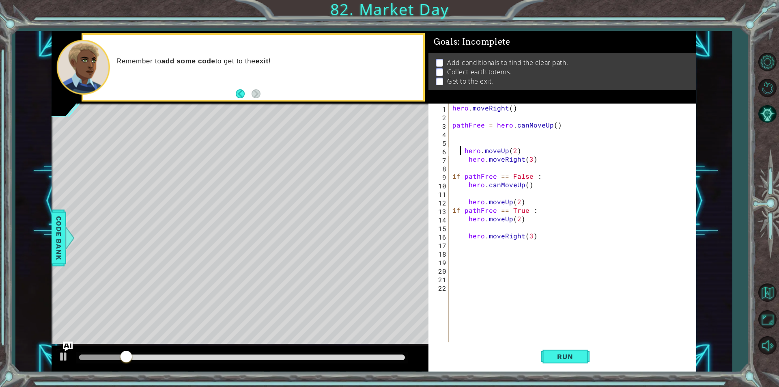
click at [465, 159] on div "hero . moveRight ( ) pathFree = hero . canMoveUp ( ) hero . moveUp ( 2 ) hero .…" at bounding box center [574, 231] width 247 height 256
click at [464, 151] on div "hero . moveRight ( ) pathFree = hero . canMoveUp ( ) hero . moveUp ( 2 ) hero .…" at bounding box center [574, 231] width 247 height 256
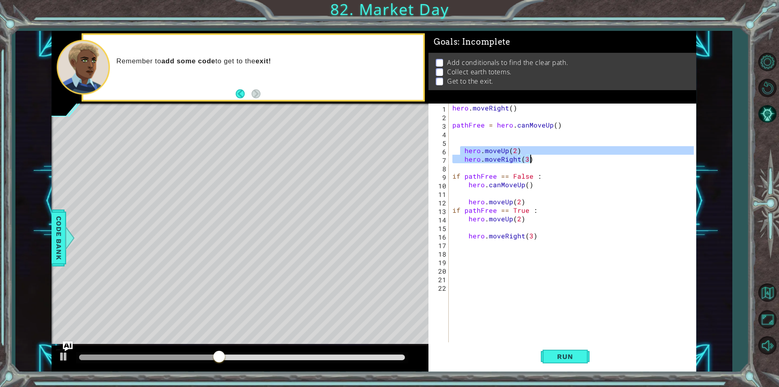
drag, startPoint x: 462, startPoint y: 153, endPoint x: 573, endPoint y: 158, distance: 111.3
click at [573, 158] on div "hero . moveRight ( ) pathFree = hero . canMoveUp ( ) hero . moveUp ( 2 ) hero .…" at bounding box center [574, 231] width 247 height 256
type textarea "hero.moveUp(2) hero.moveRight(3)"
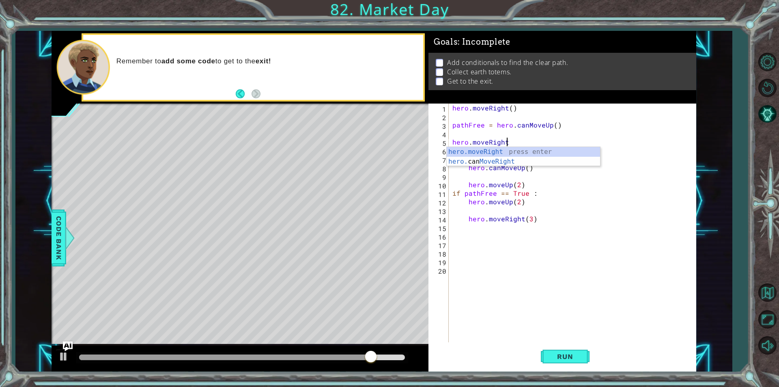
scroll to position [0, 3]
type textarea "hero.moveRight(4)"
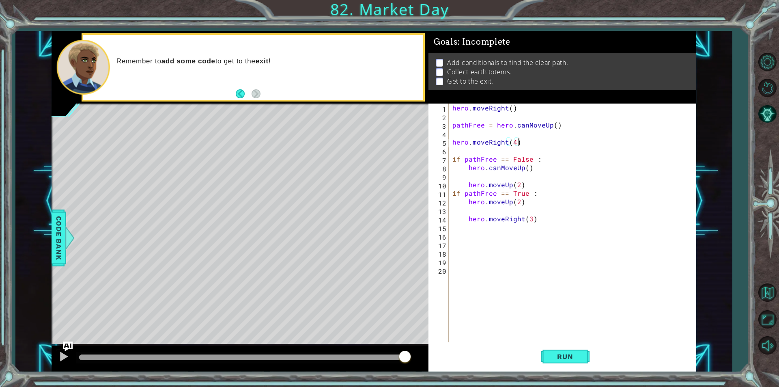
scroll to position [0, 0]
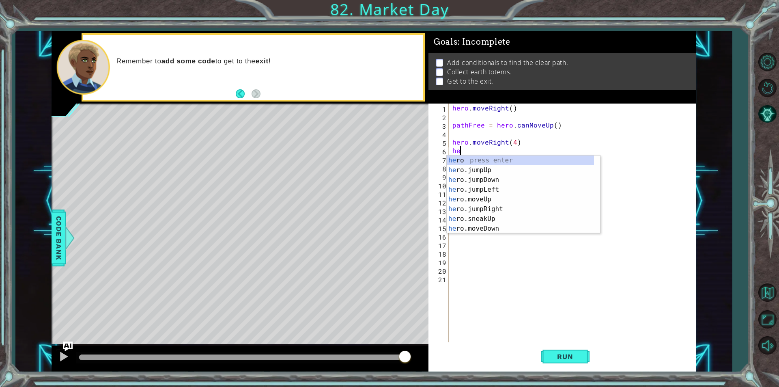
type textarea "h"
type textarea "hero.moveRight(4)"
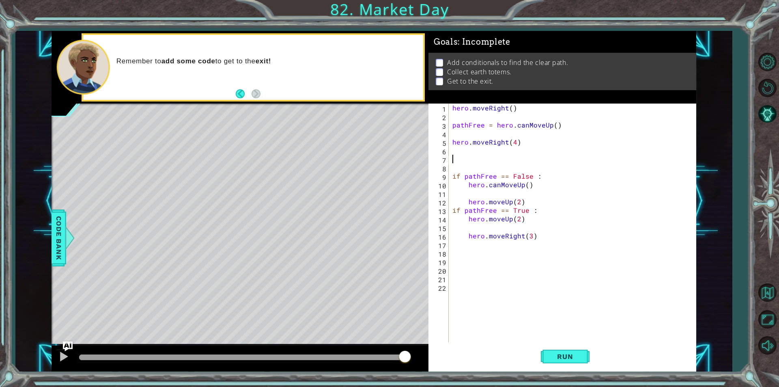
click at [483, 167] on div "hero . moveRight ( ) pathFree = hero . canMoveUp ( ) hero . moveRight ( 4 ) if …" at bounding box center [574, 231] width 247 height 256
click at [272, 324] on div "Level Map" at bounding box center [239, 222] width 375 height 239
click at [265, 227] on div "Level Map" at bounding box center [239, 222] width 375 height 239
click at [566, 359] on span "Run" at bounding box center [565, 356] width 32 height 8
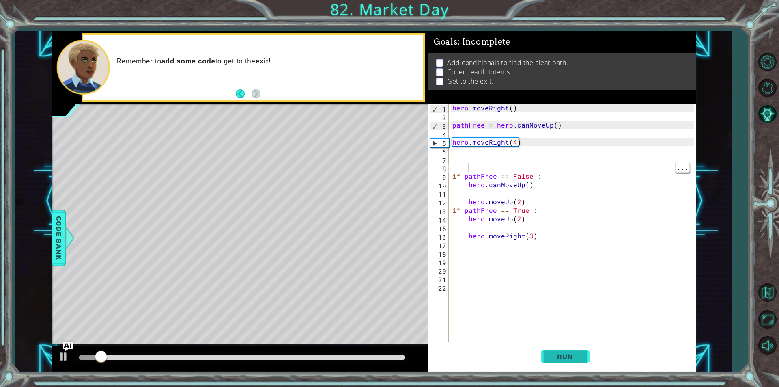
click at [566, 359] on span "Run" at bounding box center [565, 356] width 32 height 8
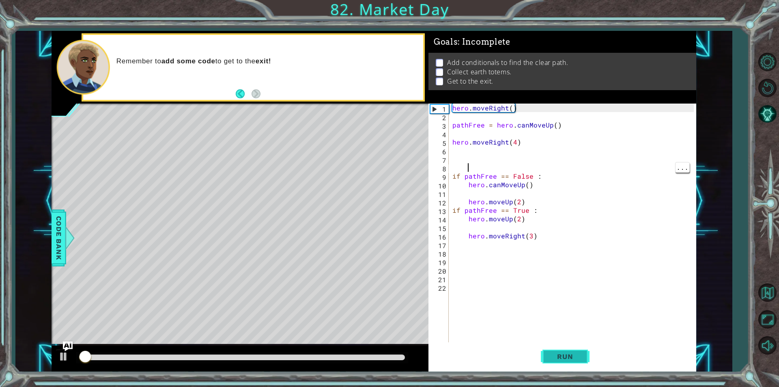
click at [566, 359] on span "Run" at bounding box center [565, 356] width 32 height 8
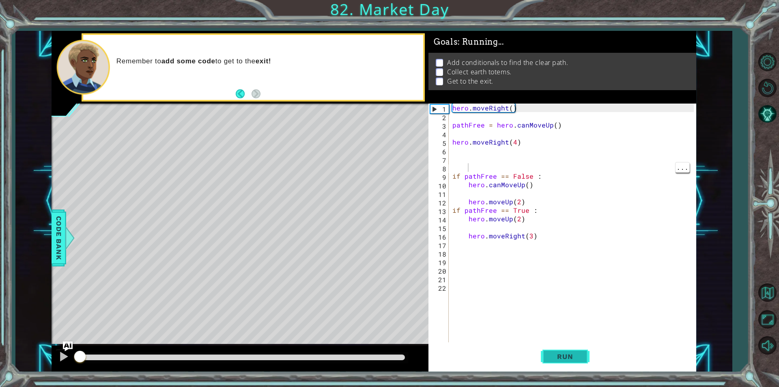
click at [566, 359] on span "Run" at bounding box center [565, 356] width 32 height 8
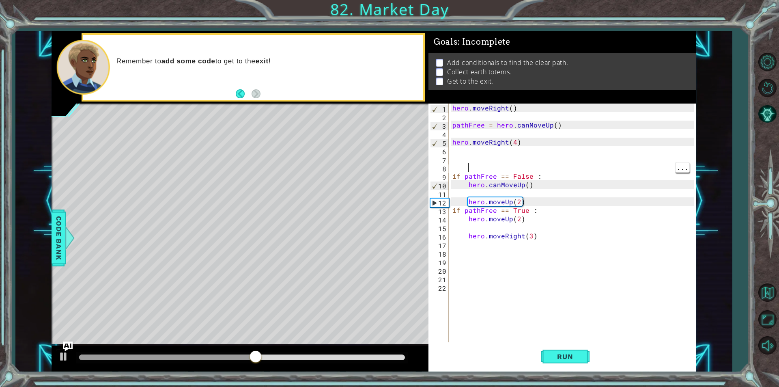
click at [273, 337] on div "Level Map" at bounding box center [239, 222] width 375 height 239
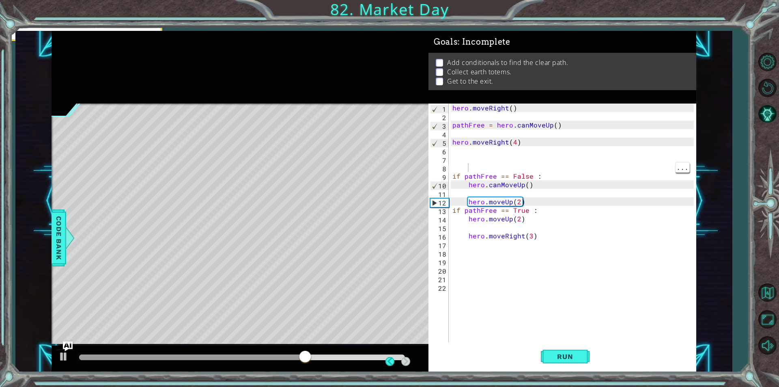
click at [159, 255] on div "Level Map" at bounding box center [239, 222] width 375 height 239
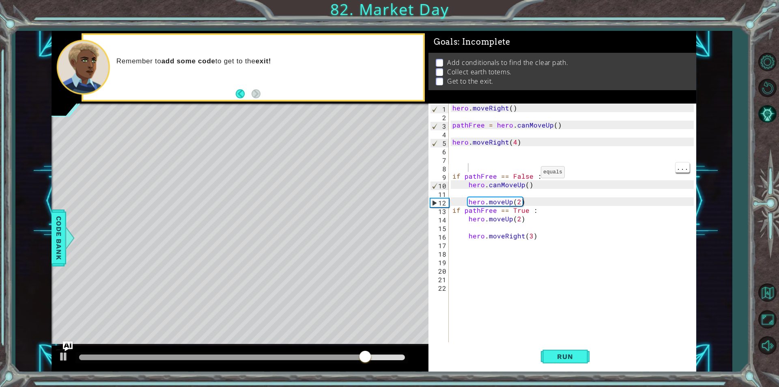
click at [531, 174] on div "hero . moveRight ( ) pathFree = hero . canMoveUp ( ) hero . moveRight ( 4 ) if …" at bounding box center [574, 231] width 247 height 256
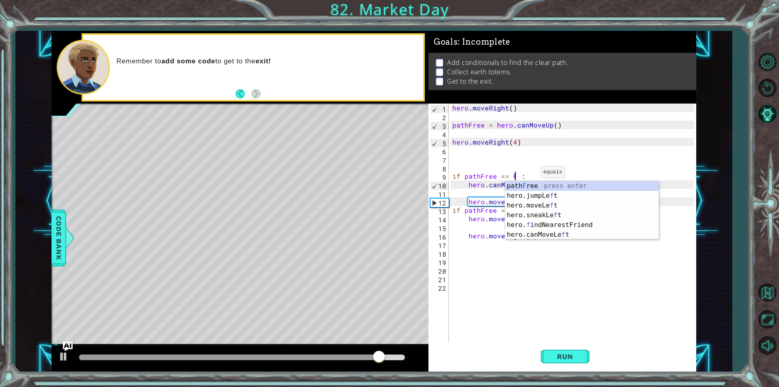
type textarea "if pathFree == :"
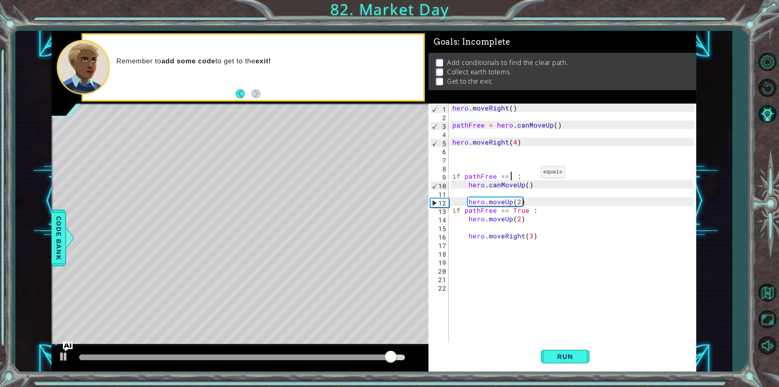
click at [465, 159] on div "hero . moveRight ( ) pathFree = hero . canMoveUp ( ) hero . moveRight ( 4 ) if …" at bounding box center [574, 231] width 247 height 256
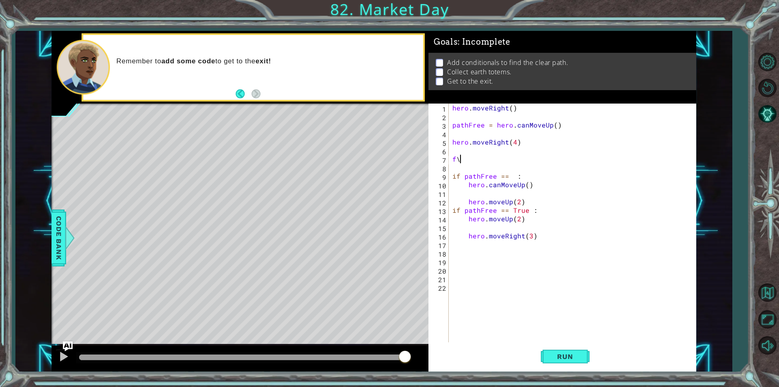
type textarea "f"
click at [519, 175] on div "hero . moveRight ( ) pathFree = hero . canMoveUp ( ) hero . moveRight ( 4 ) if …" at bounding box center [574, 231] width 247 height 256
click at [508, 179] on div "hero . moveRight ( ) pathFree = hero . canMoveUp ( ) hero . moveRight ( 4 ) if …" at bounding box center [574, 231] width 247 height 256
type textarea "f"
click at [530, 214] on div "hero . moveRight ( ) pathFree = hero . canMoveUp ( ) hero . moveRight ( 4 ) if …" at bounding box center [574, 231] width 247 height 256
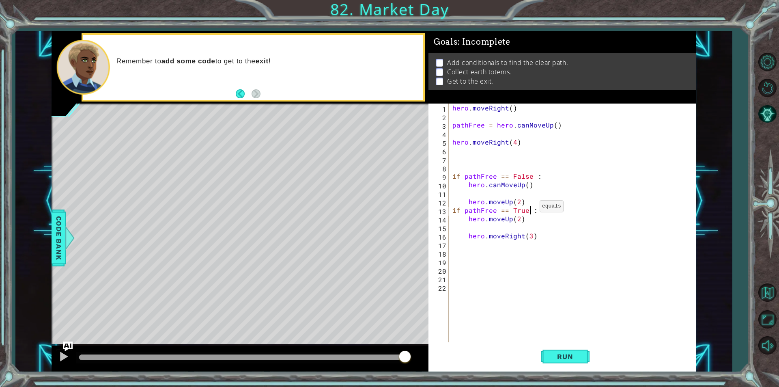
click at [529, 208] on div "hero . moveRight ( ) pathFree = hero . canMoveUp ( ) hero . moveRight ( 4 ) if …" at bounding box center [574, 231] width 247 height 256
click at [526, 210] on div "hero . moveRight ( ) pathFree = hero . canMoveUp ( ) hero . moveRight ( 4 ) if …" at bounding box center [574, 231] width 247 height 256
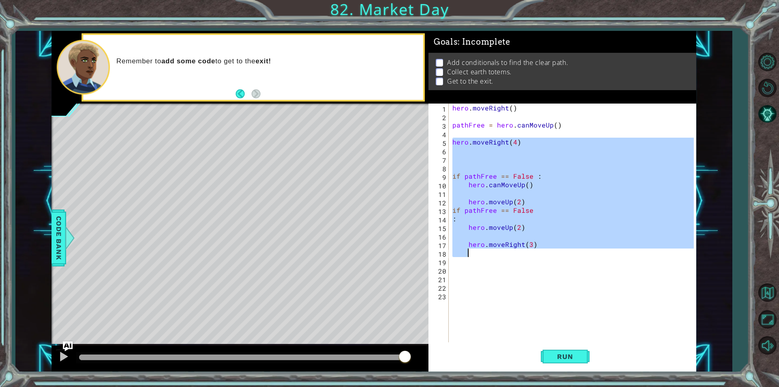
drag, startPoint x: 463, startPoint y: 144, endPoint x: 585, endPoint y: 256, distance: 165.4
click at [585, 256] on div "hero . moveRight ( ) pathFree = hero . canMoveUp ( ) hero . moveRight ( 4 ) if …" at bounding box center [574, 231] width 247 height 256
type textarea "hero.moveRight(3)"
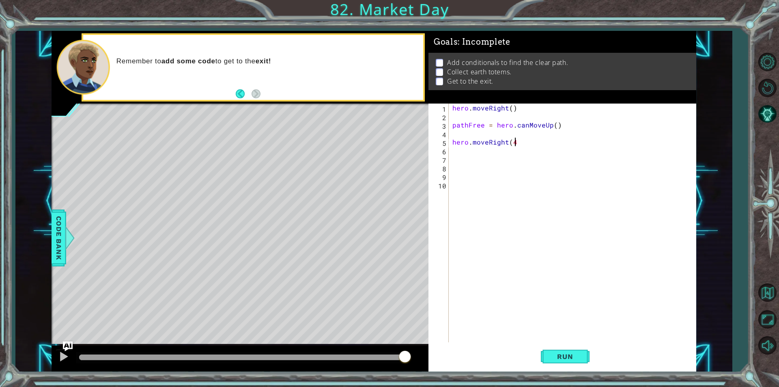
type textarea "hero.moveRight(4)"
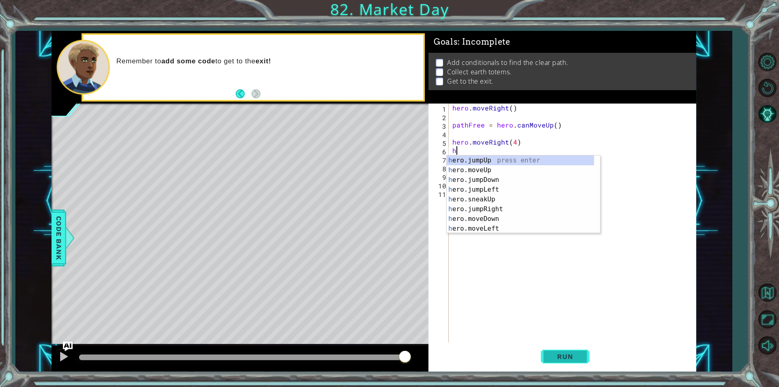
type textarea "her"
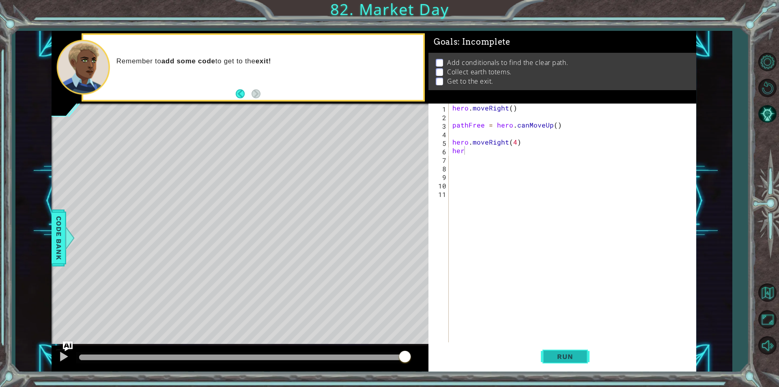
click at [569, 365] on button "Run" at bounding box center [565, 356] width 49 height 27
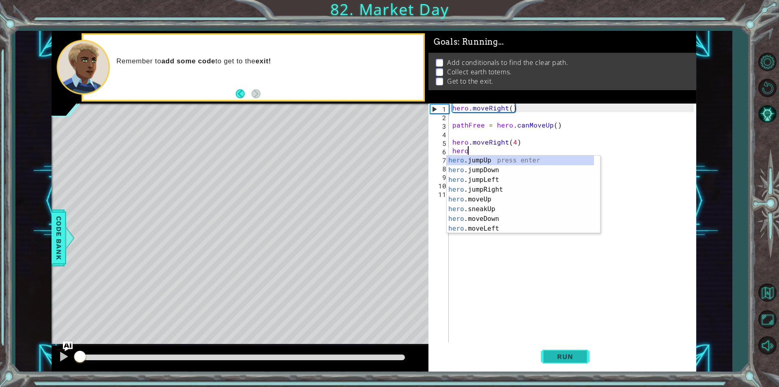
scroll to position [0, 0]
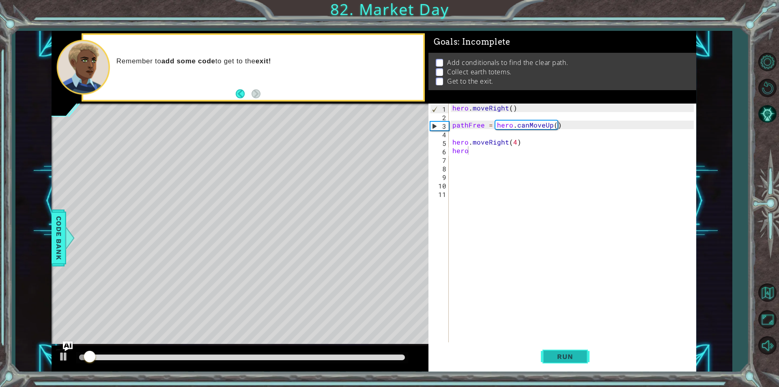
click at [569, 365] on button "Run" at bounding box center [565, 356] width 49 height 27
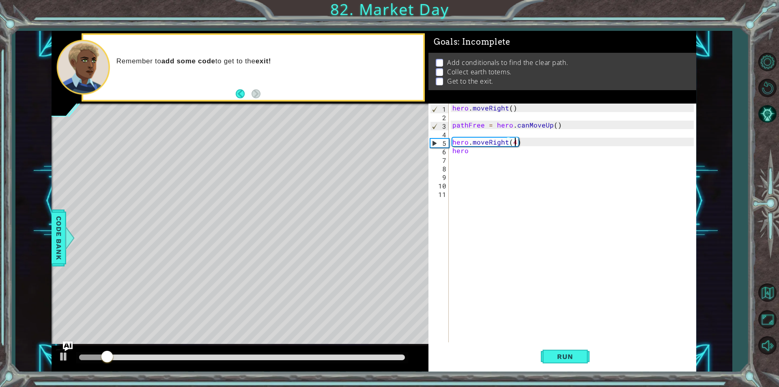
click at [514, 143] on div "hero . moveRight ( ) pathFree = hero . canMoveUp ( ) hero . moveRight ( 4 ) hero" at bounding box center [574, 231] width 247 height 256
click at [509, 109] on div "hero . moveRight ( ) pathFree = hero . canMoveUp ( ) hero . moveRight ( 4 ) hero" at bounding box center [574, 231] width 247 height 256
click at [511, 110] on div "hero . moveRight ( ) pathFree = hero . canMoveUp ( ) hero . moveRight ( 4 ) hero" at bounding box center [574, 231] width 247 height 256
drag, startPoint x: 536, startPoint y: 141, endPoint x: 487, endPoint y: 144, distance: 48.8
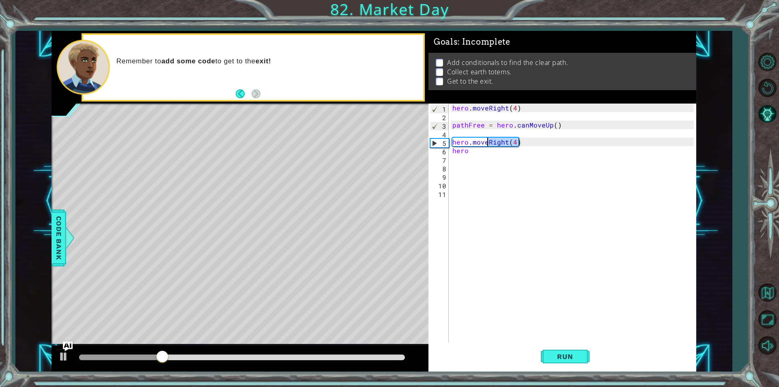
click at [487, 144] on div "hero . moveRight ( 4 ) pathFree = hero . canMoveUp ( ) hero . moveRight ( 4 ) h…" at bounding box center [574, 231] width 247 height 256
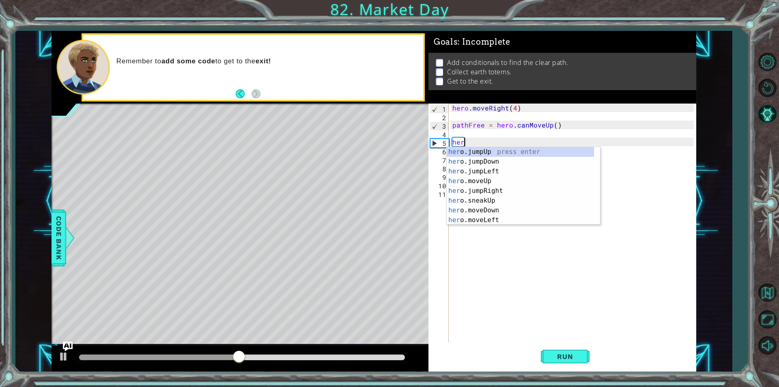
scroll to position [0, 0]
type textarea "h"
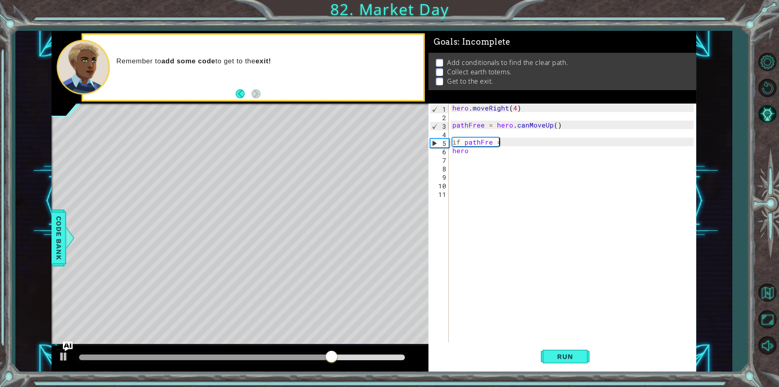
scroll to position [0, 2]
type textarea "if pathFree == True:"
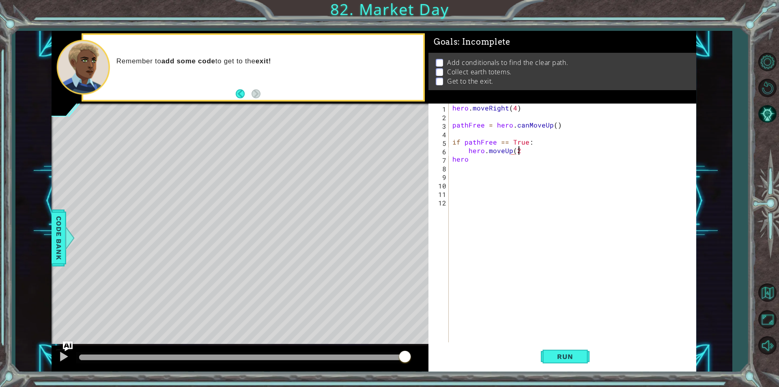
scroll to position [0, 4]
drag, startPoint x: 481, startPoint y: 161, endPoint x: 446, endPoint y: 159, distance: 34.5
click at [446, 159] on div "hero.moveUp(2) 1 2 3 4 5 6 7 8 9 10 11 12 hero . moveRight ( 4 ) pathFree = her…" at bounding box center [560, 222] width 265 height 239
type textarea "hero"
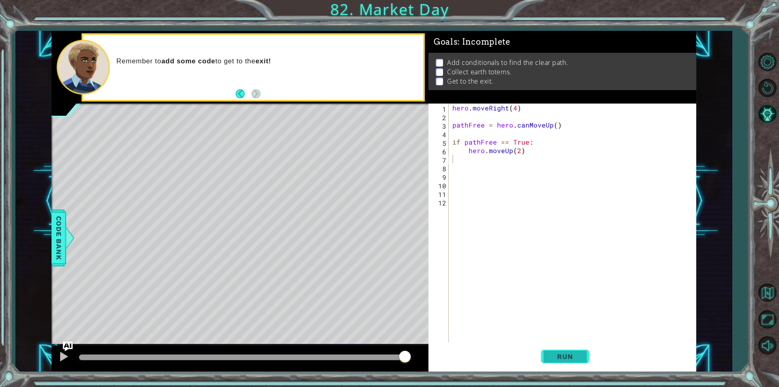
click at [564, 343] on button "Run" at bounding box center [565, 356] width 49 height 27
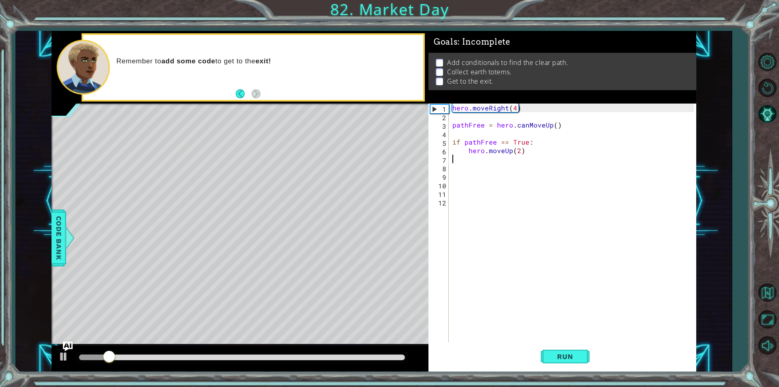
click at [495, 158] on div "hero . moveRight ( 4 ) pathFree = hero . canMoveUp ( ) if pathFree == True : he…" at bounding box center [574, 231] width 247 height 256
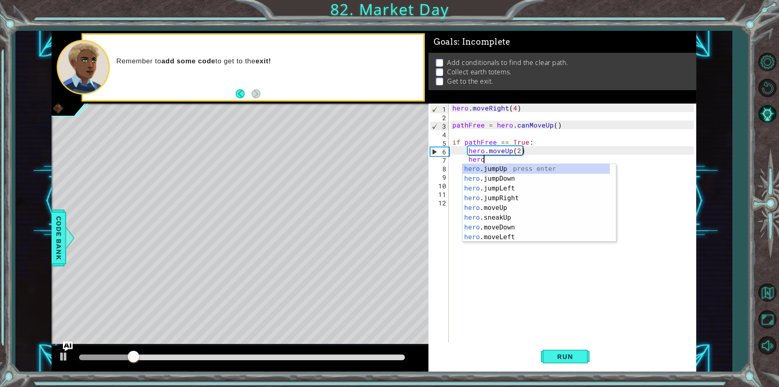
scroll to position [0, 2]
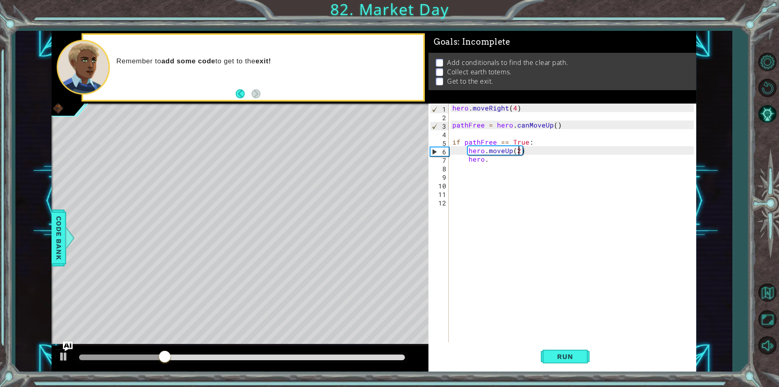
click at [519, 152] on div "hero . moveRight ( 4 ) pathFree = hero . canMoveUp ( ) if pathFree == True : he…" at bounding box center [574, 231] width 247 height 256
click at [491, 157] on div "hero . moveRight ( 4 ) pathFree = hero . canMoveUp ( ) if pathFree == True : he…" at bounding box center [574, 231] width 247 height 256
type textarea "hero.moveRight(4)"
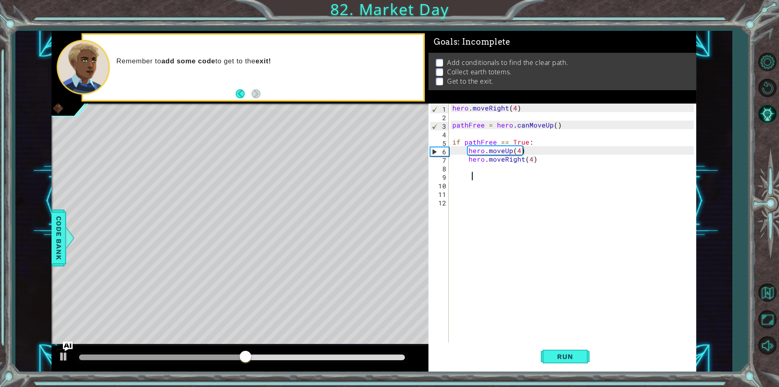
click at [485, 176] on div "hero . moveRight ( 4 ) pathFree = hero . canMoveUp ( ) if pathFree == True : he…" at bounding box center [574, 231] width 247 height 256
type textarea "if pathFree == False:"
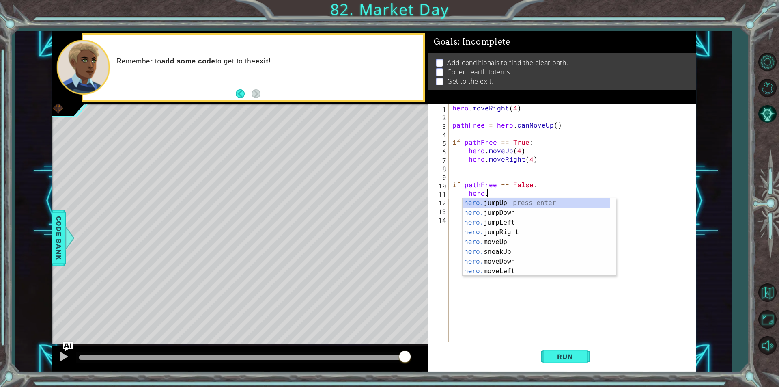
scroll to position [0, 2]
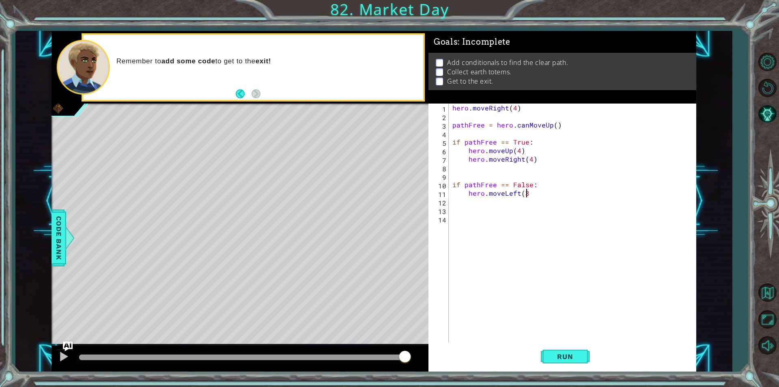
type textarea "hero.moveLeft(3)"
type textarea "hero.moveUp(2)"
type textarea "hero.moveRight(3)"
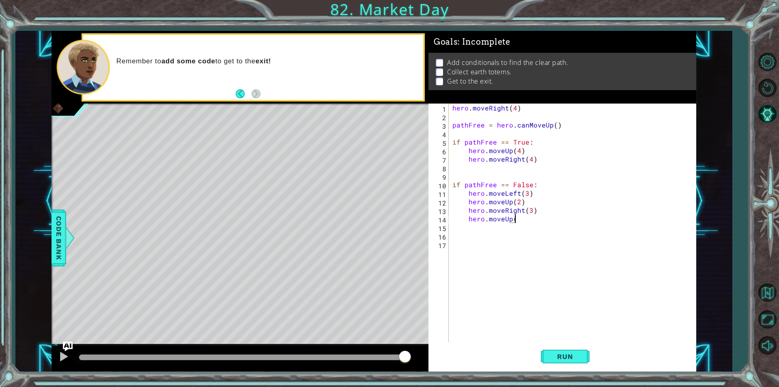
scroll to position [0, 4]
type textarea "hero.moveUp(2)"
type textarea "hero.moveRight(4)"
click at [555, 357] on span "Run" at bounding box center [565, 356] width 32 height 8
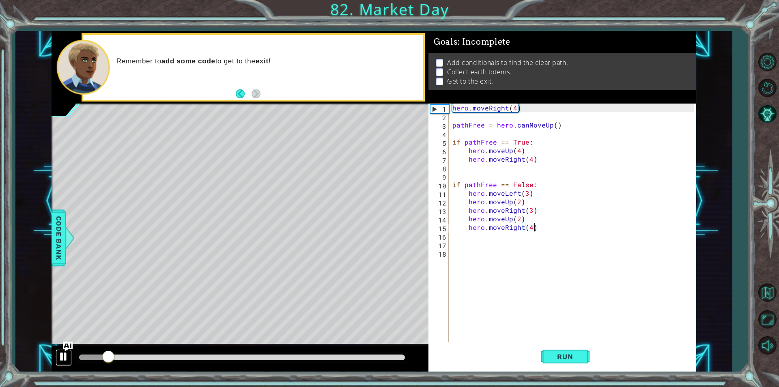
click at [62, 355] on div at bounding box center [63, 356] width 11 height 11
click at [575, 366] on button "Run" at bounding box center [565, 356] width 49 height 27
click at [575, 359] on span "Run" at bounding box center [565, 356] width 32 height 8
click at [583, 362] on button "Run" at bounding box center [565, 356] width 49 height 27
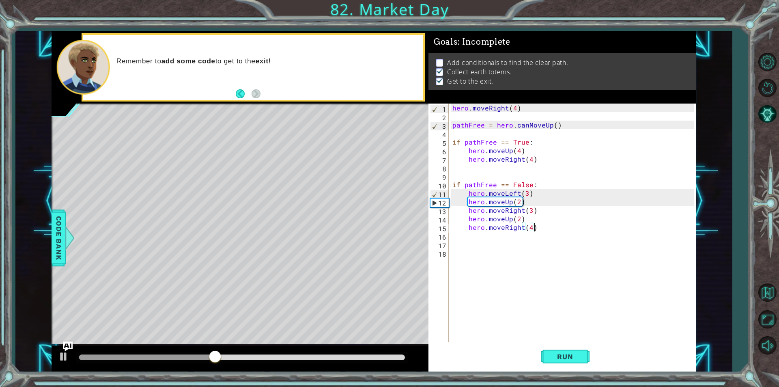
click at [569, 233] on div "hero . moveRight ( 4 ) pathFree = hero . canMoveUp ( ) if pathFree == True : he…" at bounding box center [574, 231] width 247 height 256
click at [544, 219] on div "hero . moveRight ( 4 ) pathFree = hero . canMoveUp ( ) if pathFree == True : he…" at bounding box center [574, 231] width 247 height 256
click at [540, 229] on div "hero . moveRight ( 4 ) pathFree = hero . canMoveUp ( ) if pathFree == True : he…" at bounding box center [574, 231] width 247 height 256
type textarea "hero.moveRight(4)"
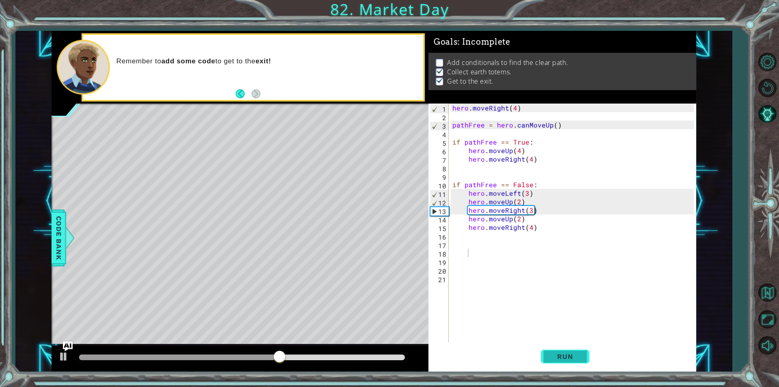
click at [564, 351] on button "Run" at bounding box center [565, 356] width 49 height 27
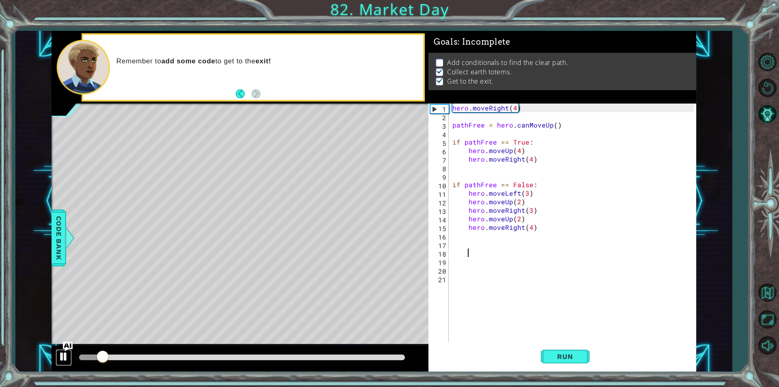
click at [64, 353] on div at bounding box center [63, 356] width 11 height 11
click at [513, 109] on div "hero . moveRight ( 4 ) pathFree = hero . canMoveUp ( ) if pathFree == True : he…" at bounding box center [574, 231] width 247 height 256
click at [519, 154] on div "hero . moveRight ( 1 ) pathFree = hero . canMoveUp ( ) if pathFree == True : he…" at bounding box center [574, 231] width 247 height 256
click at [517, 191] on div "hero . moveRight ( 1 ) pathFree = hero . canMoveUp ( ) if pathFree == True : he…" at bounding box center [574, 231] width 247 height 256
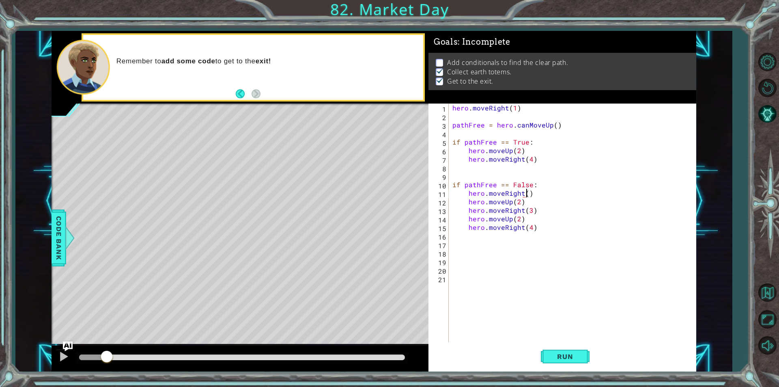
scroll to position [0, 4]
click at [517, 204] on div "hero . moveRight ( 1 ) pathFree = hero . canMoveUp ( ) if pathFree == True : he…" at bounding box center [574, 231] width 247 height 256
click at [530, 211] on div "hero . moveRight ( 1 ) pathFree = hero . canMoveUp ( ) if pathFree == True : he…" at bounding box center [574, 231] width 247 height 256
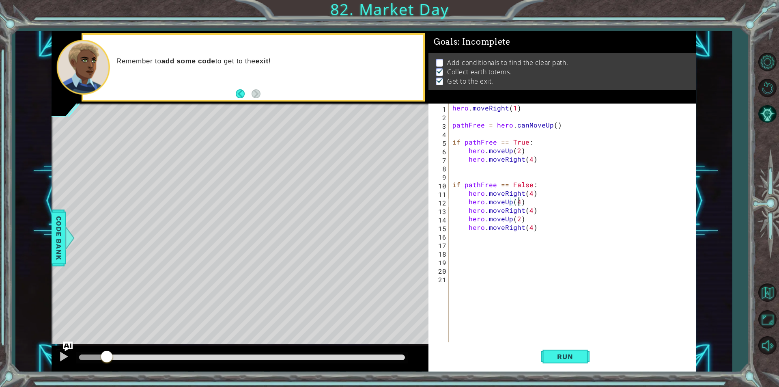
click at [518, 202] on div "hero . moveRight ( 1 ) pathFree = hero . canMoveUp ( ) if pathFree == True : he…" at bounding box center [574, 231] width 247 height 256
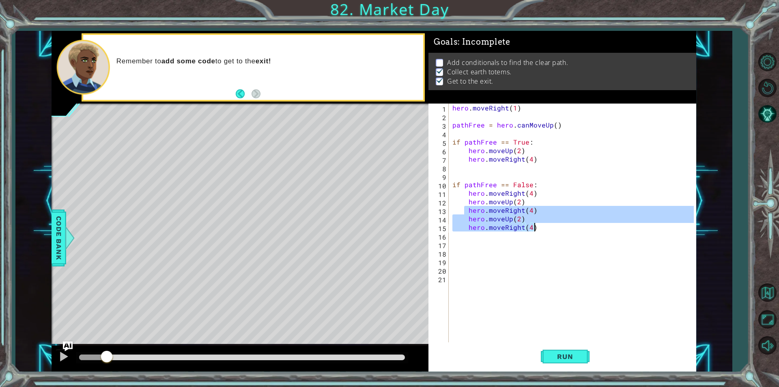
drag, startPoint x: 463, startPoint y: 212, endPoint x: 560, endPoint y: 228, distance: 98.0
click at [560, 228] on div "hero . moveRight ( 1 ) pathFree = hero . canMoveUp ( ) if pathFree == True : he…" at bounding box center [574, 231] width 247 height 256
type textarea "hero.moveUp(2) hero.moveRight(4)"
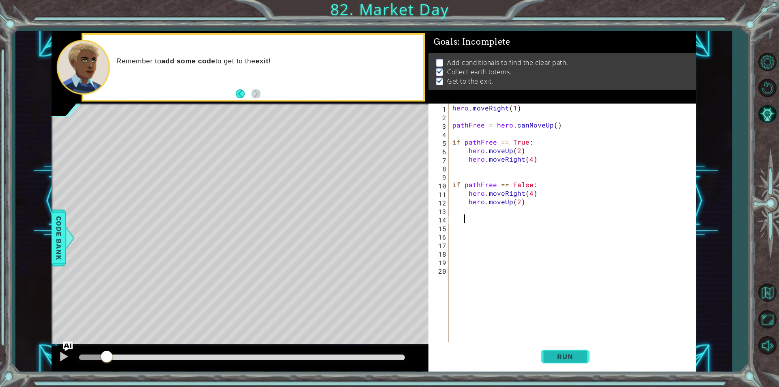
click at [574, 363] on button "Run" at bounding box center [565, 356] width 49 height 27
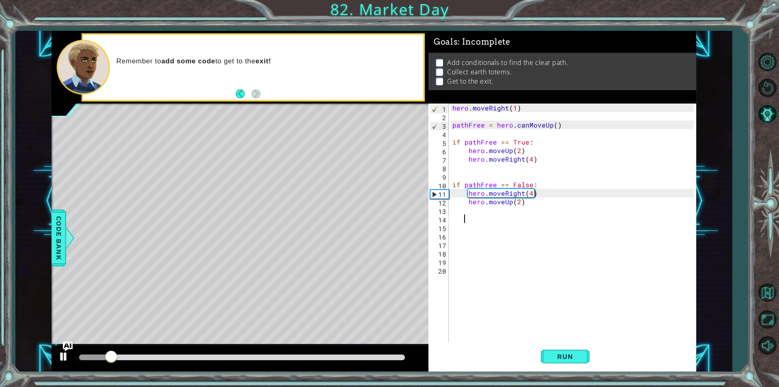
drag, startPoint x: 73, startPoint y: 358, endPoint x: 64, endPoint y: 355, distance: 10.1
click at [71, 357] on div at bounding box center [240, 358] width 377 height 26
click at [63, 356] on div at bounding box center [63, 356] width 11 height 11
click at [531, 196] on div "hero . moveRight ( 1 ) pathFree = hero . canMoveUp ( ) if pathFree == True : he…" at bounding box center [574, 231] width 247 height 256
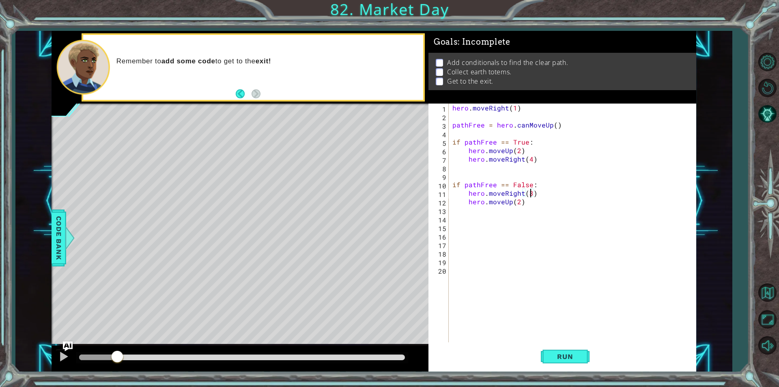
scroll to position [0, 4]
click at [555, 353] on span "Run" at bounding box center [565, 356] width 32 height 8
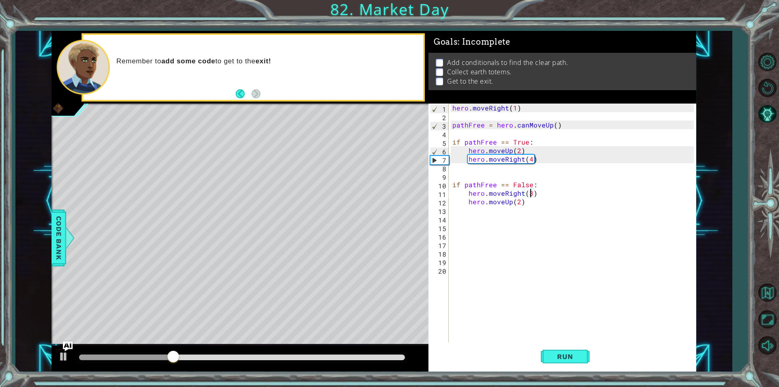
click at [532, 161] on div "hero . moveRight ( 1 ) pathFree = hero . canMoveUp ( ) if pathFree == True : he…" at bounding box center [574, 231] width 247 height 256
click at [569, 359] on span "Run" at bounding box center [565, 356] width 32 height 8
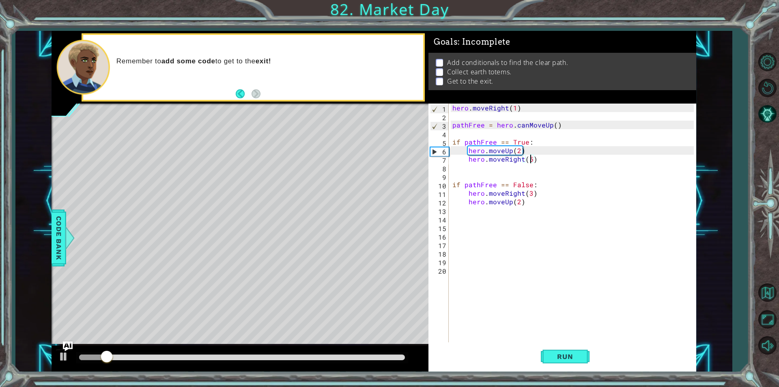
click at [544, 204] on div "hero . moveRight ( 1 ) pathFree = hero . canMoveUp ( ) if pathFree == True : he…" at bounding box center [574, 231] width 247 height 256
click at [530, 162] on div "hero . moveRight ( 1 ) pathFree = hero . canMoveUp ( ) if pathFree == True : he…" at bounding box center [574, 231] width 247 height 256
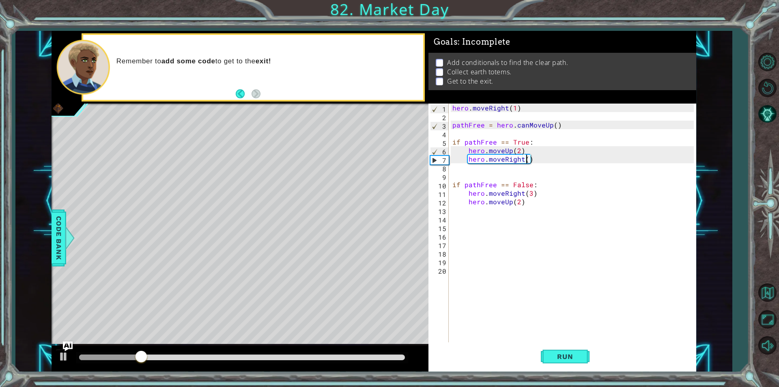
scroll to position [0, 4]
click at [572, 358] on span "Run" at bounding box center [565, 356] width 32 height 8
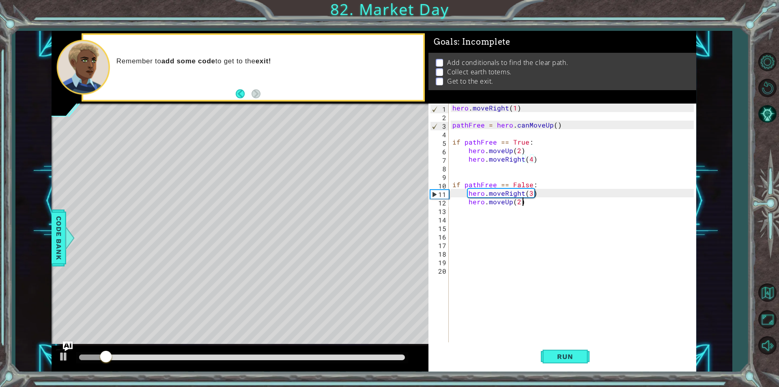
click at [538, 203] on div "hero . moveRight ( 1 ) pathFree = hero . canMoveUp ( ) if pathFree == True : he…" at bounding box center [574, 231] width 247 height 256
type textarea "hero.moveUp(2)"
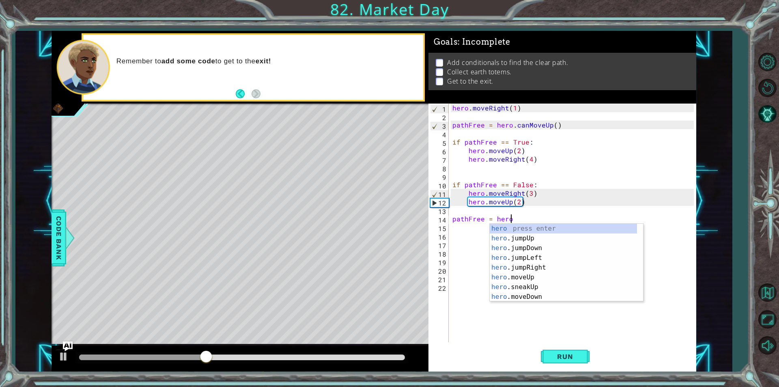
scroll to position [0, 3]
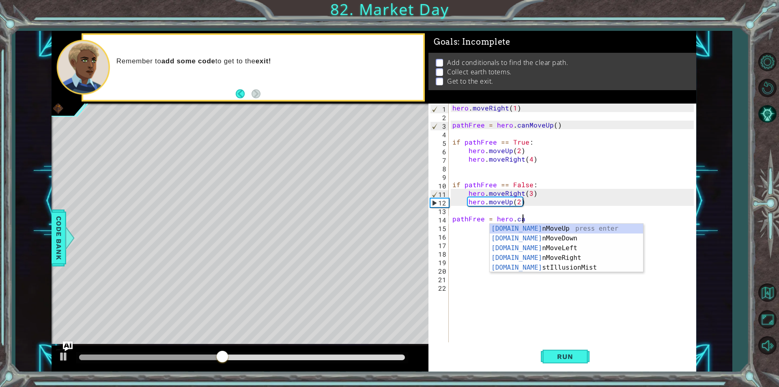
type textarea "pathFree = hero.can"
click at [536, 226] on div "hero.can MoveUp press enter hero.can MoveDown press enter hero.can MoveLeft pre…" at bounding box center [566, 258] width 153 height 68
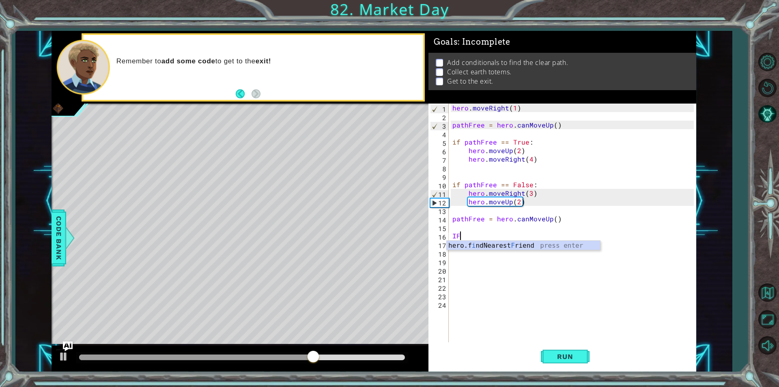
scroll to position [0, 0]
type textarea "I"
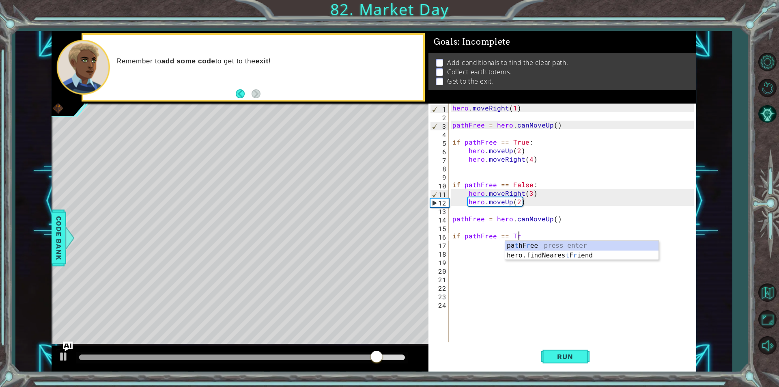
scroll to position [0, 4]
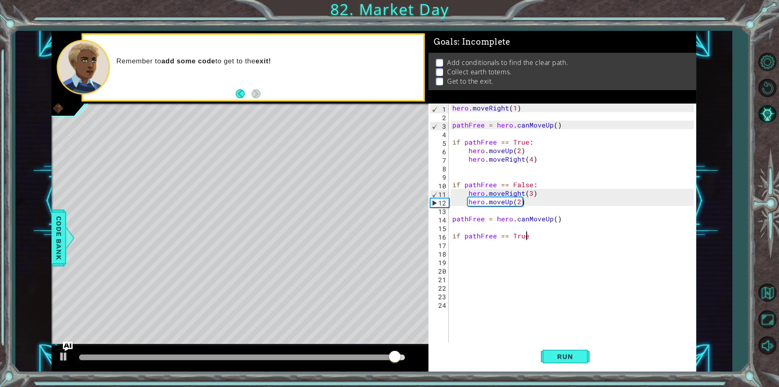
type textarea "if pathFree == True:"
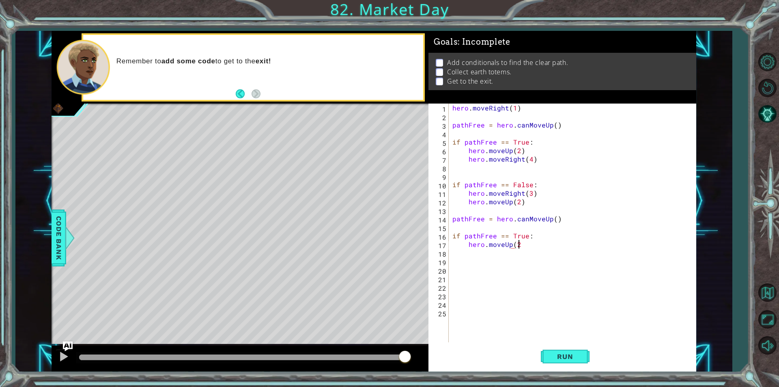
scroll to position [0, 4]
type textarea "hero.moveUp(2)"
type textarea "hero.moveRight(3)"
type textarea "if pathFree == False:"
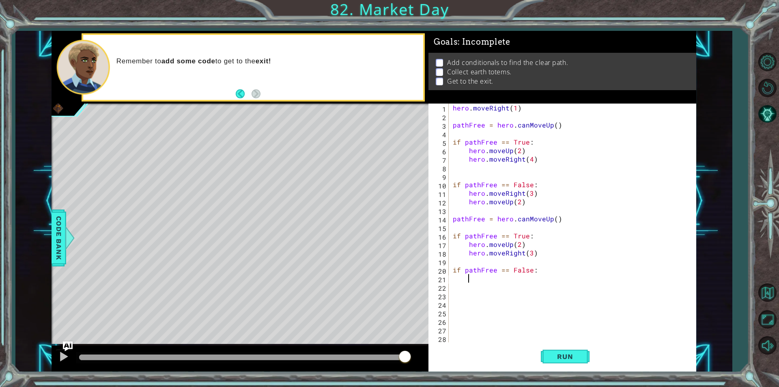
scroll to position [0, 0]
click at [573, 354] on span "Run" at bounding box center [565, 356] width 32 height 8
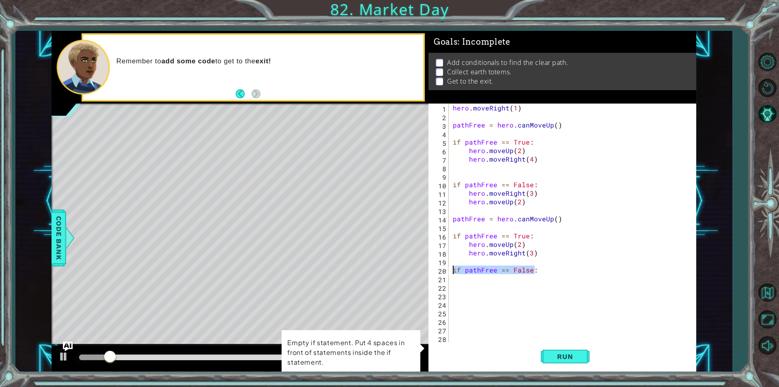
drag, startPoint x: 534, startPoint y: 269, endPoint x: 450, endPoint y: 266, distance: 84.4
click at [450, 266] on div "1 2 3 4 5 6 7 8 9 10 11 12 13 14 15 16 17 18 19 20 21 22 23 24 25 26 27 28 29 h…" at bounding box center [560, 222] width 265 height 239
type textarea "if pathFree == False:"
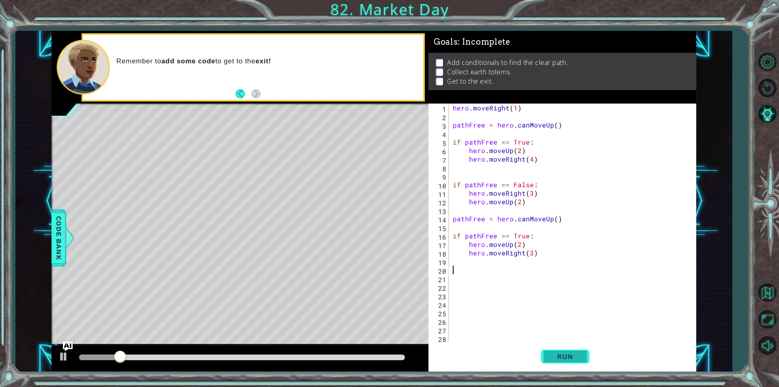
click at [568, 357] on span "Run" at bounding box center [565, 356] width 32 height 8
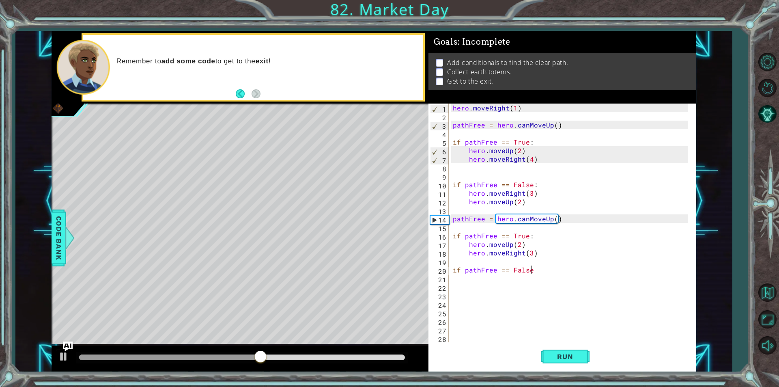
scroll to position [0, 4]
type textarea "if pathFree == False:"
type textarea "hero.moveRight()"
type textarea "hero.moveUp(2)"
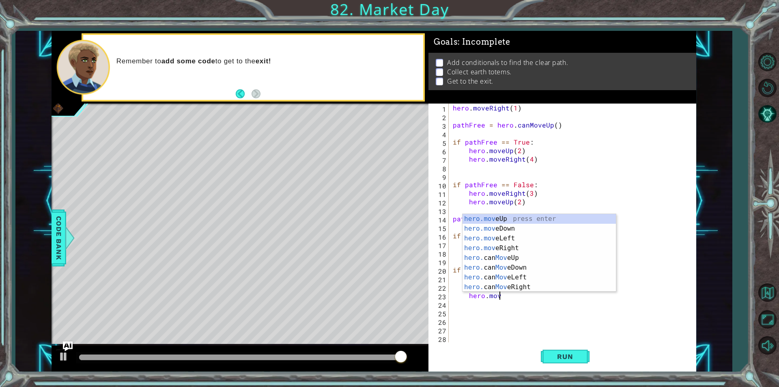
scroll to position [0, 2]
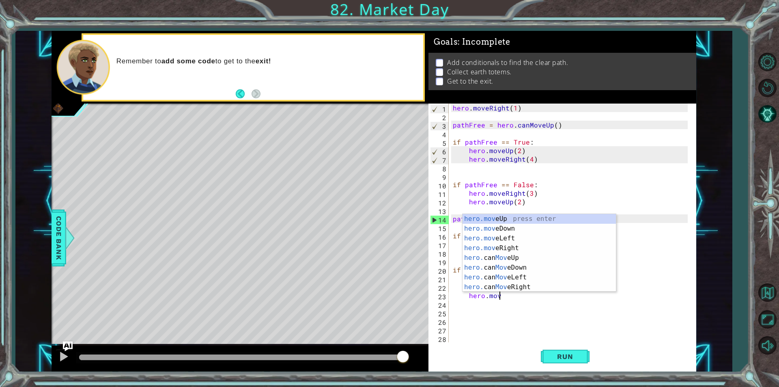
type textarea "hero.move"
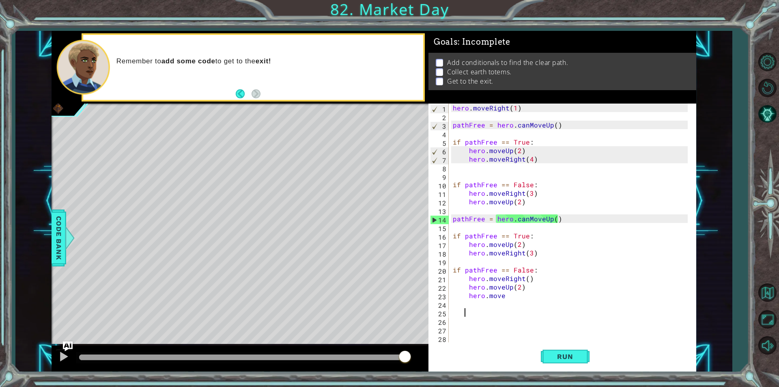
click at [527, 315] on div "hero . moveRight ( 1 ) pathFree = hero . canMoveUp ( ) if pathFree == True : he…" at bounding box center [571, 231] width 241 height 256
click at [507, 298] on div "hero . moveRight ( 1 ) pathFree = hero . canMoveUp ( ) if pathFree == True : he…" at bounding box center [571, 231] width 241 height 256
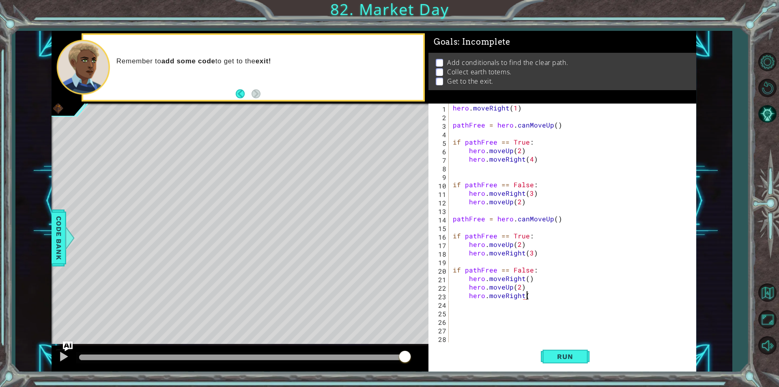
scroll to position [0, 4]
type textarea "hero.moveRight()"
click at [562, 356] on span "Run" at bounding box center [565, 356] width 32 height 8
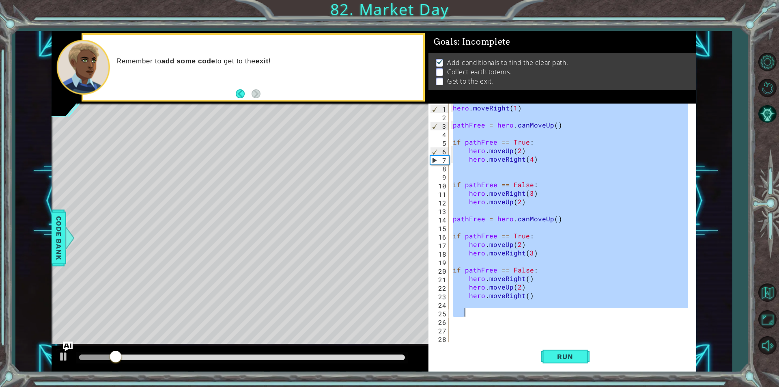
drag, startPoint x: 454, startPoint y: 103, endPoint x: 651, endPoint y: 316, distance: 290.0
click at [651, 316] on div "hero . moveRight ( 1 ) pathFree = hero . canMoveUp ( ) if pathFree == True : he…" at bounding box center [571, 231] width 241 height 256
click at [545, 304] on div "hero . moveRight ( 1 ) pathFree = hero . canMoveUp ( ) if pathFree == True : he…" at bounding box center [569, 222] width 237 height 239
drag, startPoint x: 573, startPoint y: 314, endPoint x: 381, endPoint y: 109, distance: 280.8
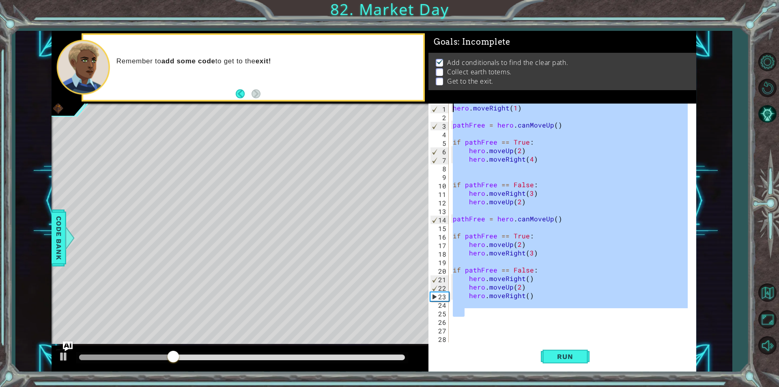
click at [381, 109] on div "1 2 3 4 5 6 7 8 9 10 11 12 13 14 15 16 hero . moveRight ( ) pathFree = hero . c…" at bounding box center [374, 201] width 645 height 340
type textarea "hero.moveRight(1)"
